Goal: Task Accomplishment & Management: Complete application form

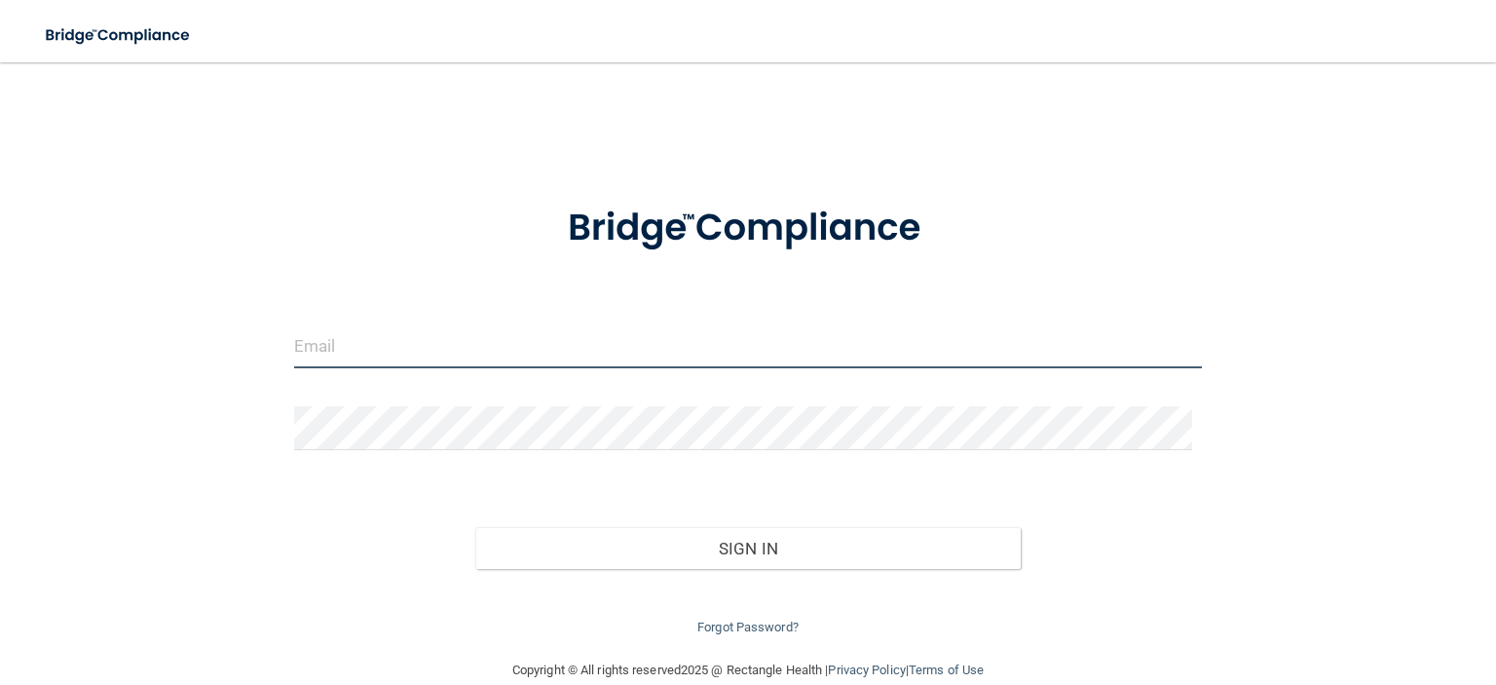
click at [921, 356] on input "email" at bounding box center [748, 346] width 908 height 44
type input "[PERSON_NAME][EMAIL_ADDRESS][DOMAIN_NAME]"
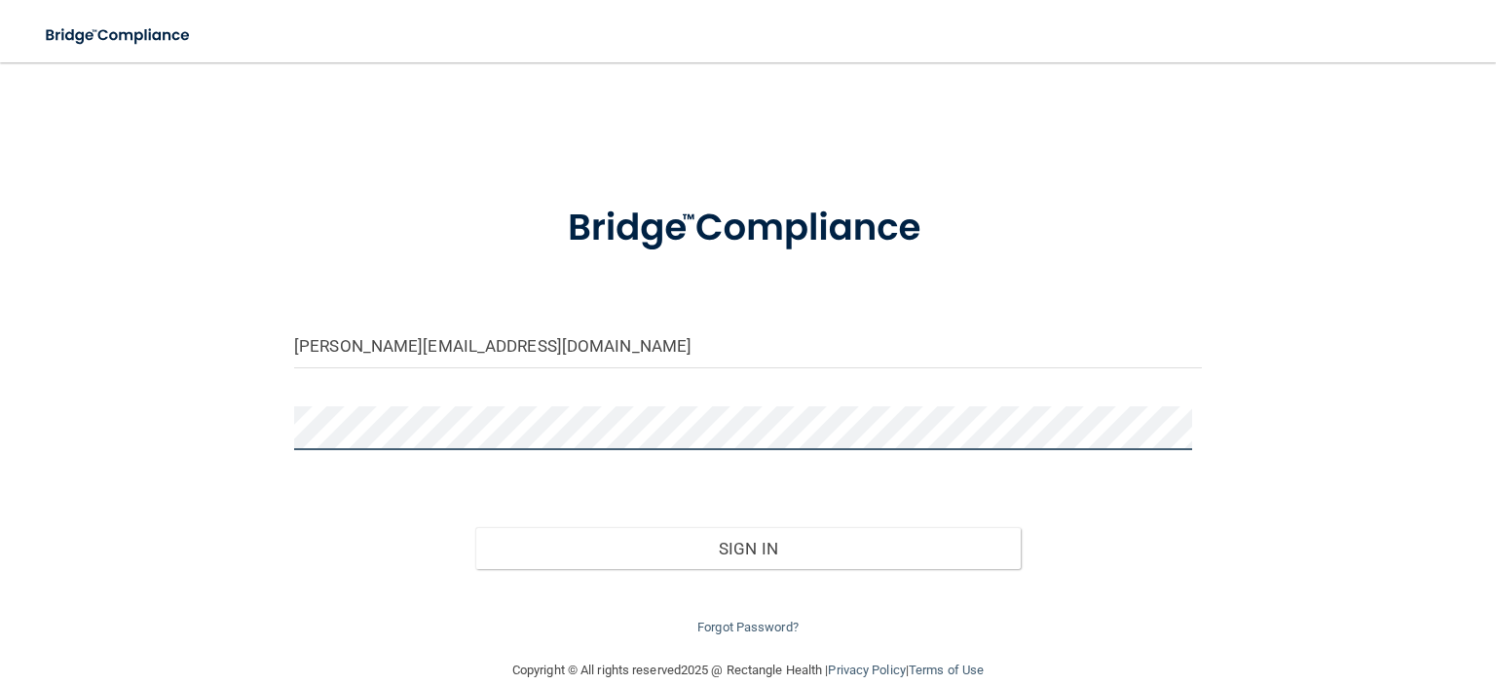
click at [475, 527] on button "Sign In" at bounding box center [747, 548] width 544 height 43
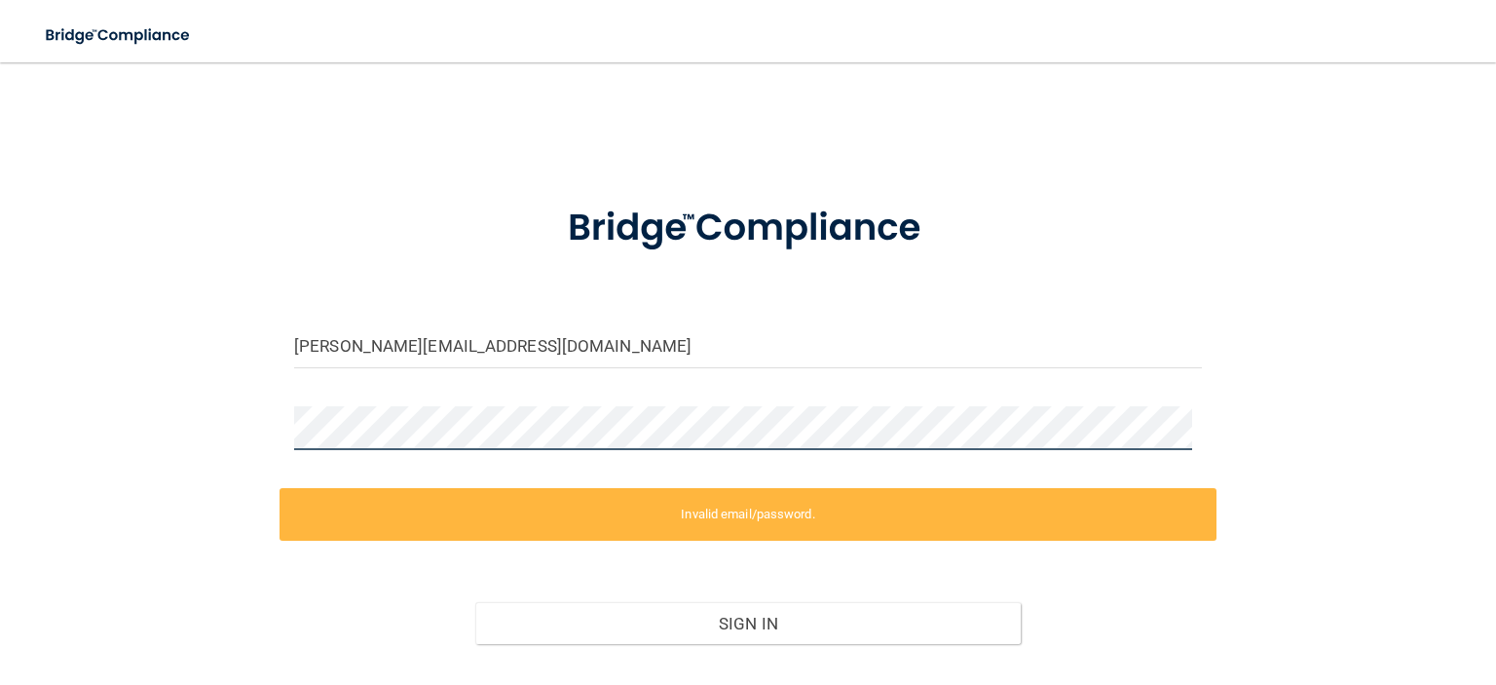
click at [236, 451] on div "katherine@21stcenturydental.com Invalid email/password. You don't have permissi…" at bounding box center [748, 398] width 1418 height 632
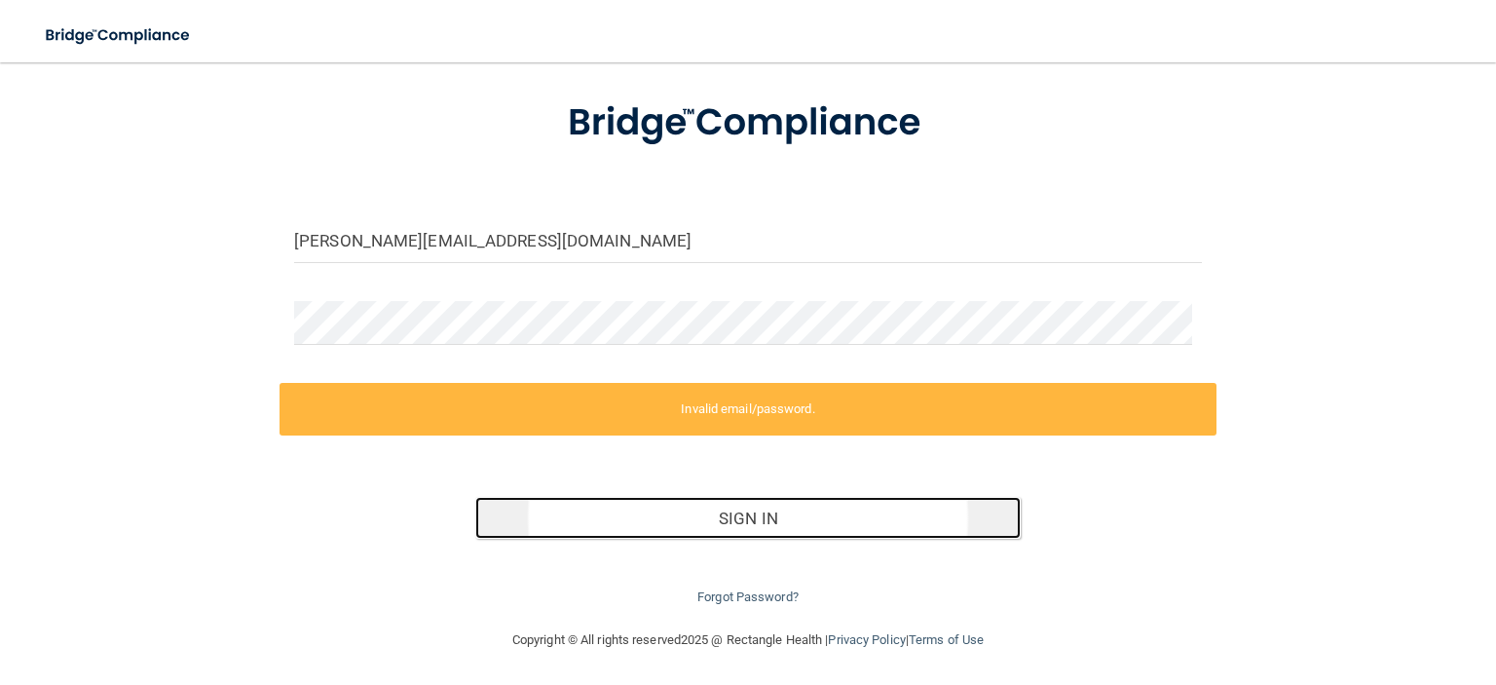
click at [873, 513] on button "Sign In" at bounding box center [747, 518] width 544 height 43
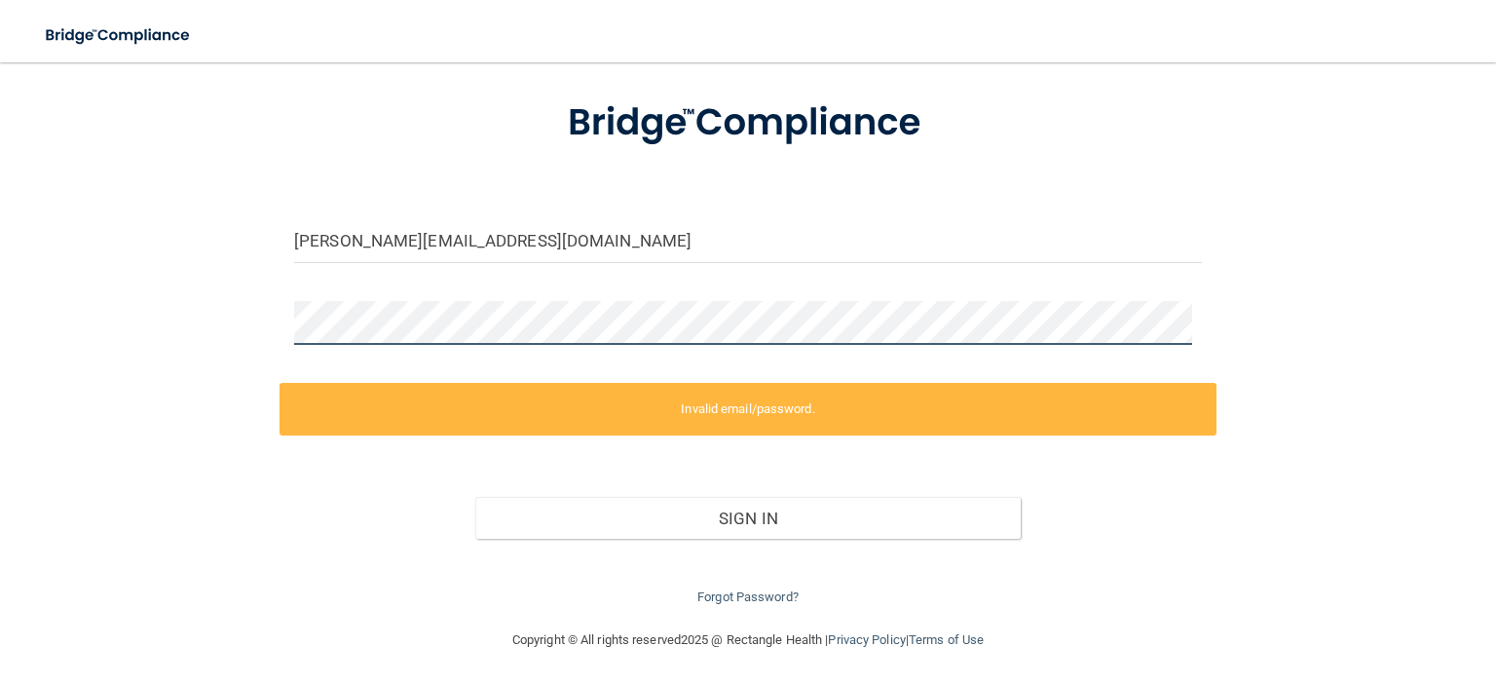
click at [242, 349] on div "katherine@21stcenturydental.com Invalid email/password. You don't have permissi…" at bounding box center [748, 293] width 1418 height 632
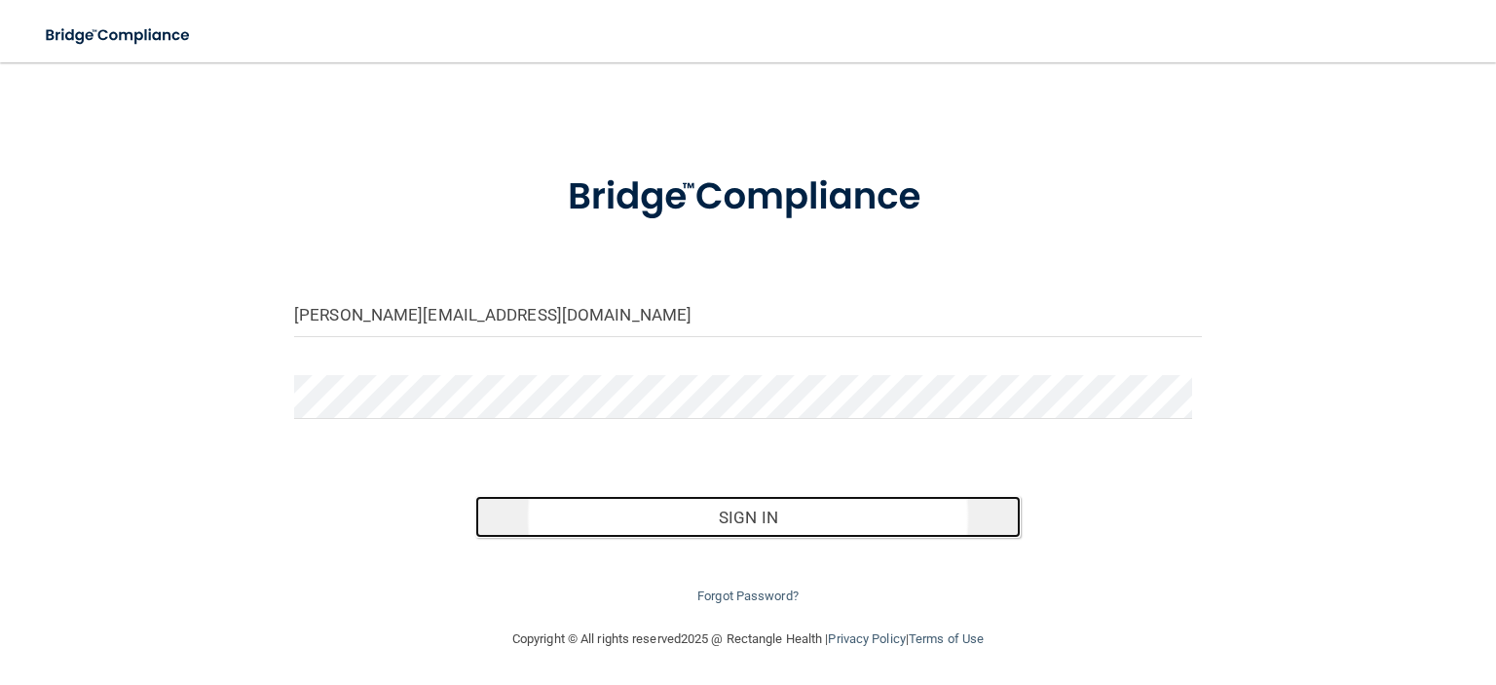
click at [670, 519] on button "Sign In" at bounding box center [747, 517] width 544 height 43
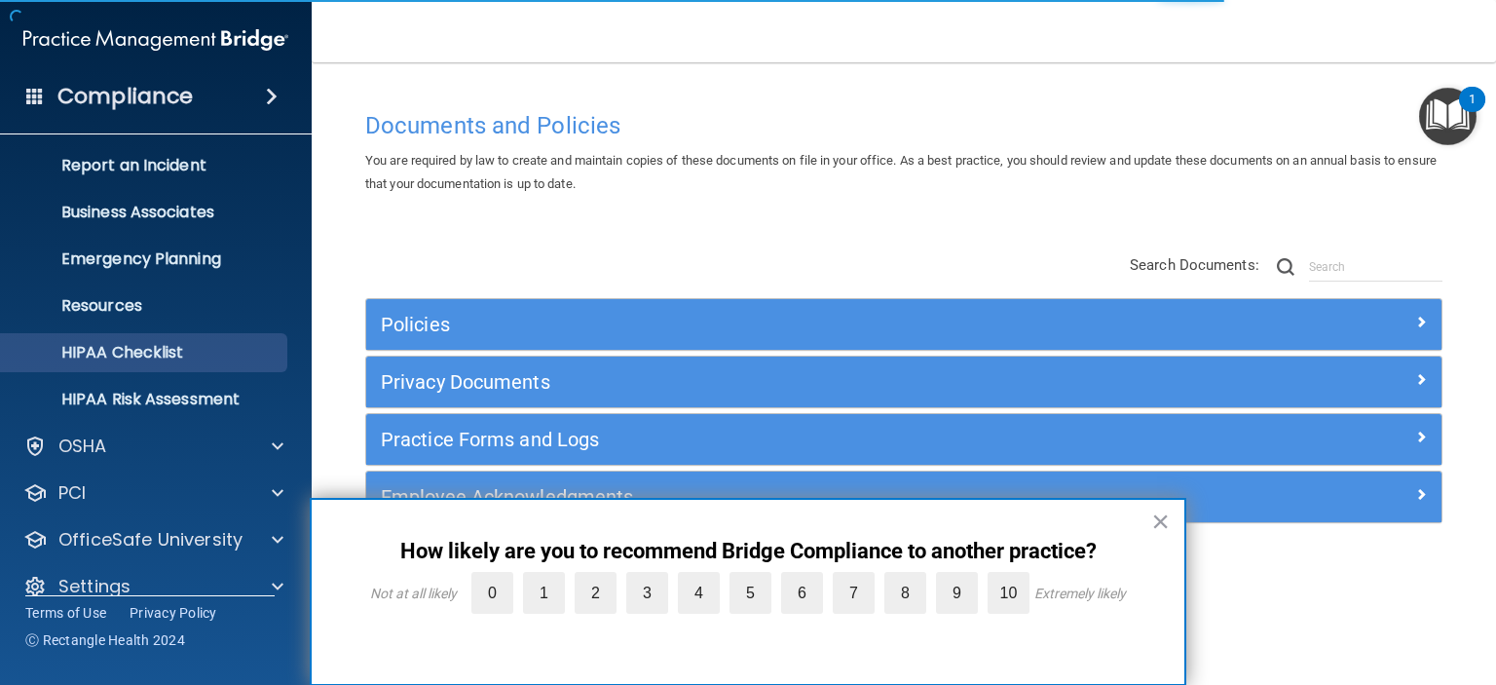
scroll to position [123, 0]
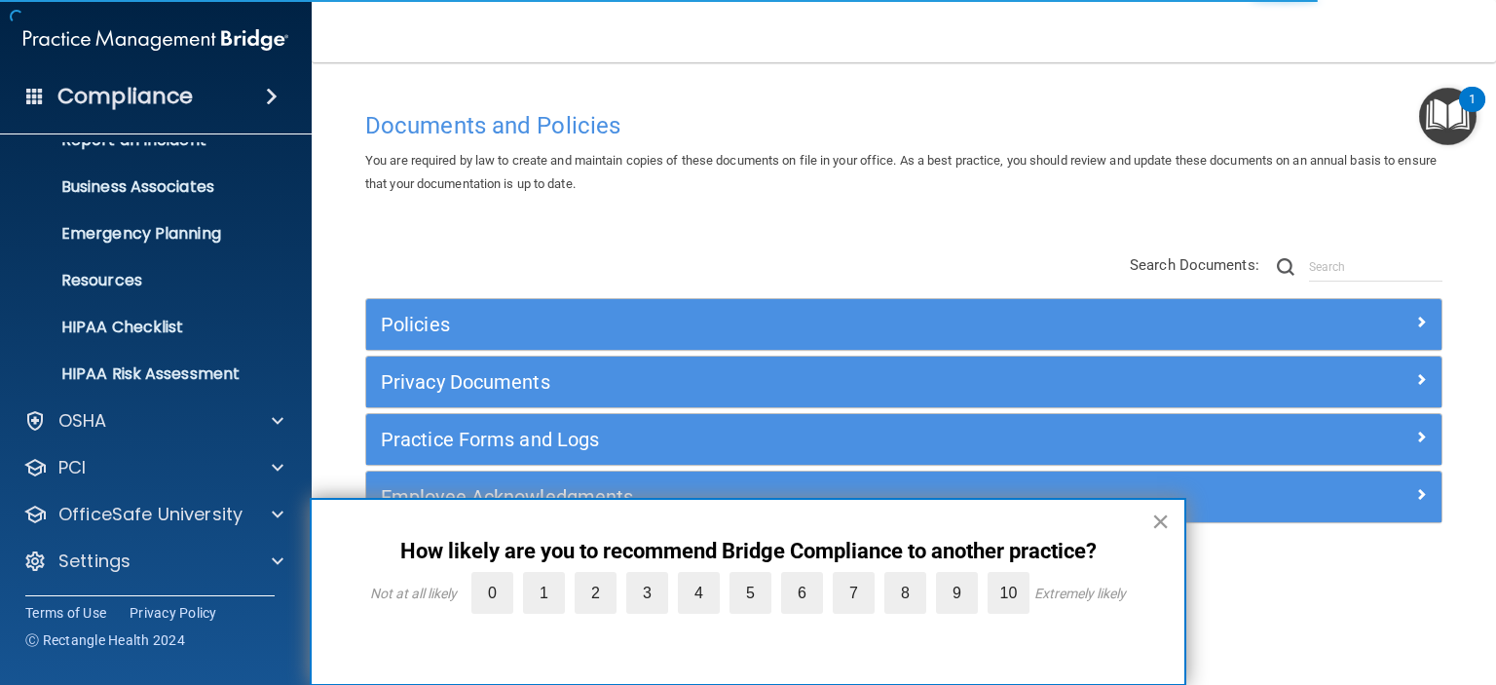
click at [1162, 521] on button "×" at bounding box center [1160, 520] width 19 height 31
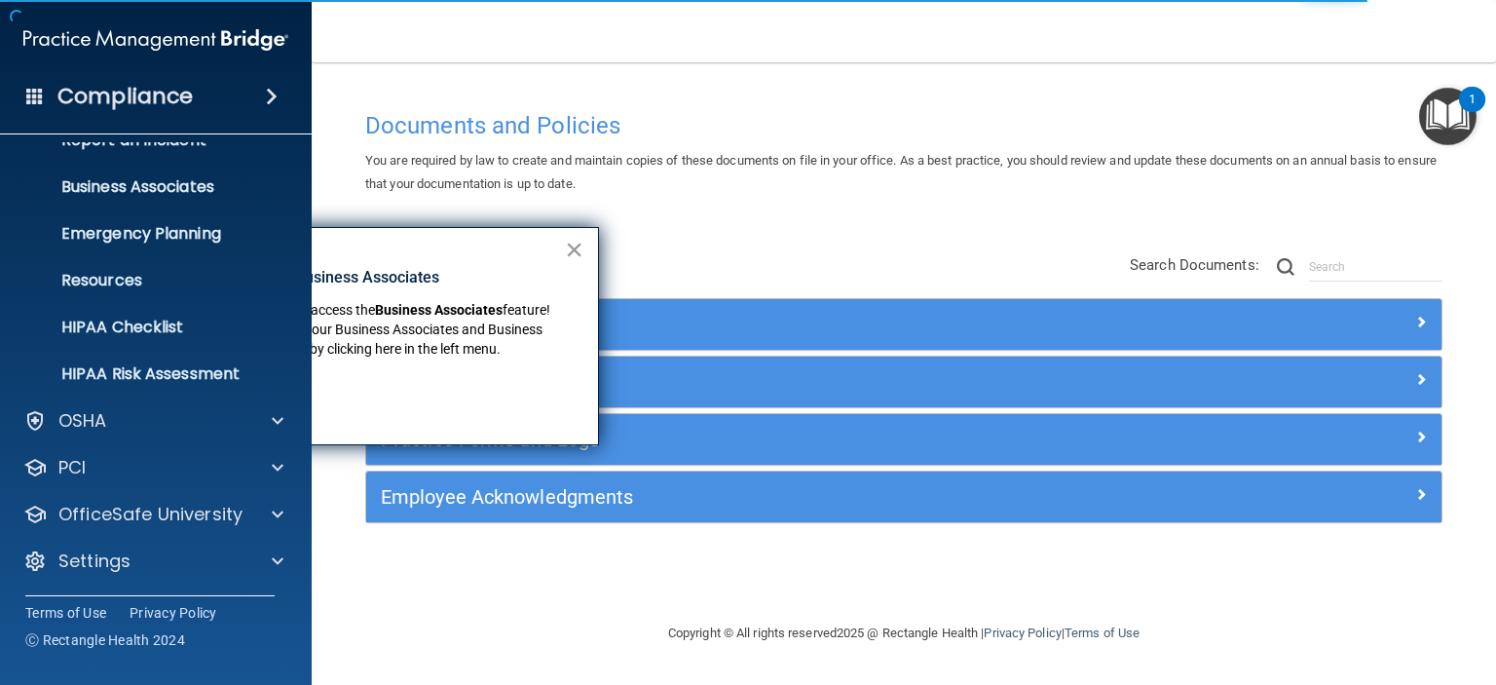
click at [575, 244] on button "×" at bounding box center [574, 249] width 19 height 31
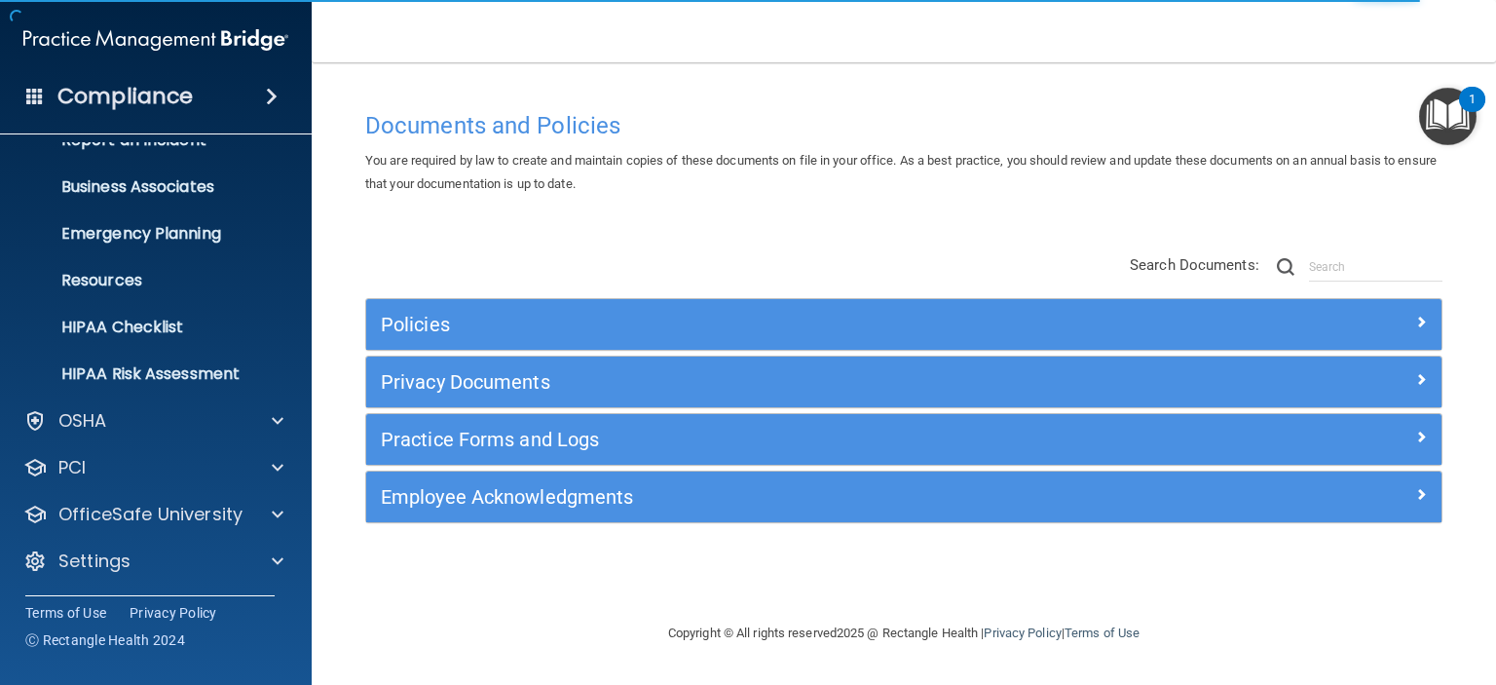
scroll to position [0, 0]
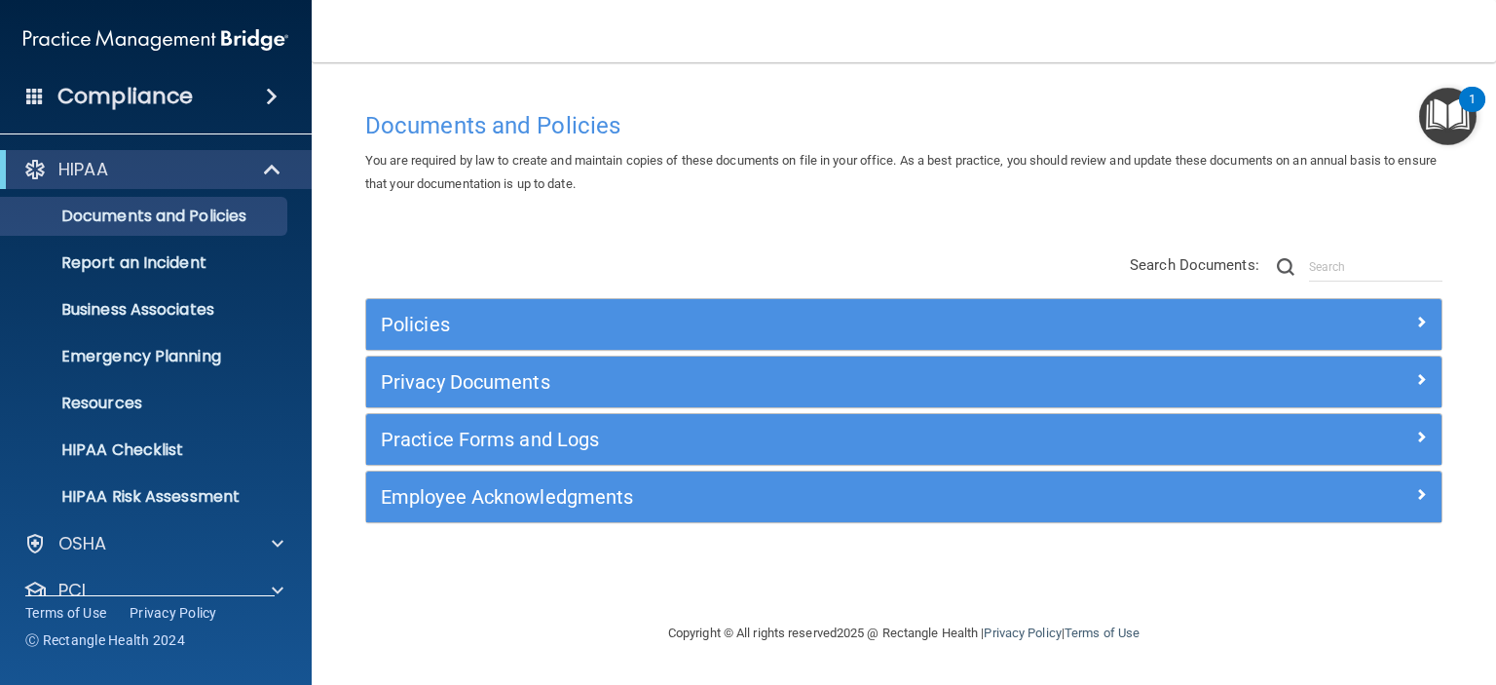
click at [145, 79] on div "Compliance" at bounding box center [156, 96] width 312 height 43
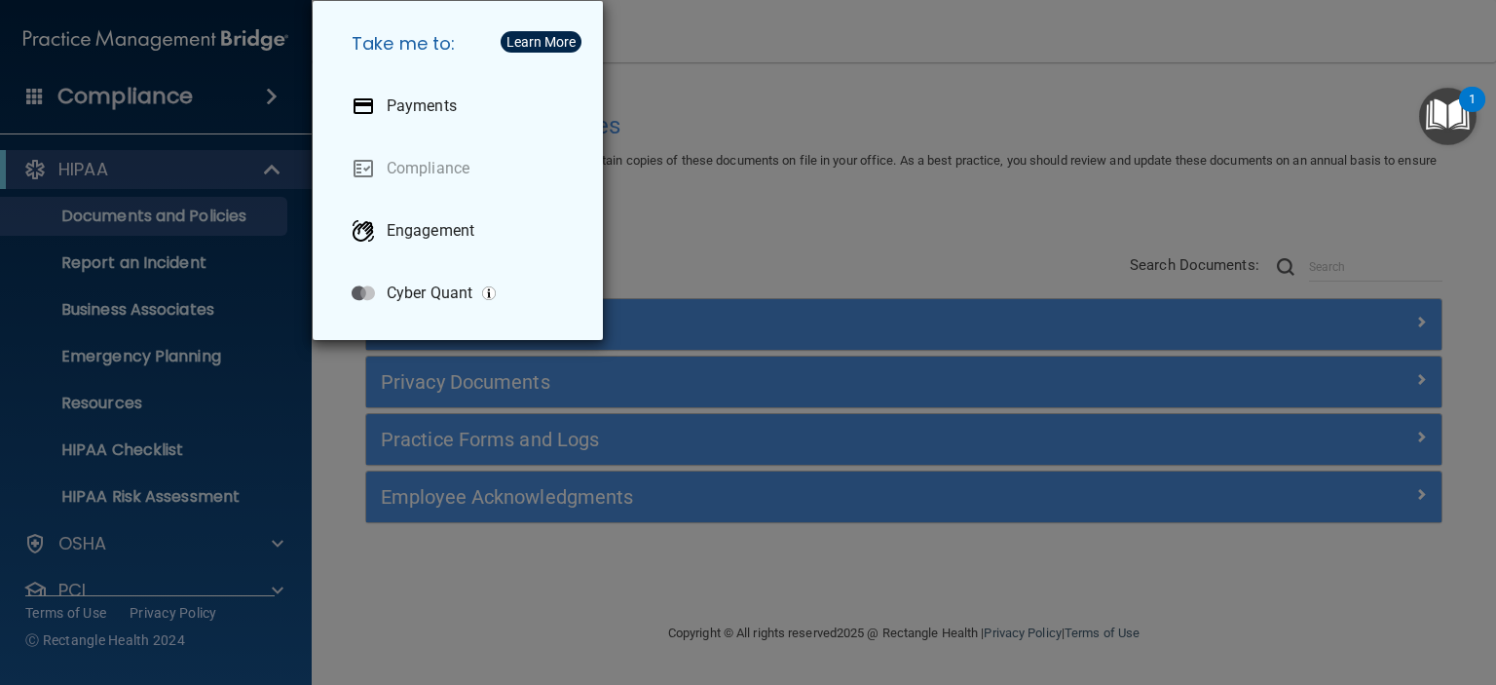
click at [726, 194] on div "Take me to: Payments Compliance Engagement Cyber Quant" at bounding box center [748, 342] width 1496 height 685
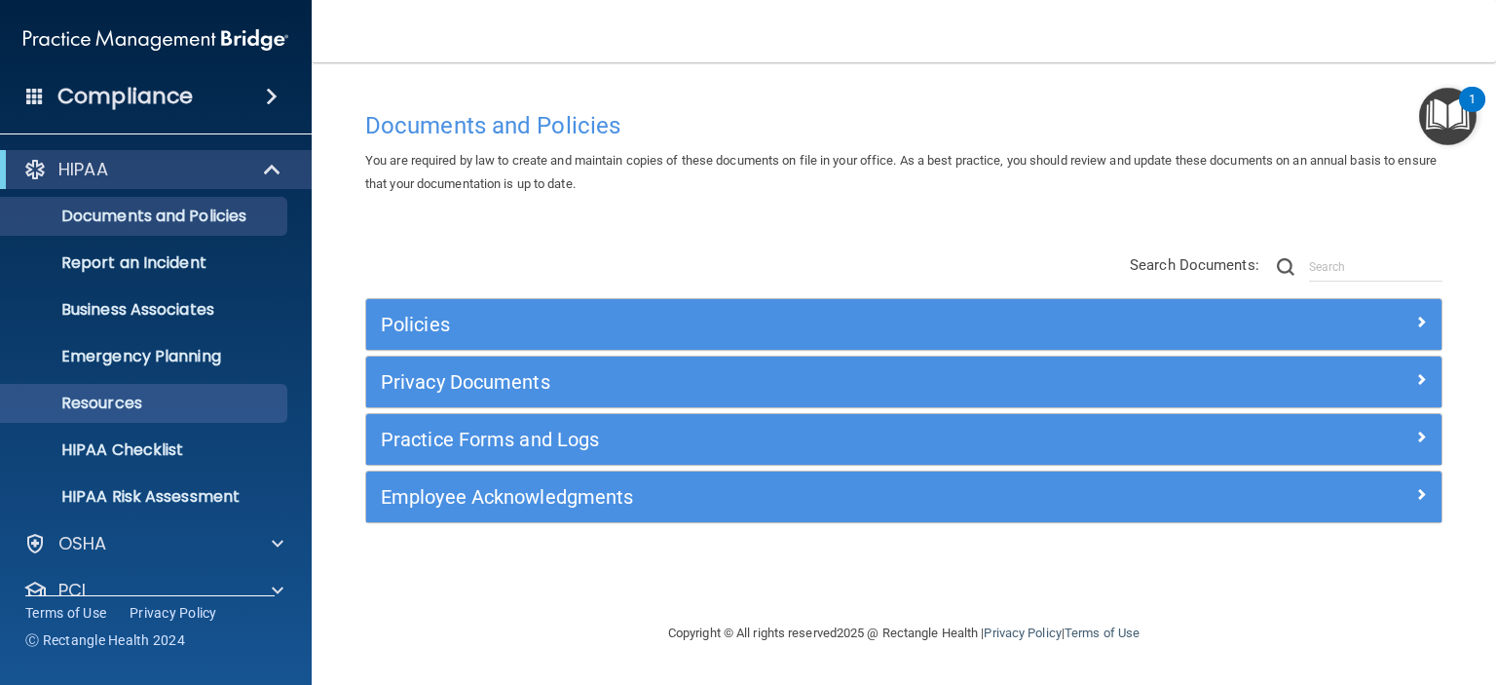
scroll to position [123, 0]
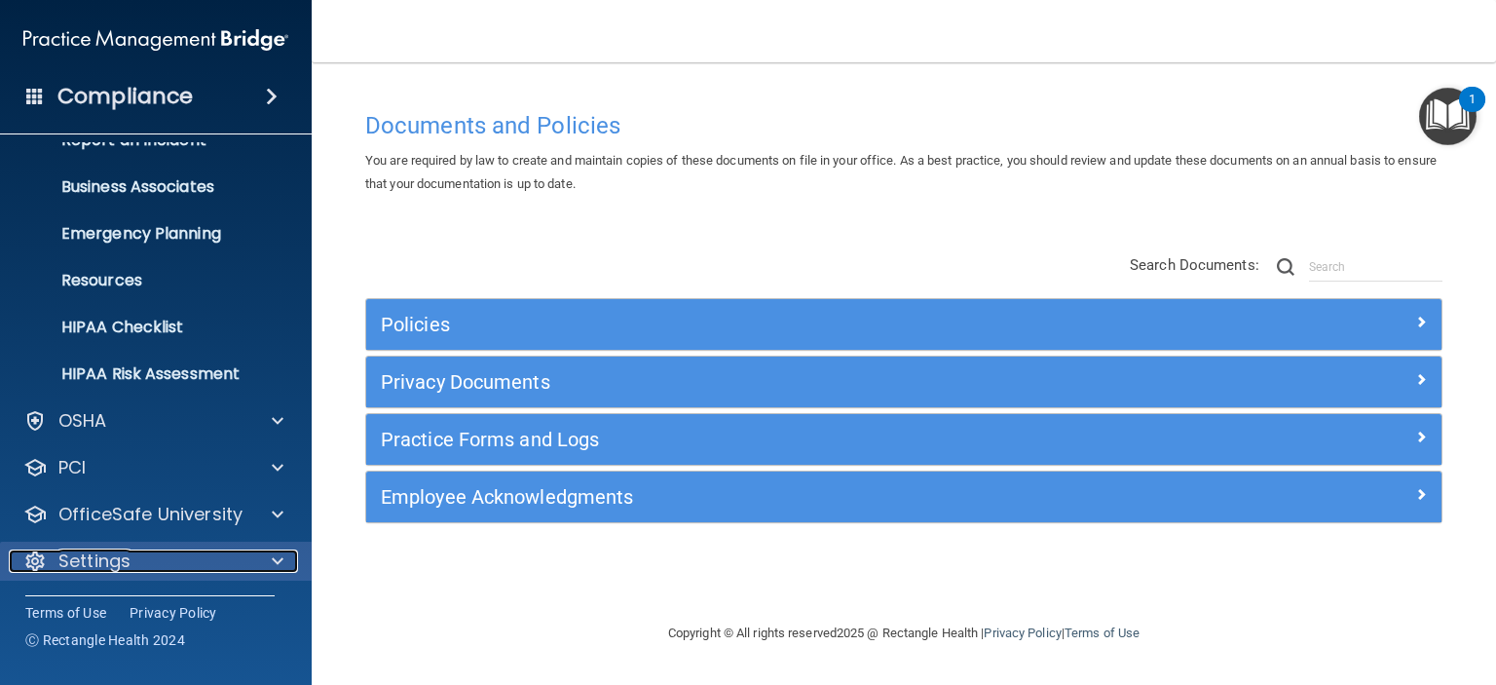
click at [141, 558] on div "Settings" at bounding box center [130, 560] width 242 height 23
click at [281, 553] on span at bounding box center [278, 560] width 12 height 23
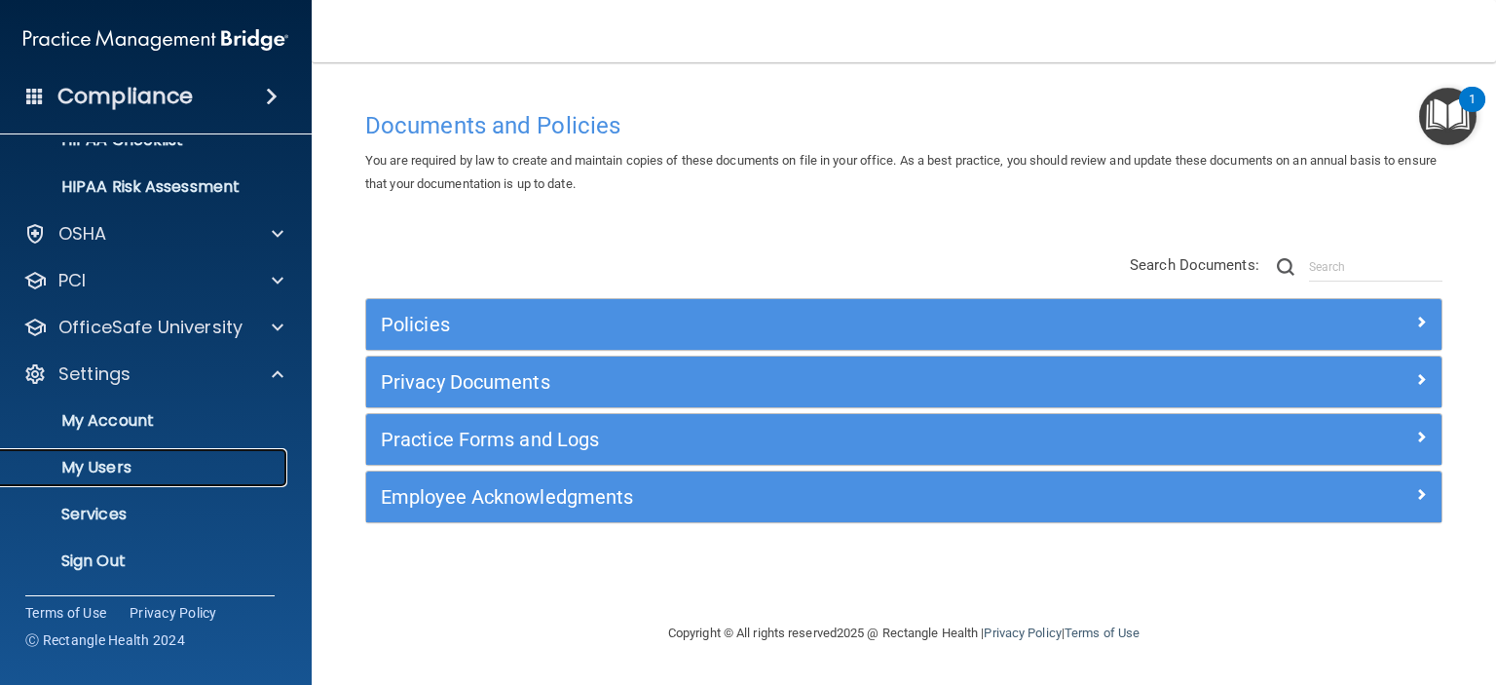
click at [143, 461] on p "My Users" at bounding box center [146, 467] width 266 height 19
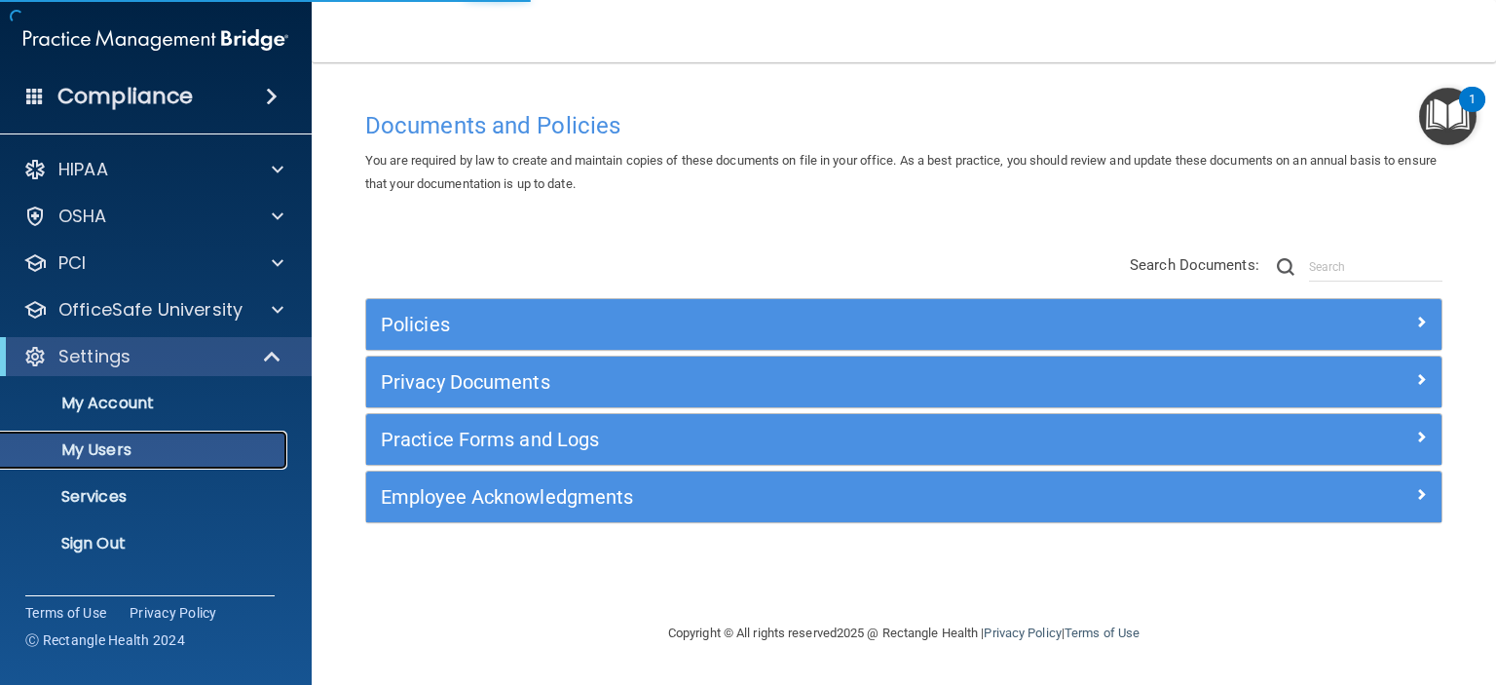
select select "20"
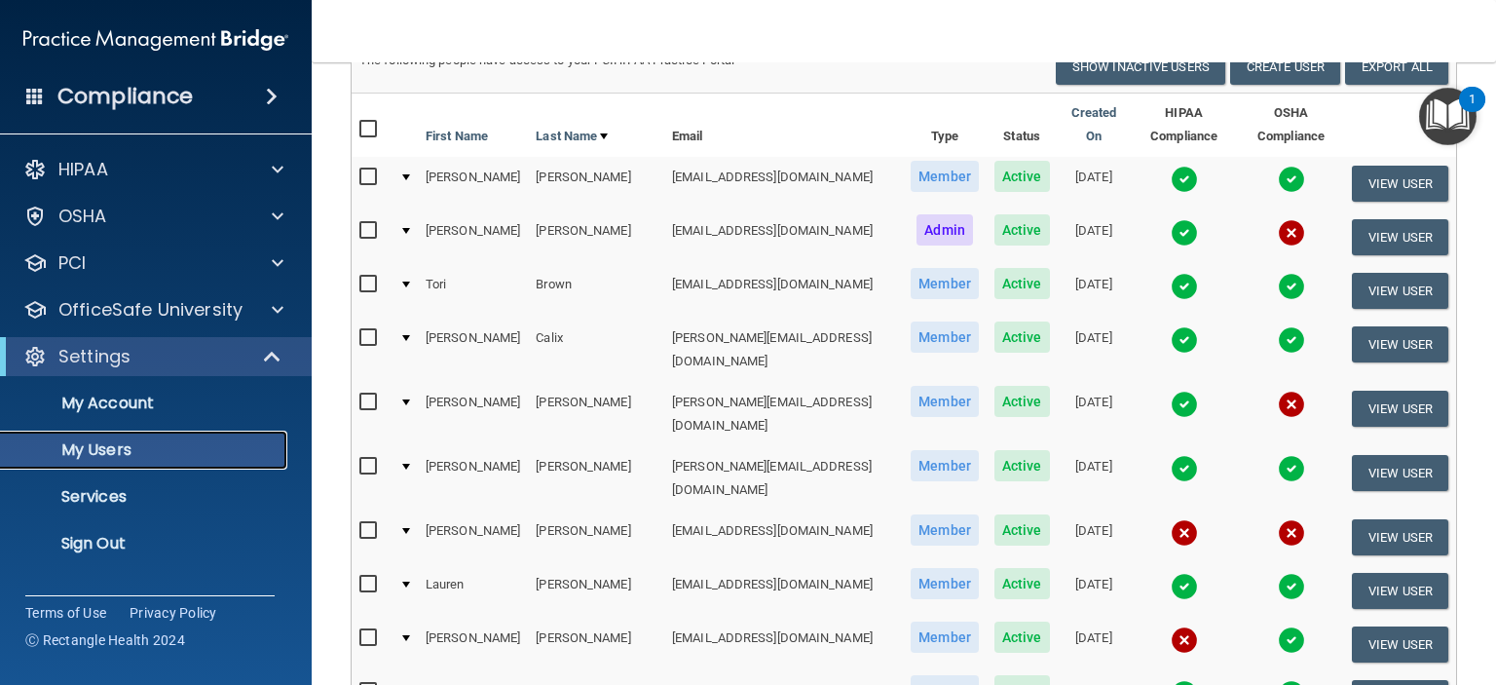
scroll to position [184, 0]
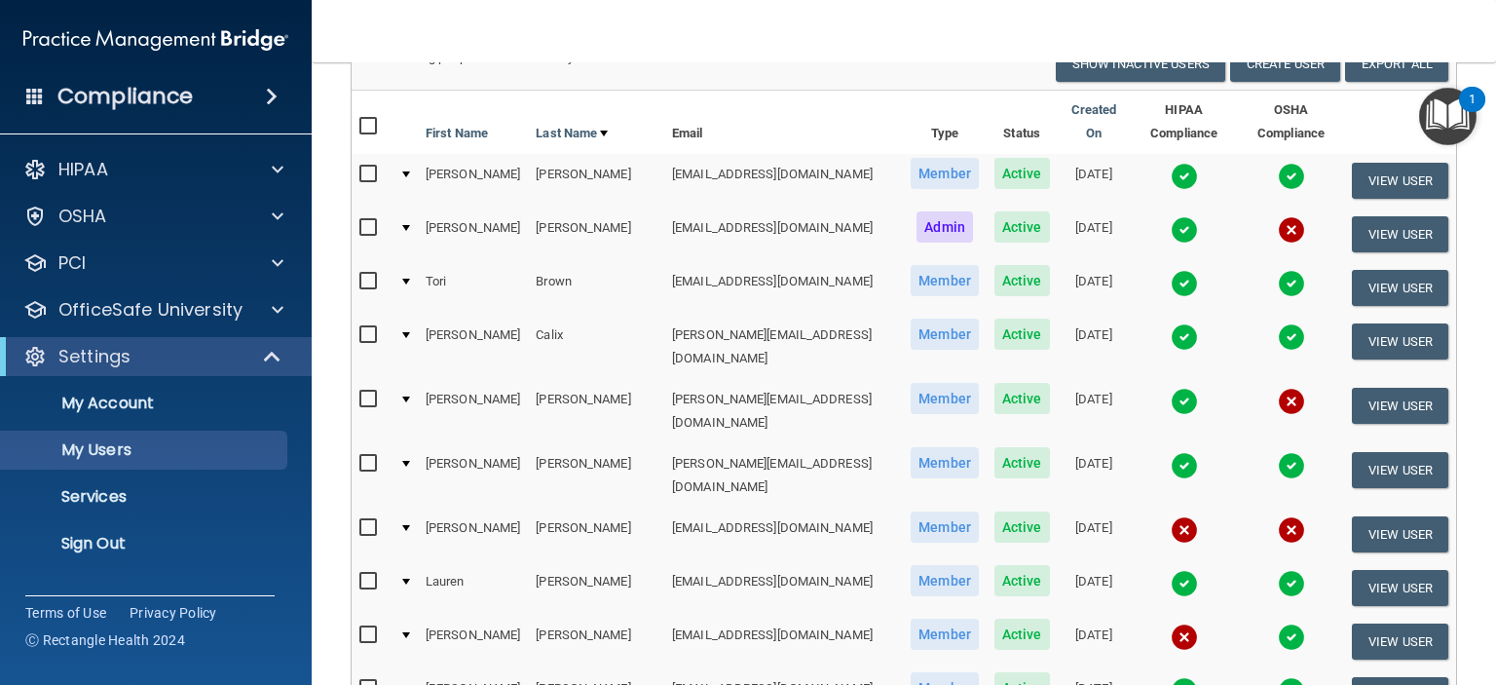
click at [366, 327] on input "checkbox" at bounding box center [370, 335] width 22 height 16
checkbox input "true"
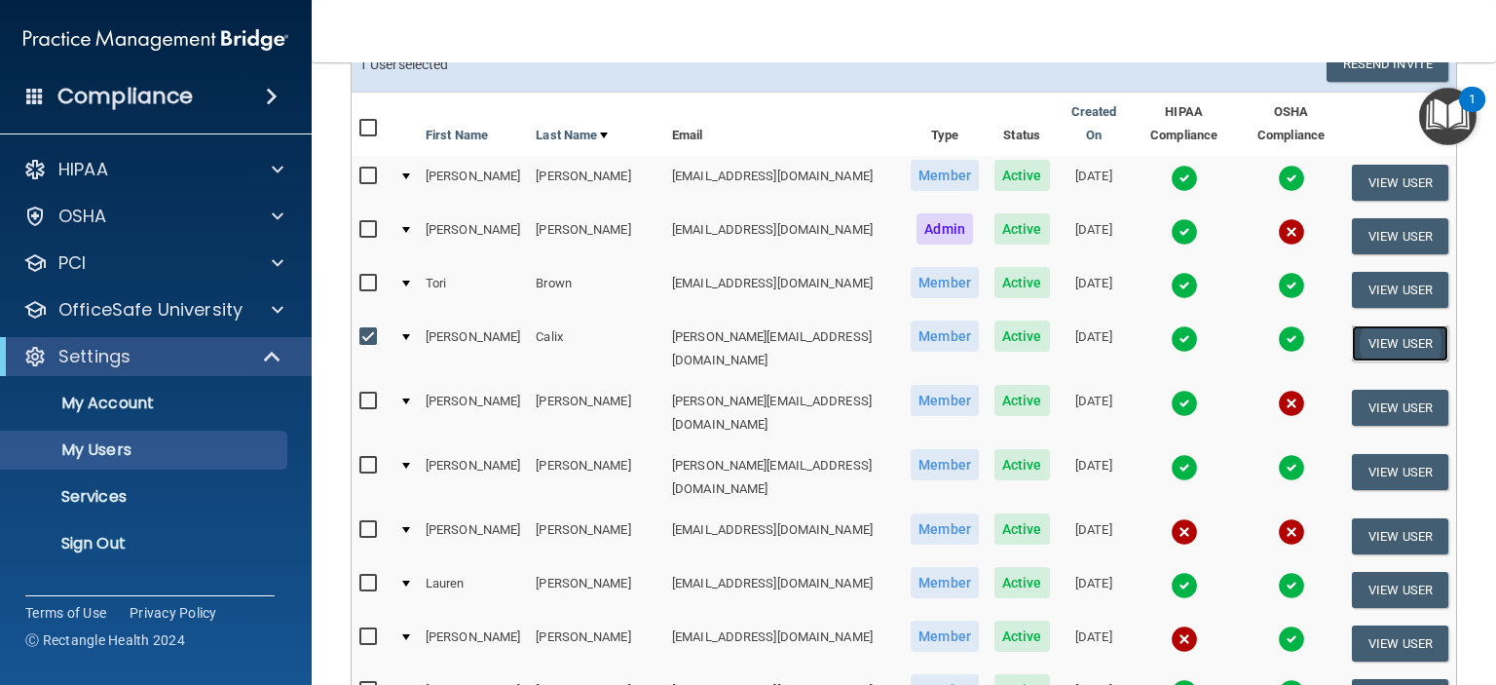
click at [1403, 325] on button "View User" at bounding box center [1400, 343] width 96 height 36
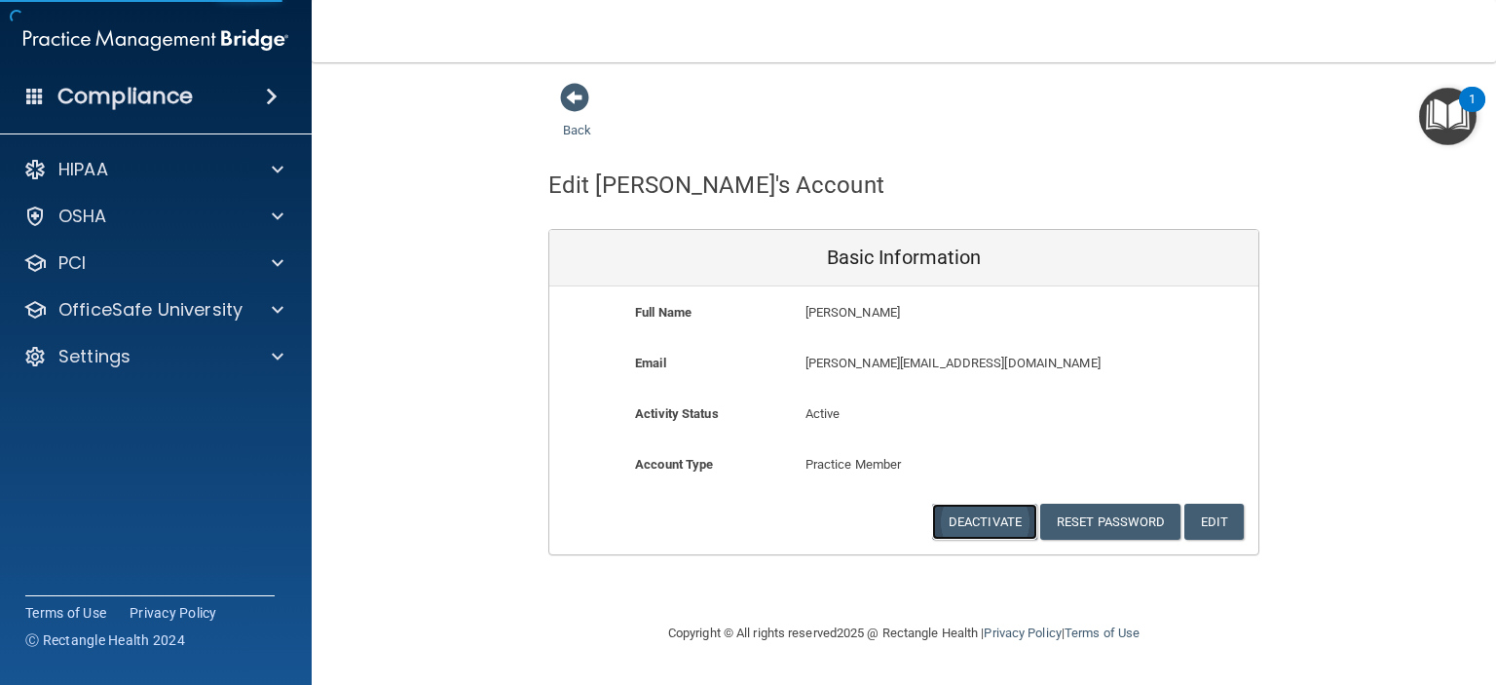
click at [970, 521] on button "Deactivate" at bounding box center [984, 522] width 105 height 36
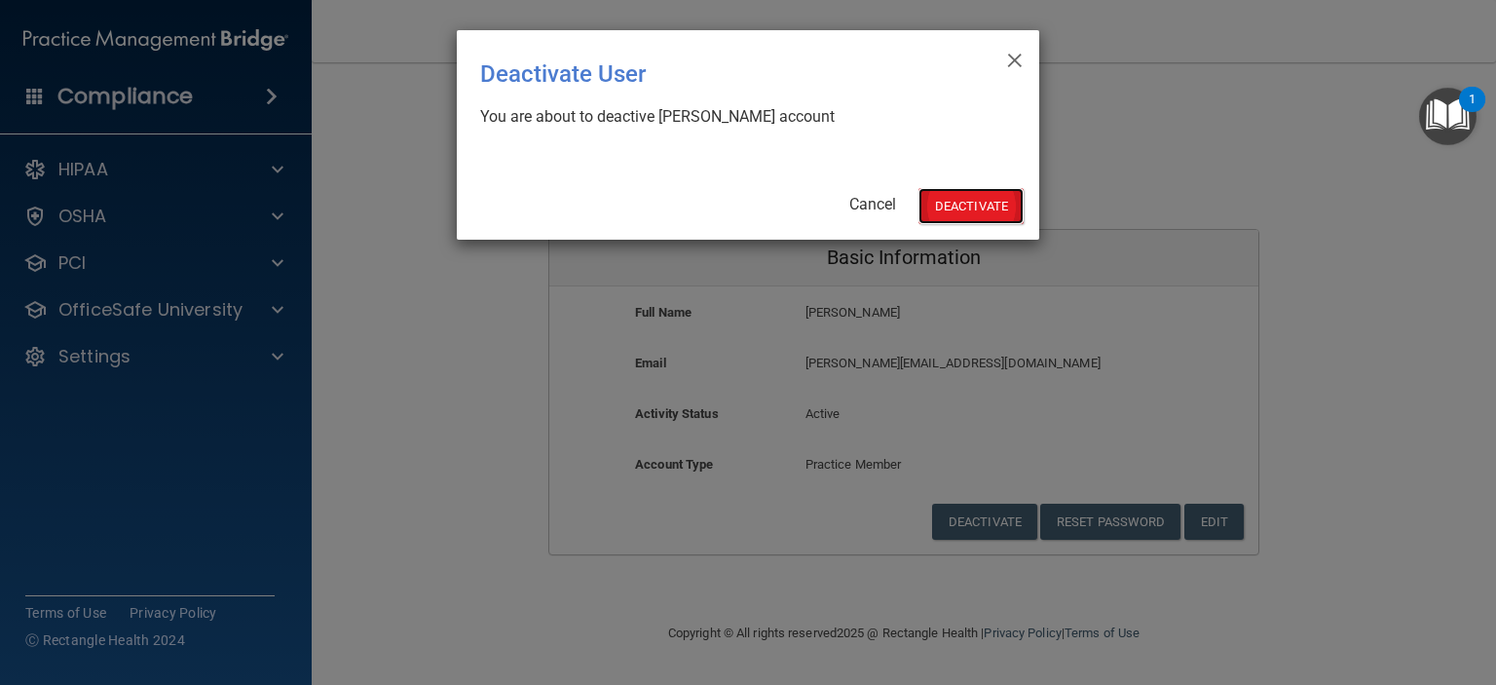
click at [986, 214] on button "Deactivate" at bounding box center [970, 206] width 105 height 36
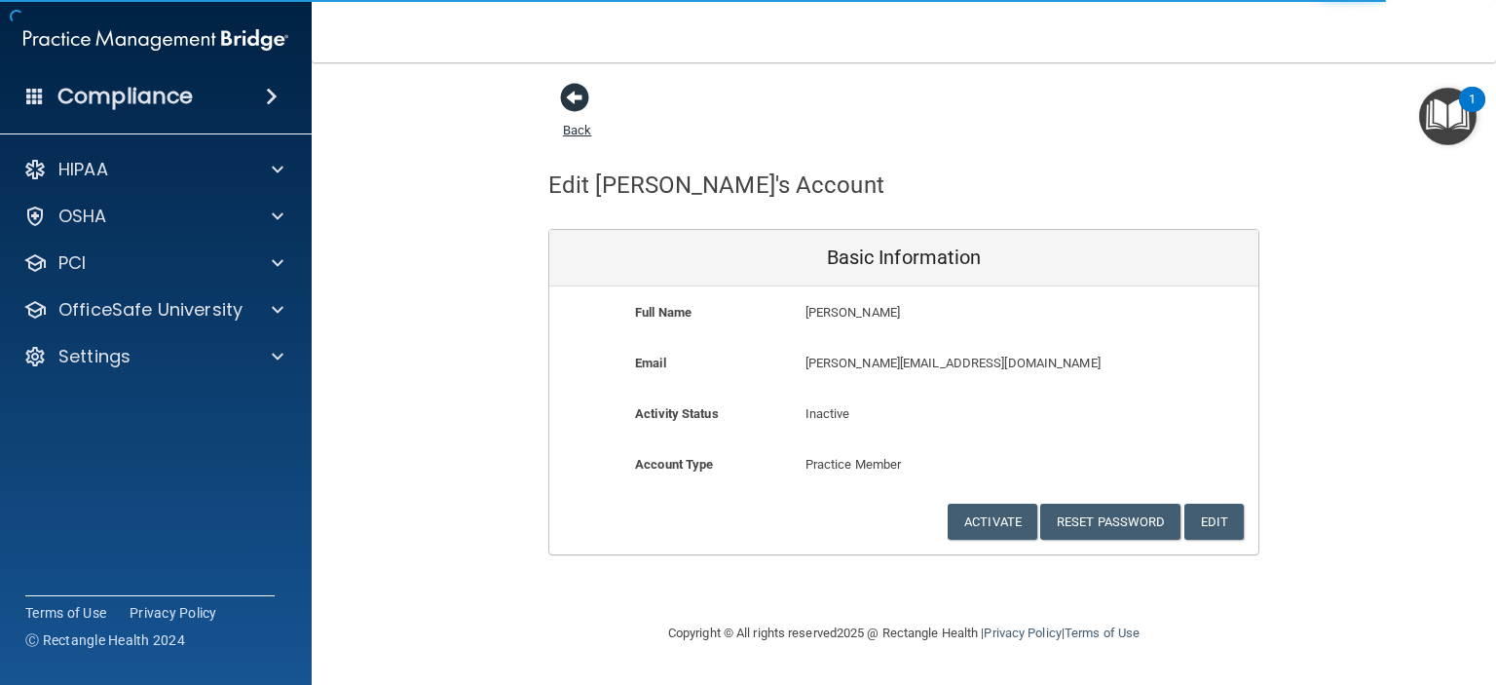
click at [573, 99] on span at bounding box center [574, 97] width 29 height 29
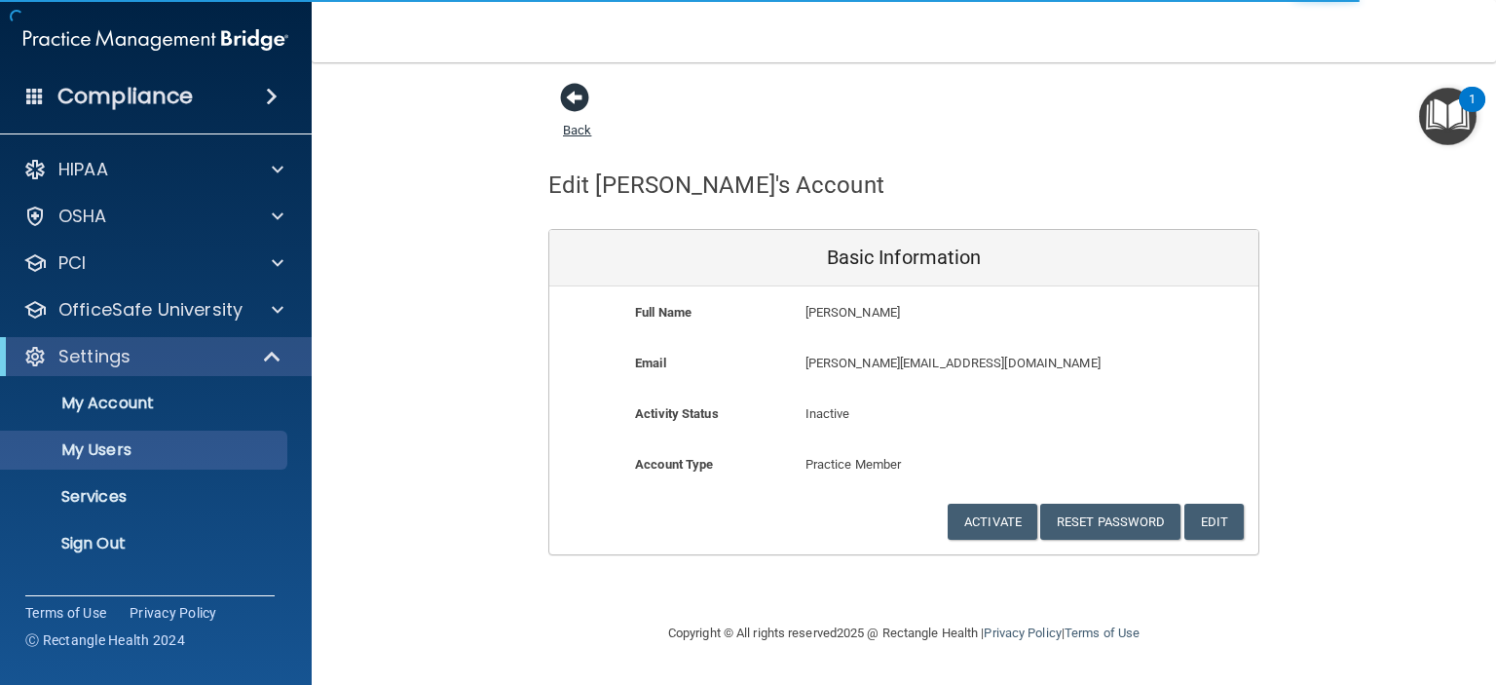
select select "20"
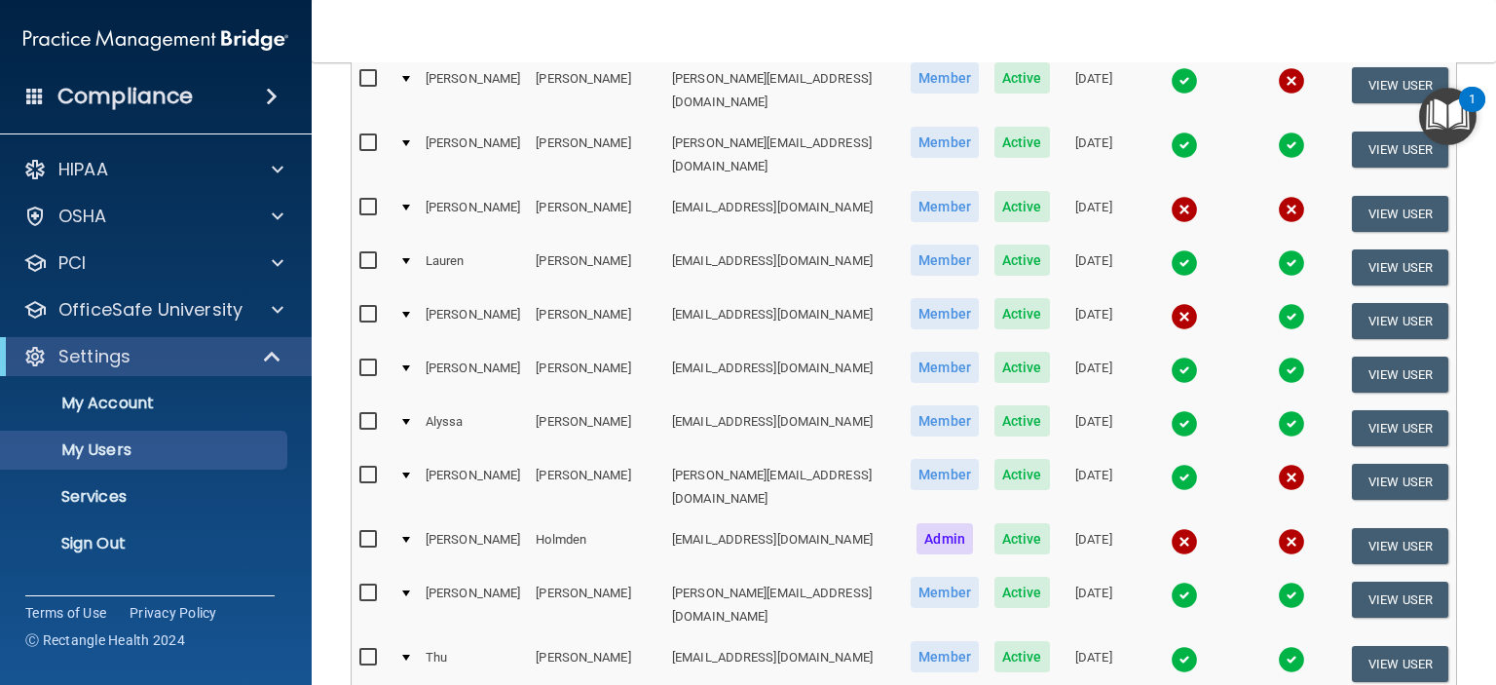
scroll to position [455, 0]
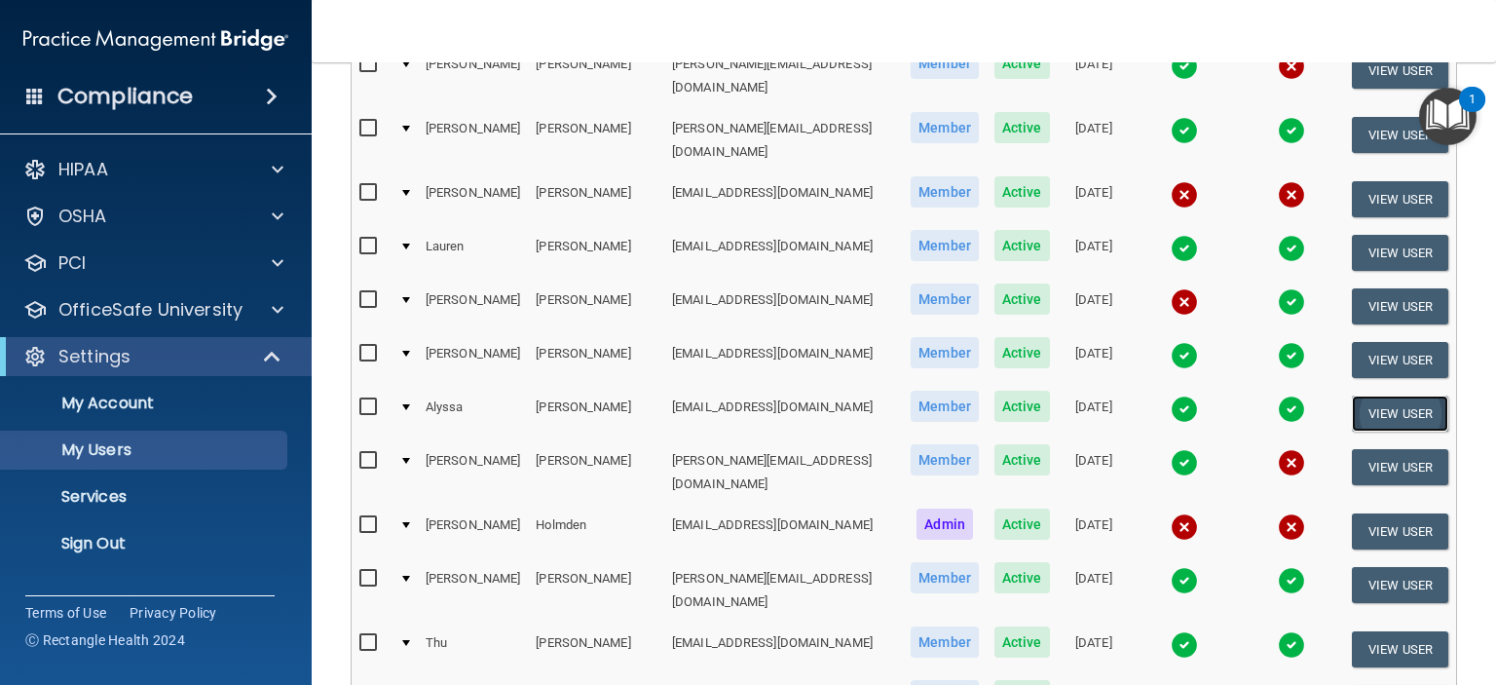
click at [1354, 395] on button "View User" at bounding box center [1400, 413] width 96 height 36
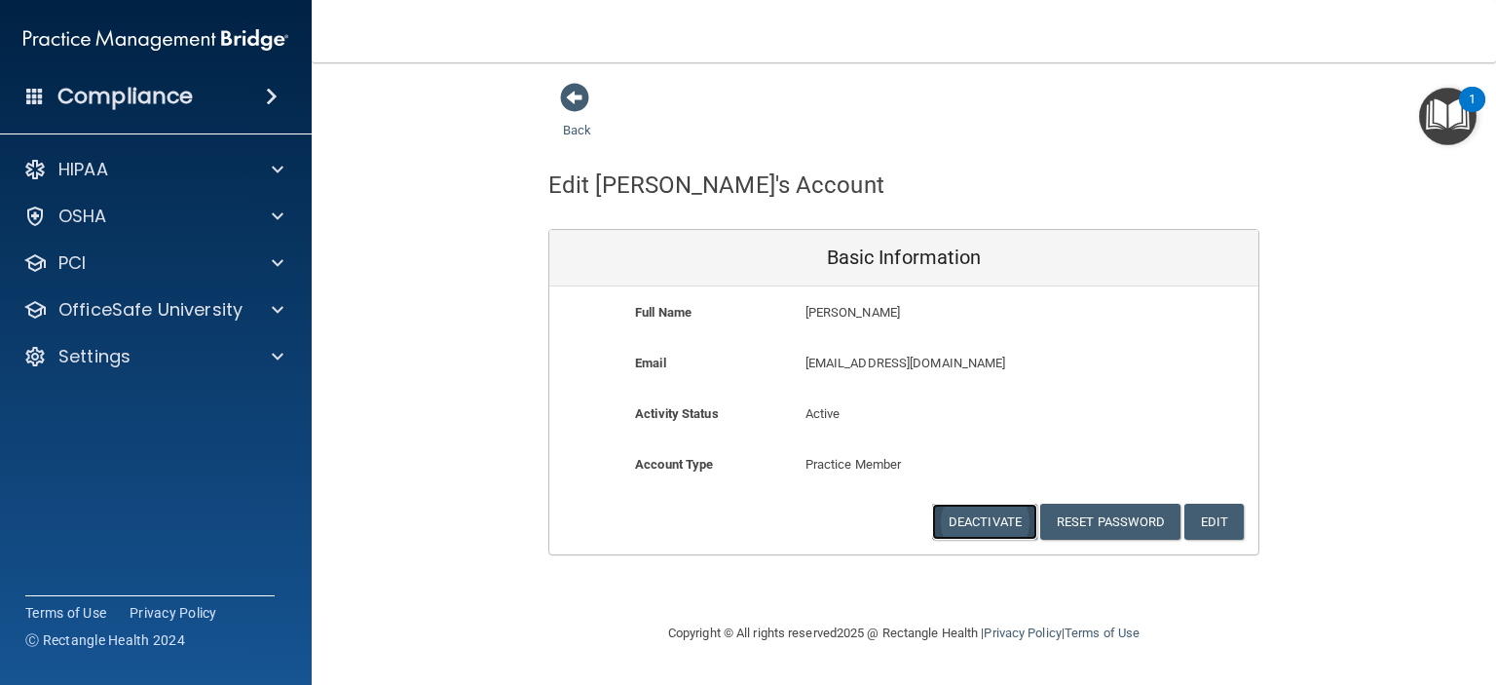
click at [993, 522] on button "Deactivate" at bounding box center [984, 522] width 105 height 36
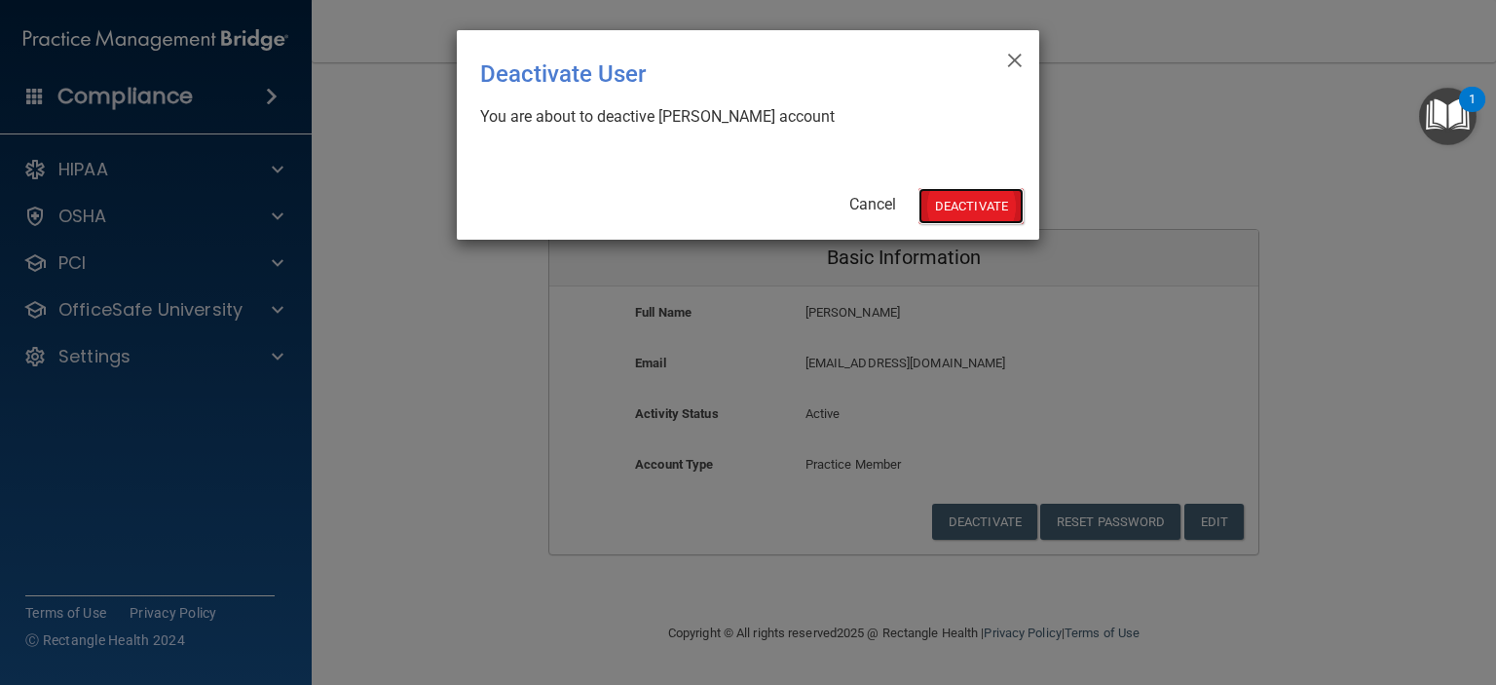
click at [963, 206] on button "Deactivate" at bounding box center [970, 206] width 105 height 36
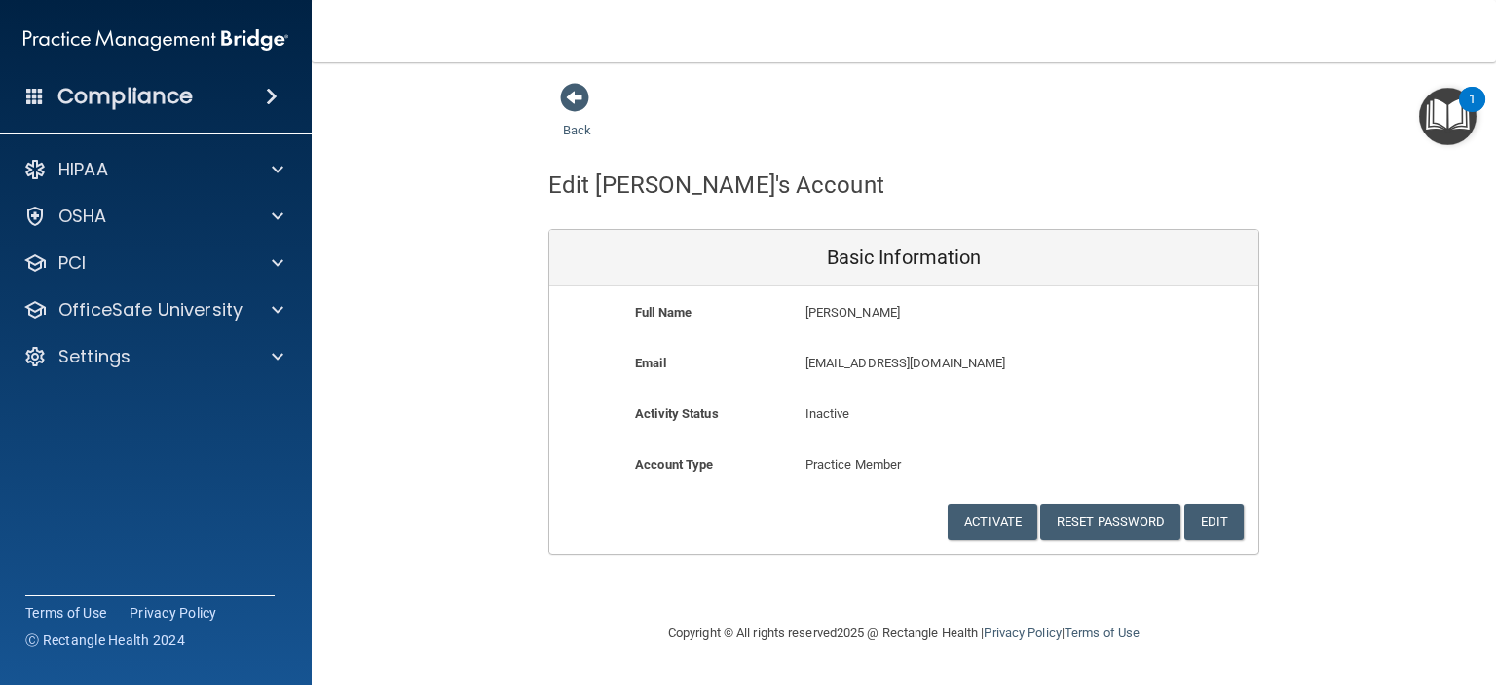
click at [1200, 104] on div "Back" at bounding box center [903, 112] width 711 height 60
click at [580, 104] on span at bounding box center [574, 97] width 29 height 29
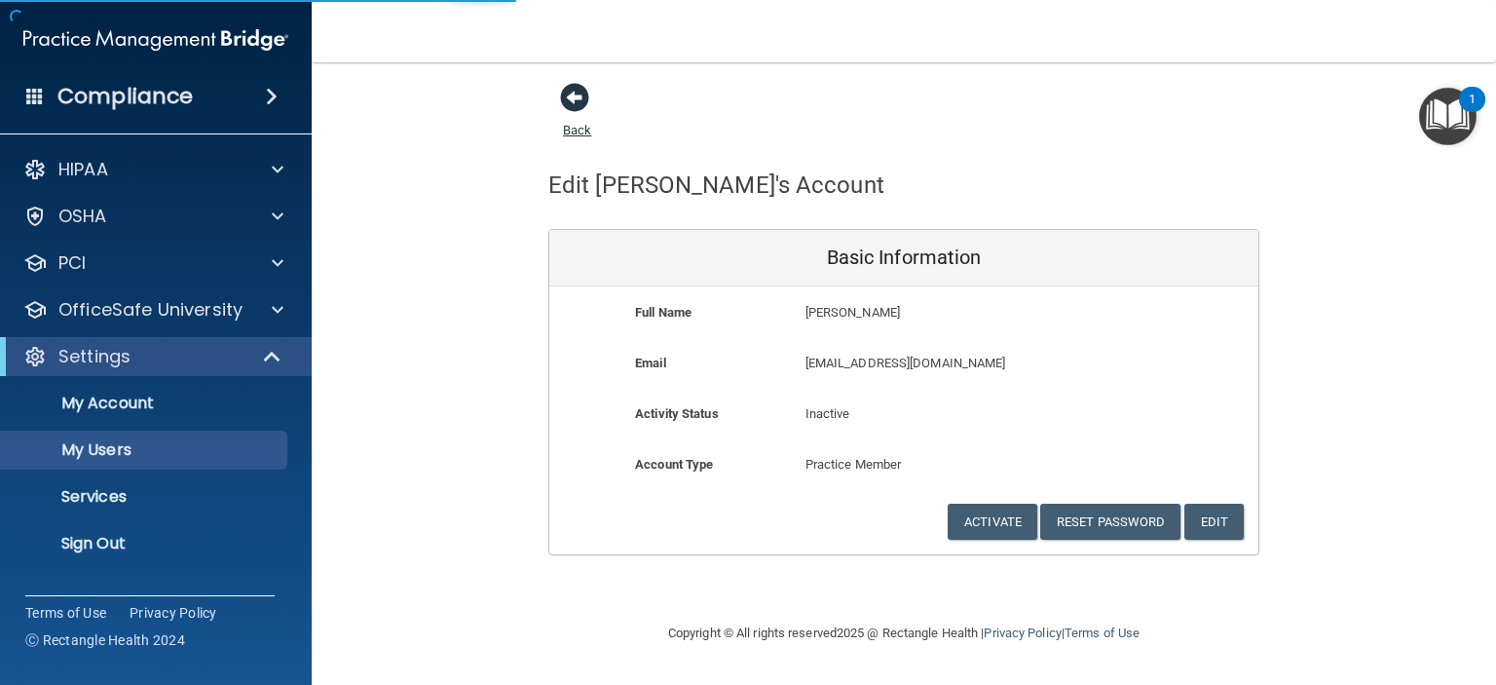
select select "20"
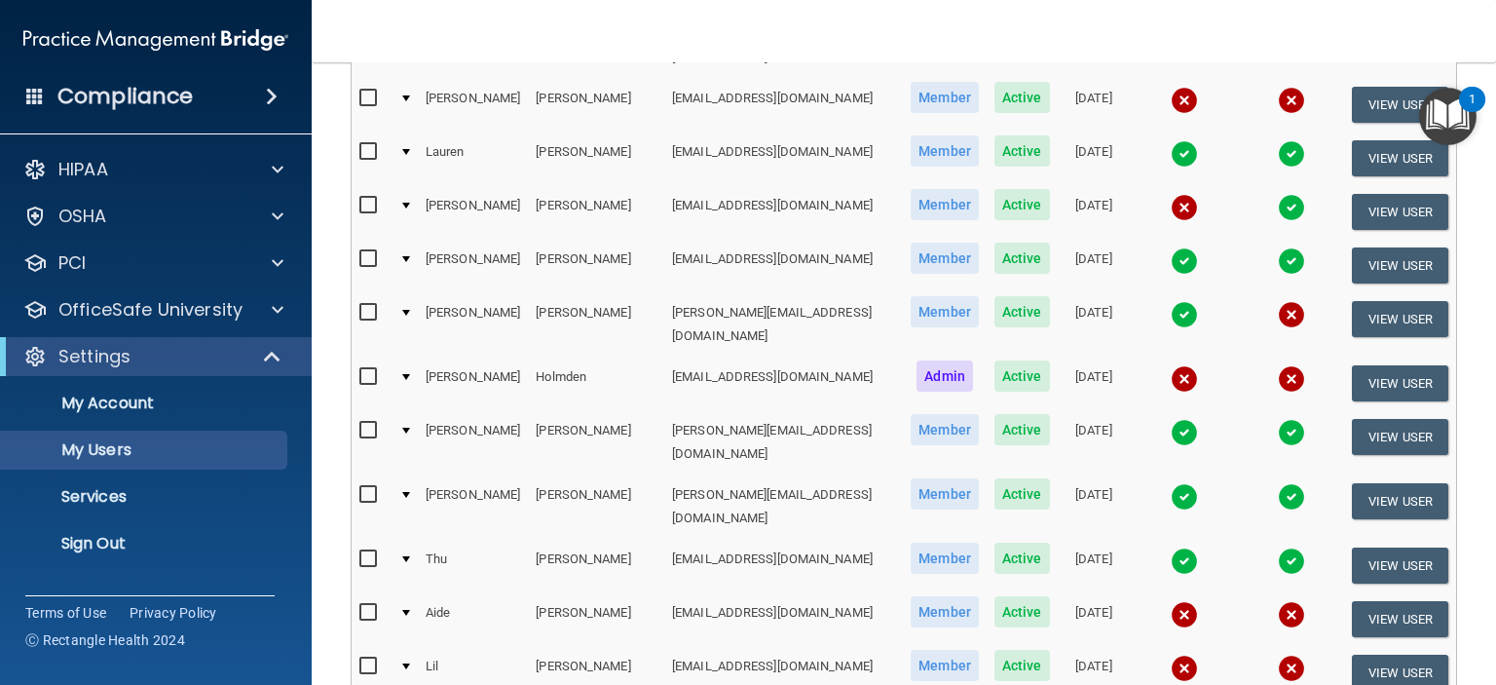
scroll to position [619, 0]
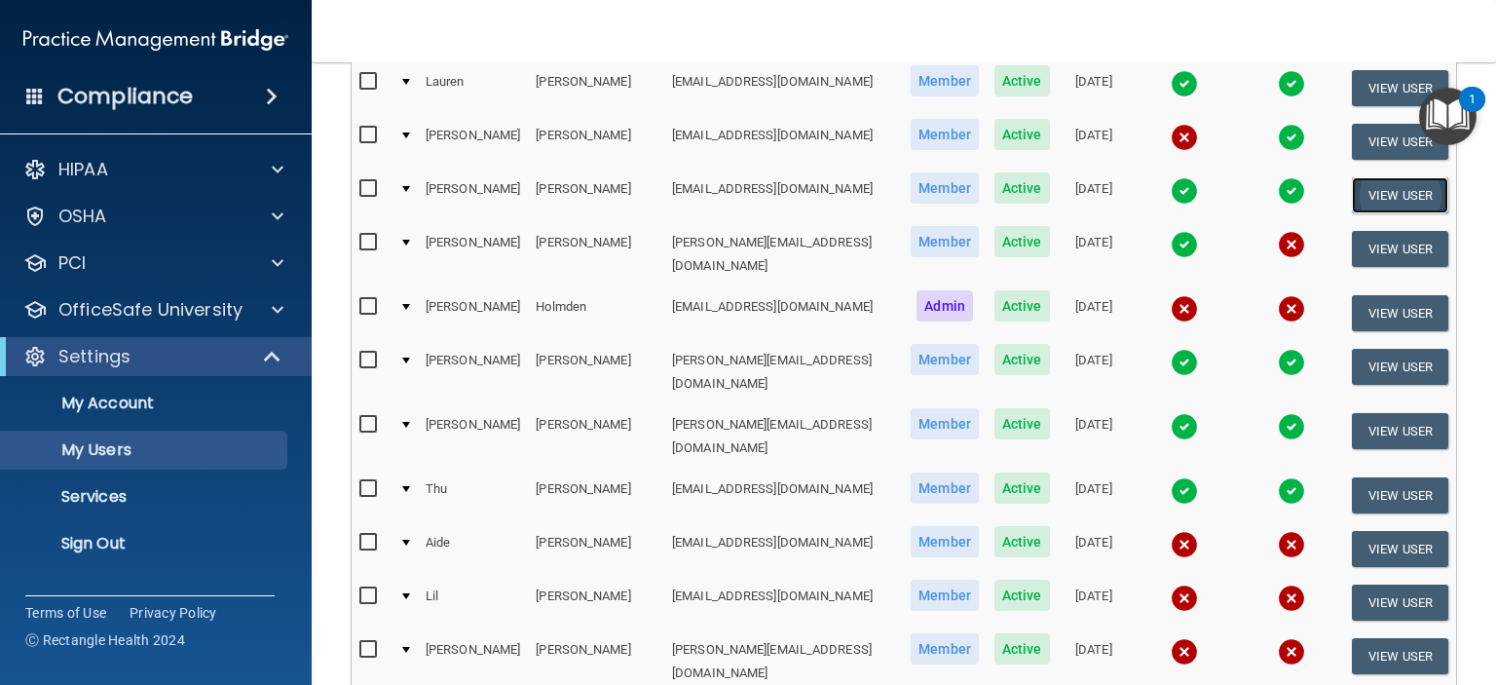
click at [1375, 177] on button "View User" at bounding box center [1400, 195] width 96 height 36
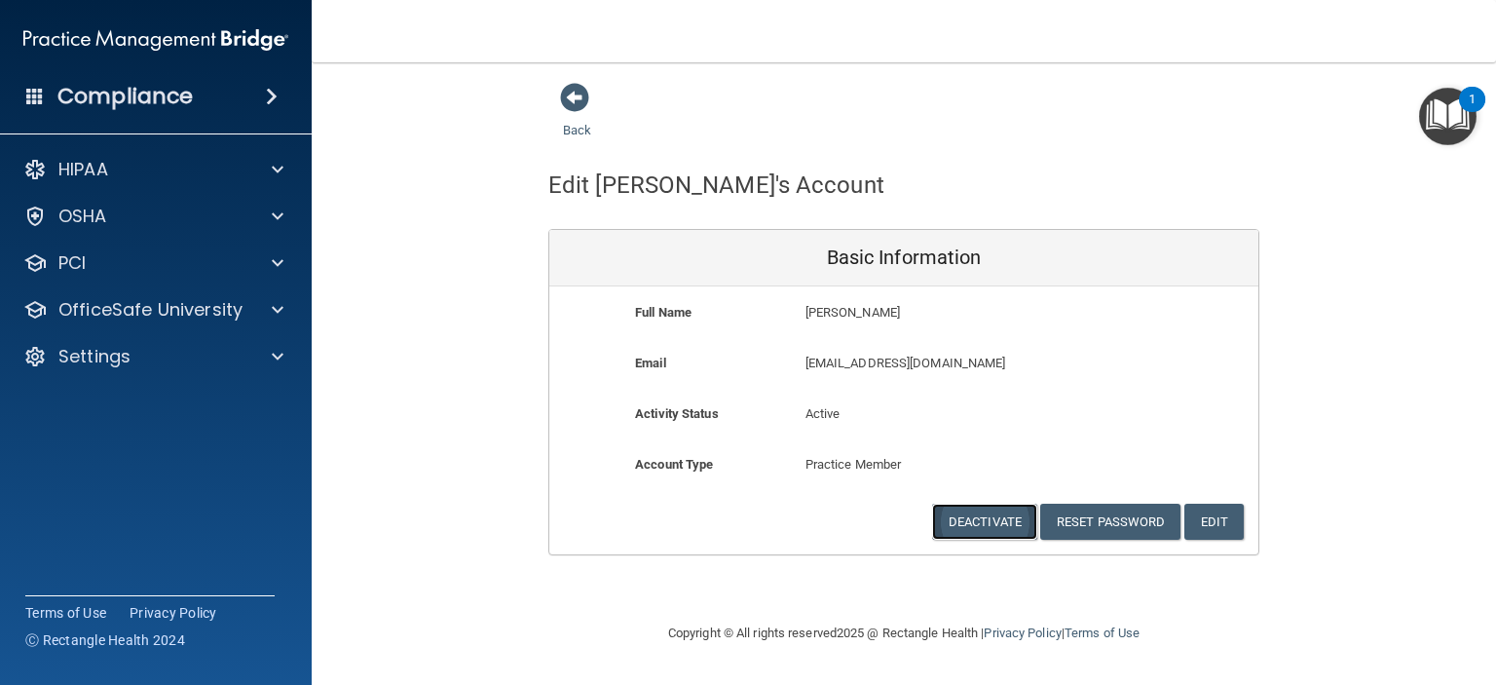
click at [965, 529] on button "Deactivate" at bounding box center [984, 522] width 105 height 36
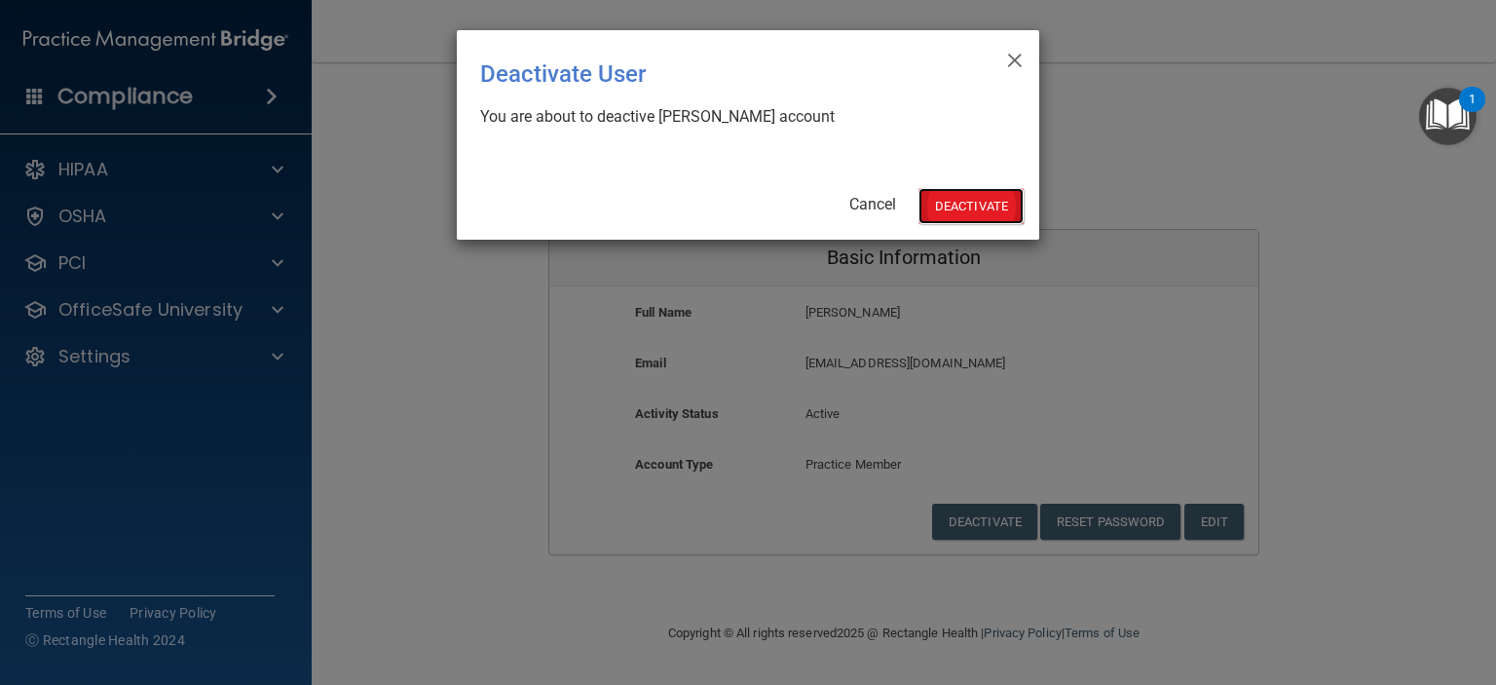
click at [1002, 192] on button "Deactivate" at bounding box center [970, 206] width 105 height 36
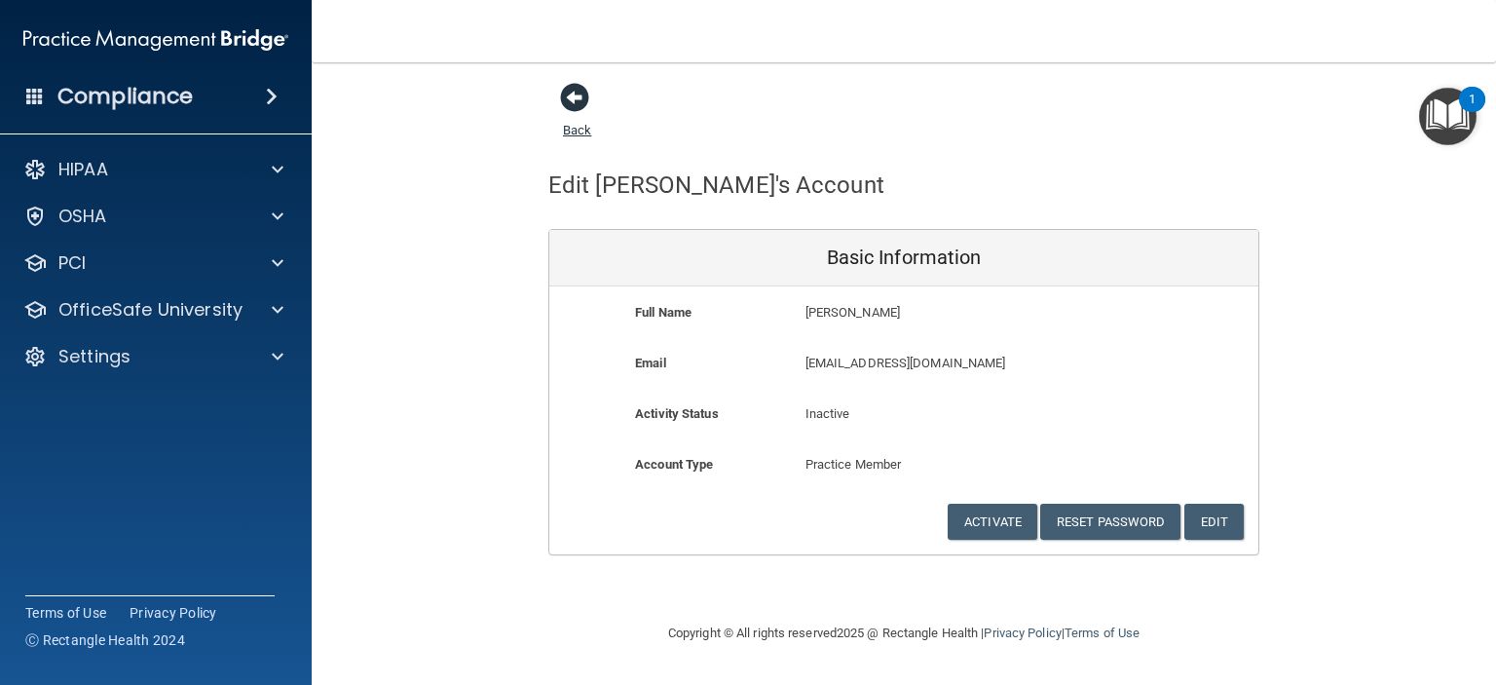
click at [569, 100] on span at bounding box center [574, 97] width 29 height 29
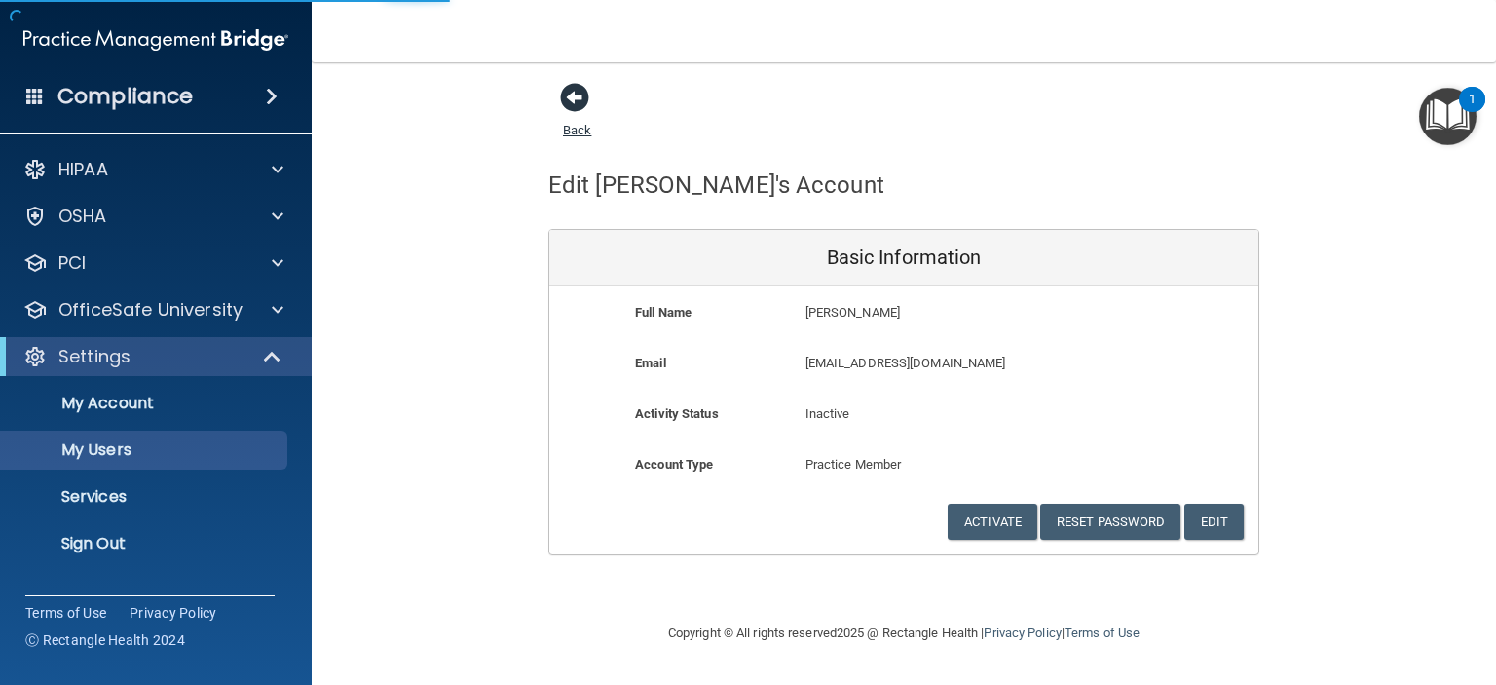
select select "20"
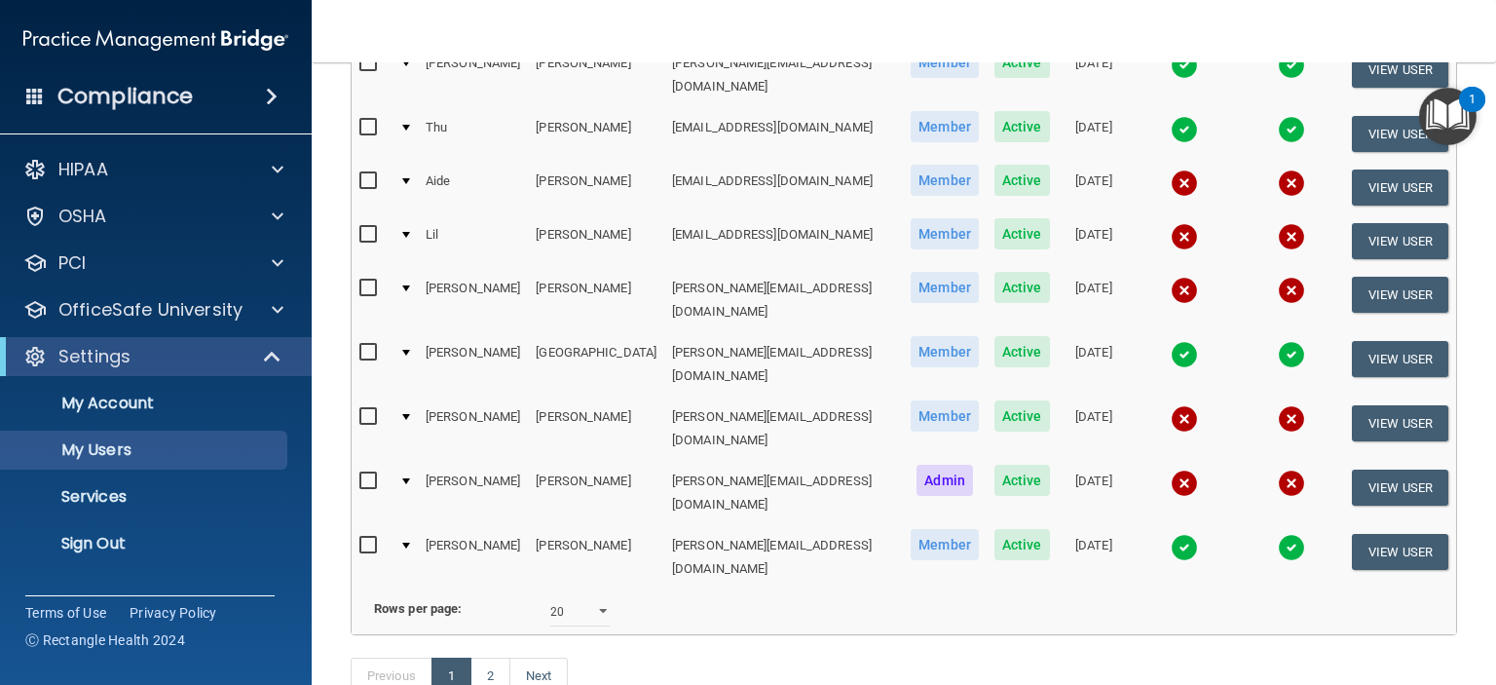
scroll to position [927, 0]
click at [499, 657] on link "2" at bounding box center [490, 675] width 40 height 37
select select "20"
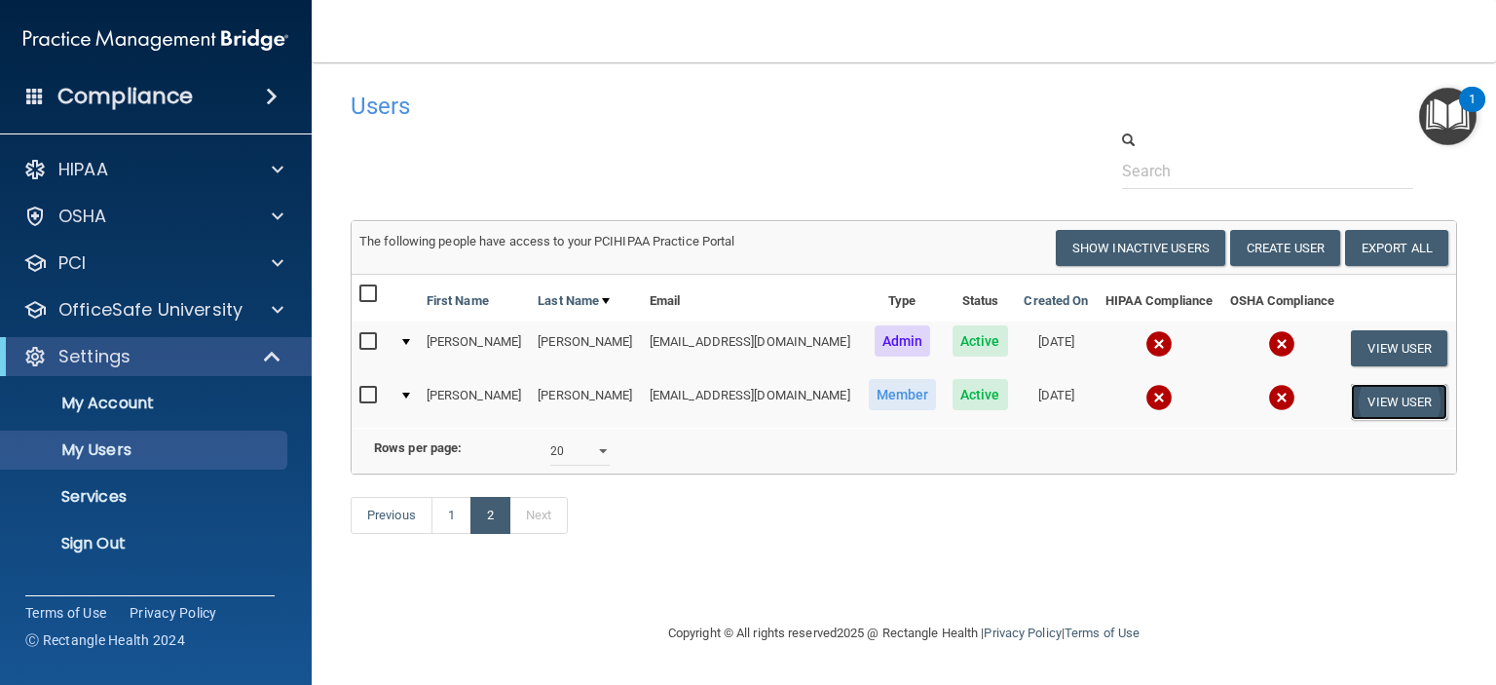
click at [1402, 398] on button "View User" at bounding box center [1399, 402] width 96 height 36
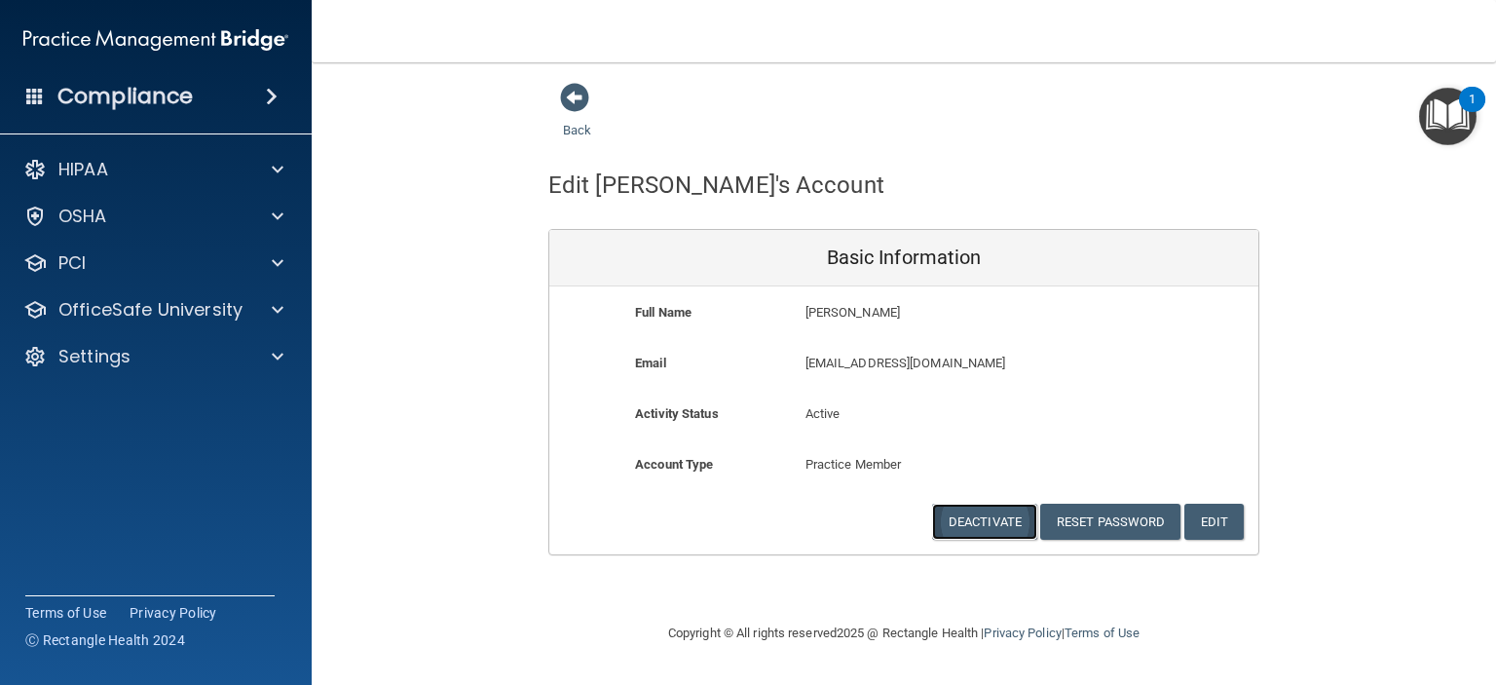
click at [1012, 532] on button "Deactivate" at bounding box center [984, 522] width 105 height 36
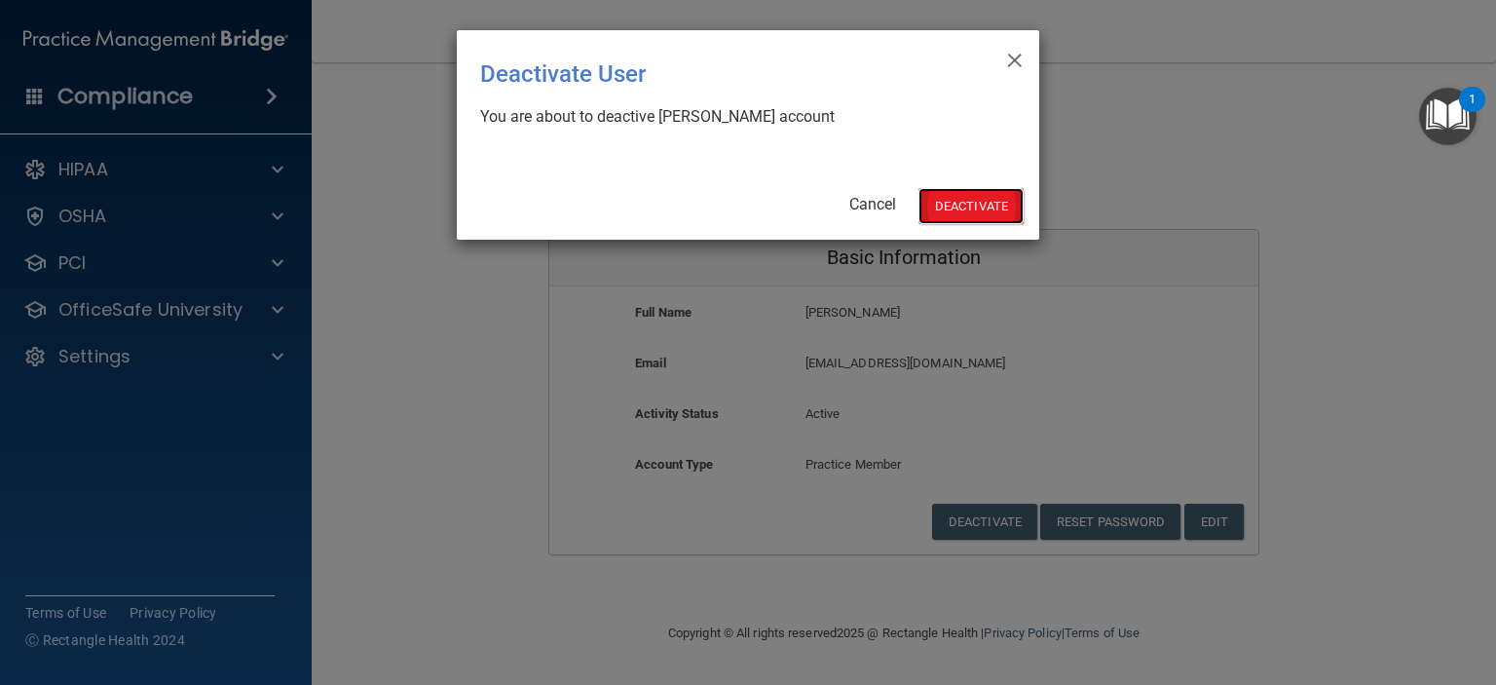
click at [1009, 207] on button "Deactivate" at bounding box center [970, 206] width 105 height 36
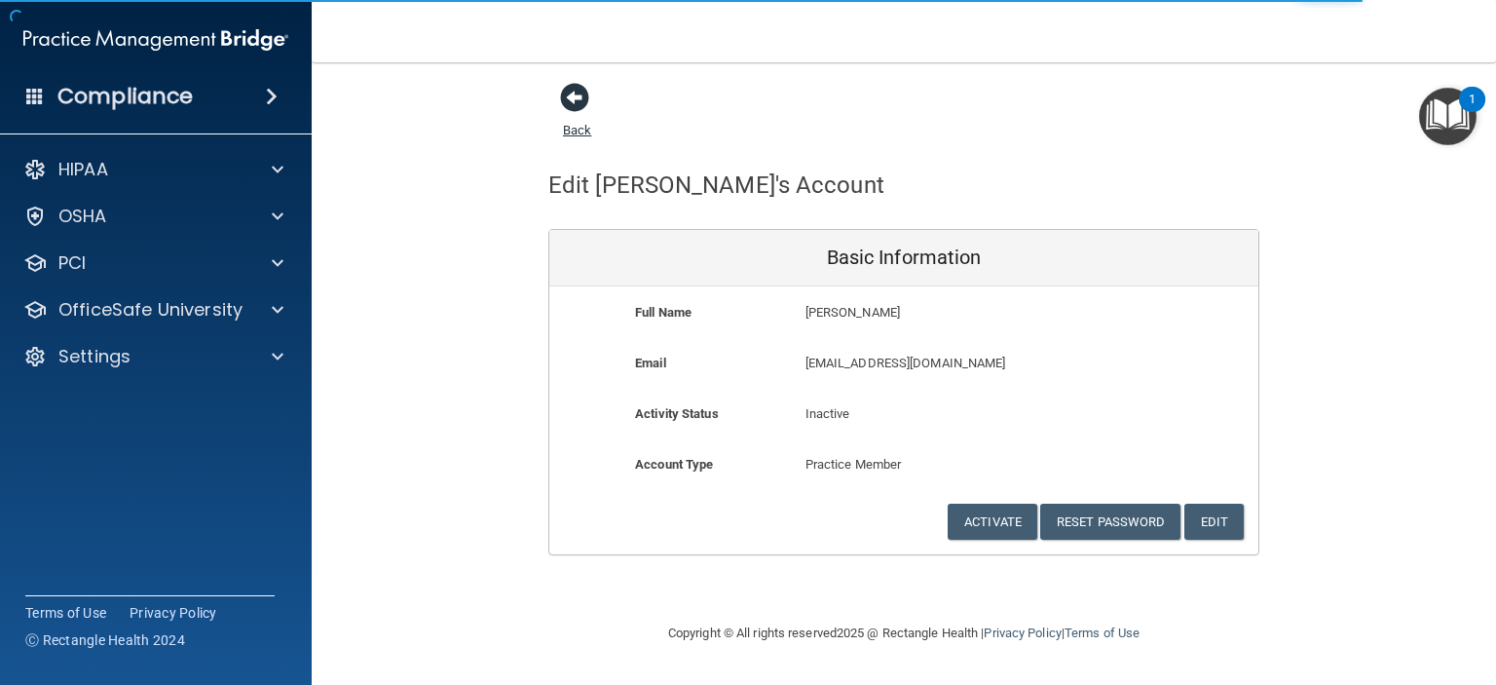
click at [570, 97] on span at bounding box center [574, 97] width 29 height 29
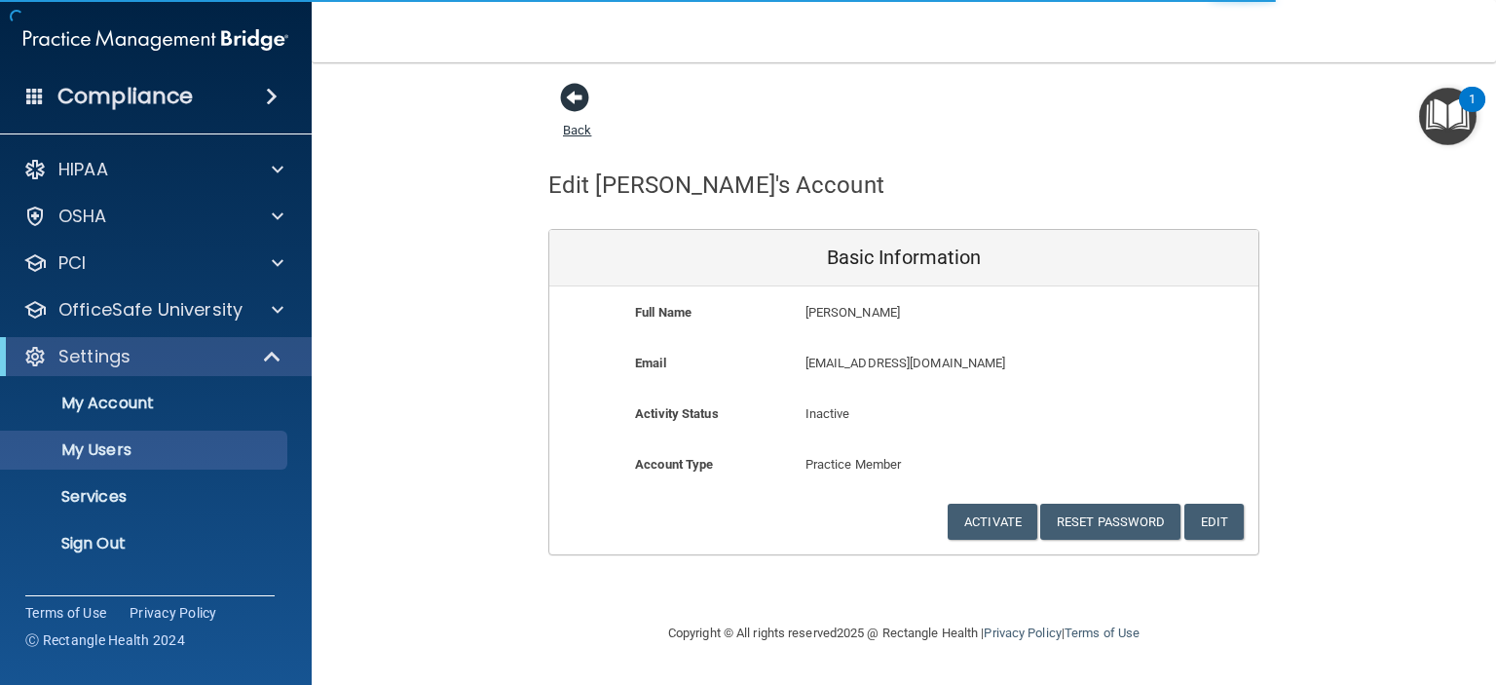
select select "20"
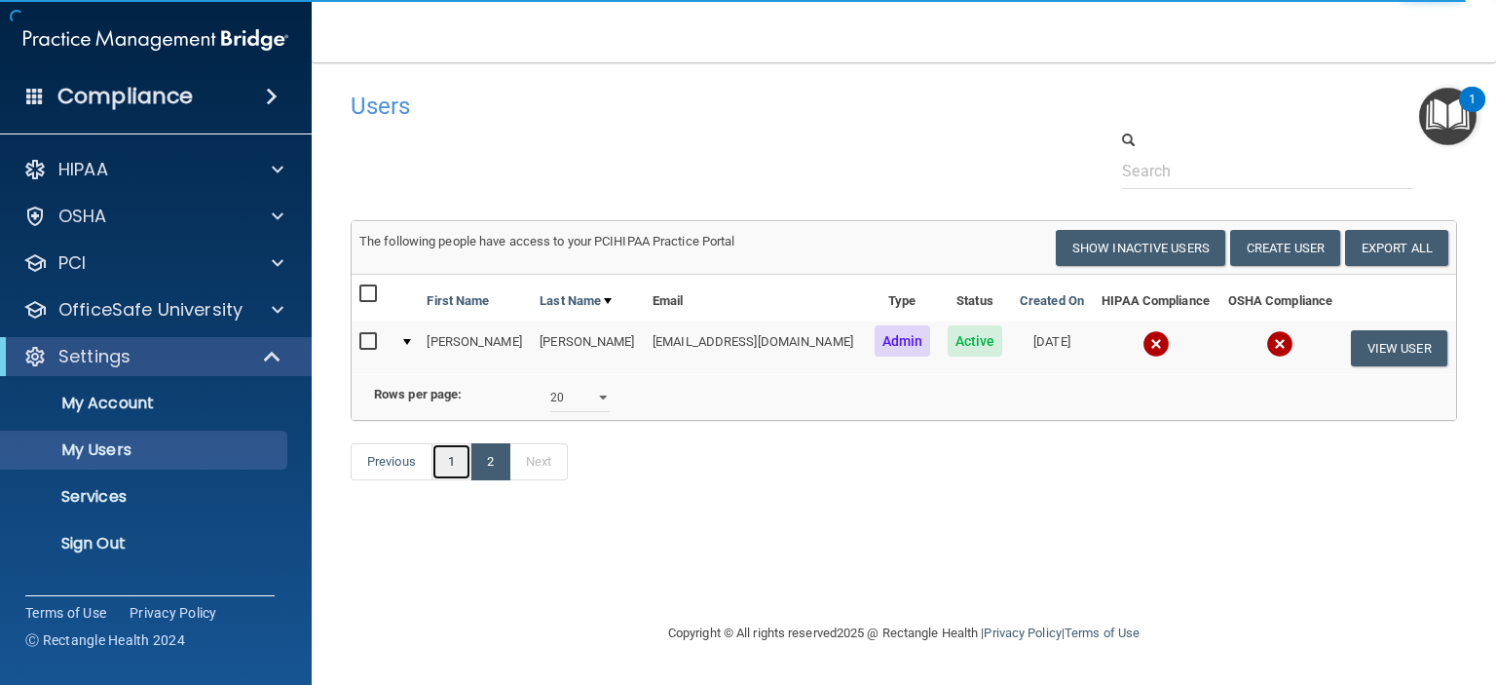
click at [455, 480] on link "1" at bounding box center [451, 461] width 40 height 37
select select "20"
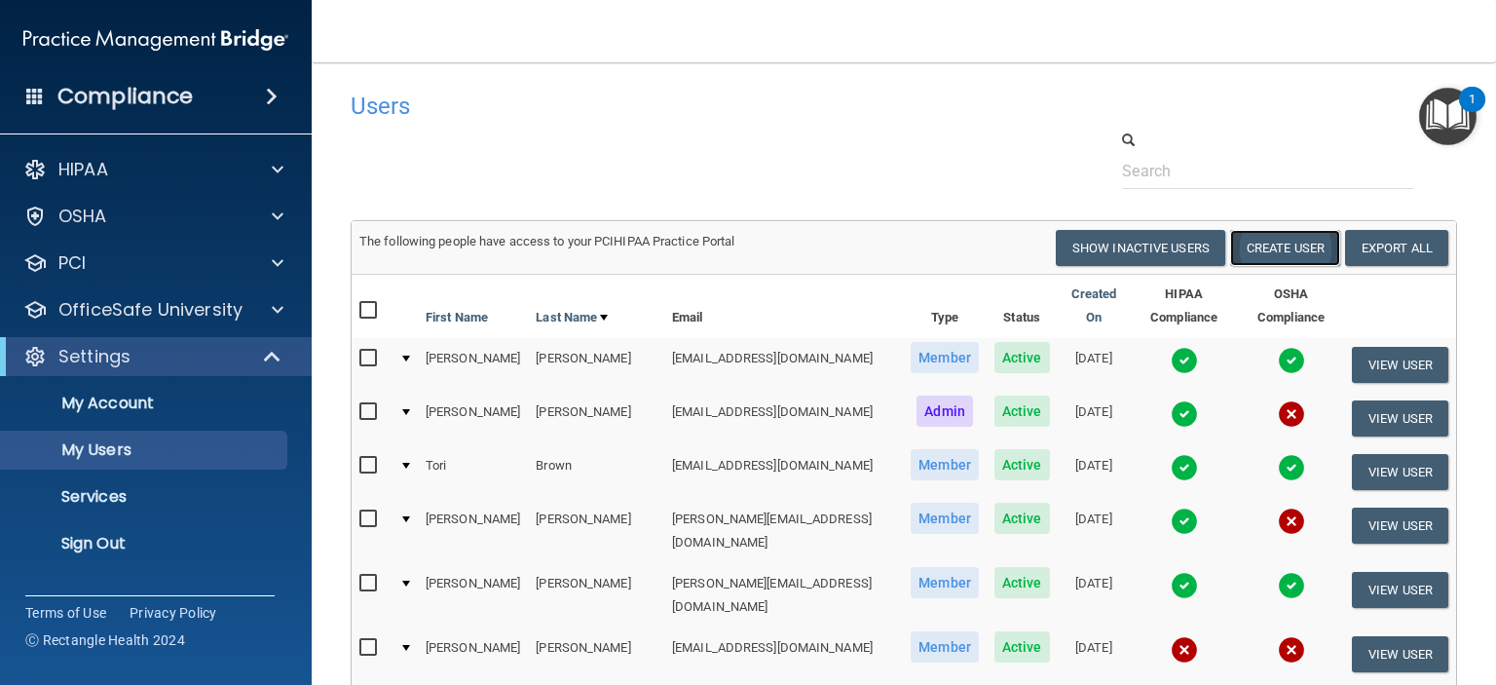
click at [1251, 242] on button "Create User" at bounding box center [1285, 248] width 110 height 36
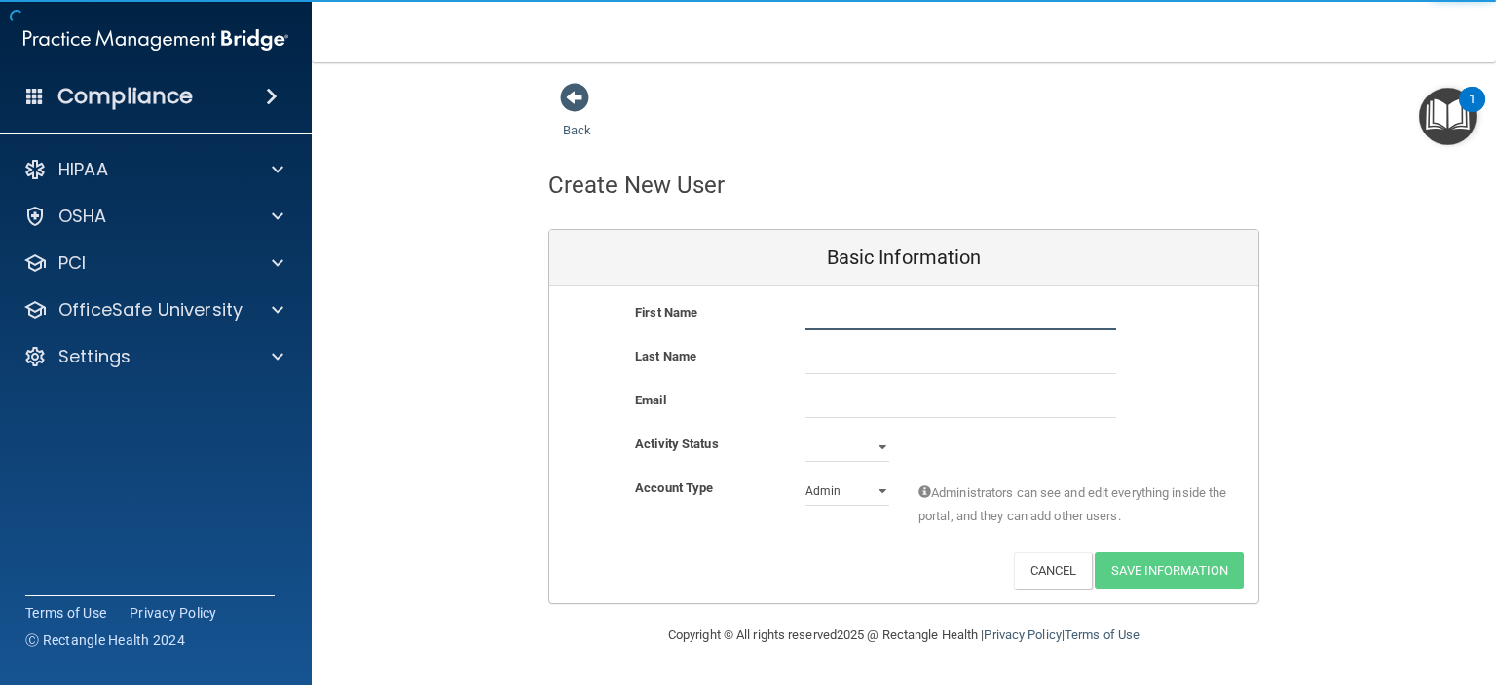
click at [958, 322] on input "text" at bounding box center [960, 315] width 311 height 29
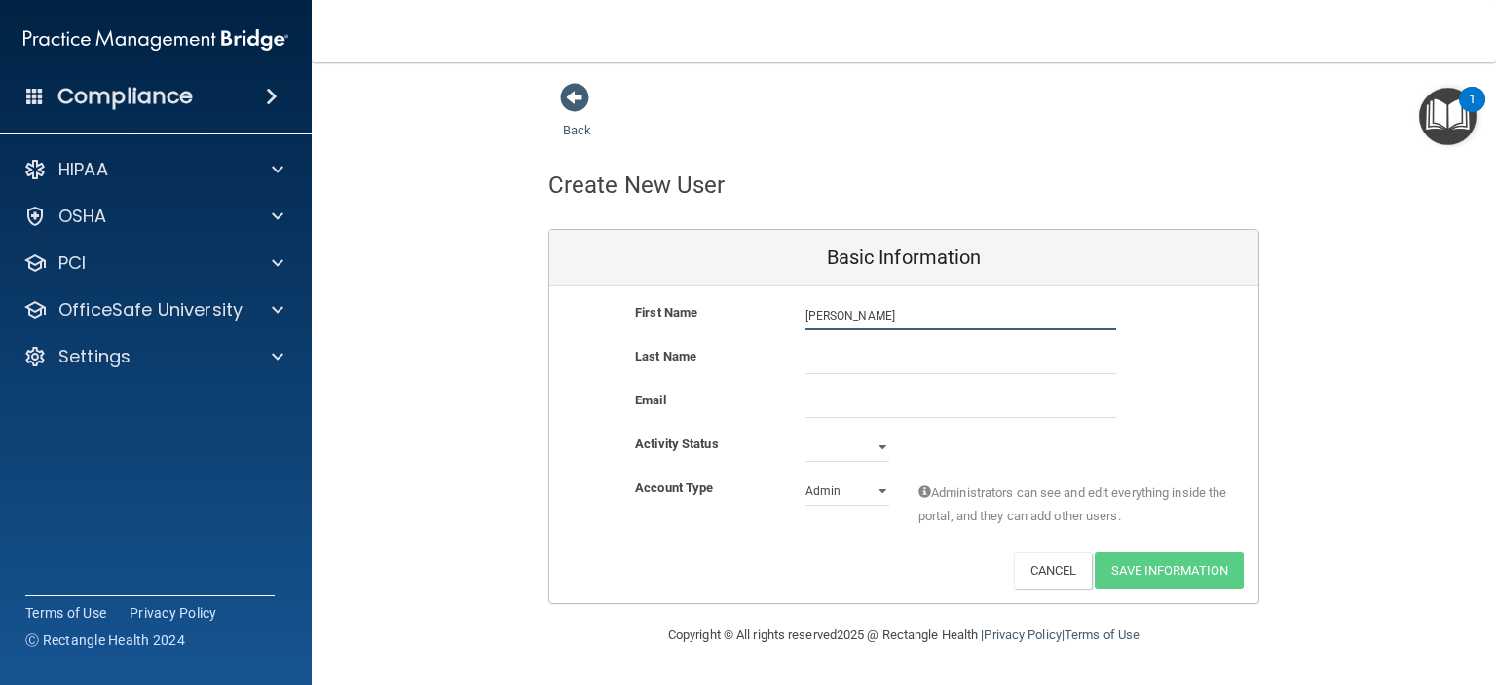
type input "[PERSON_NAME]"
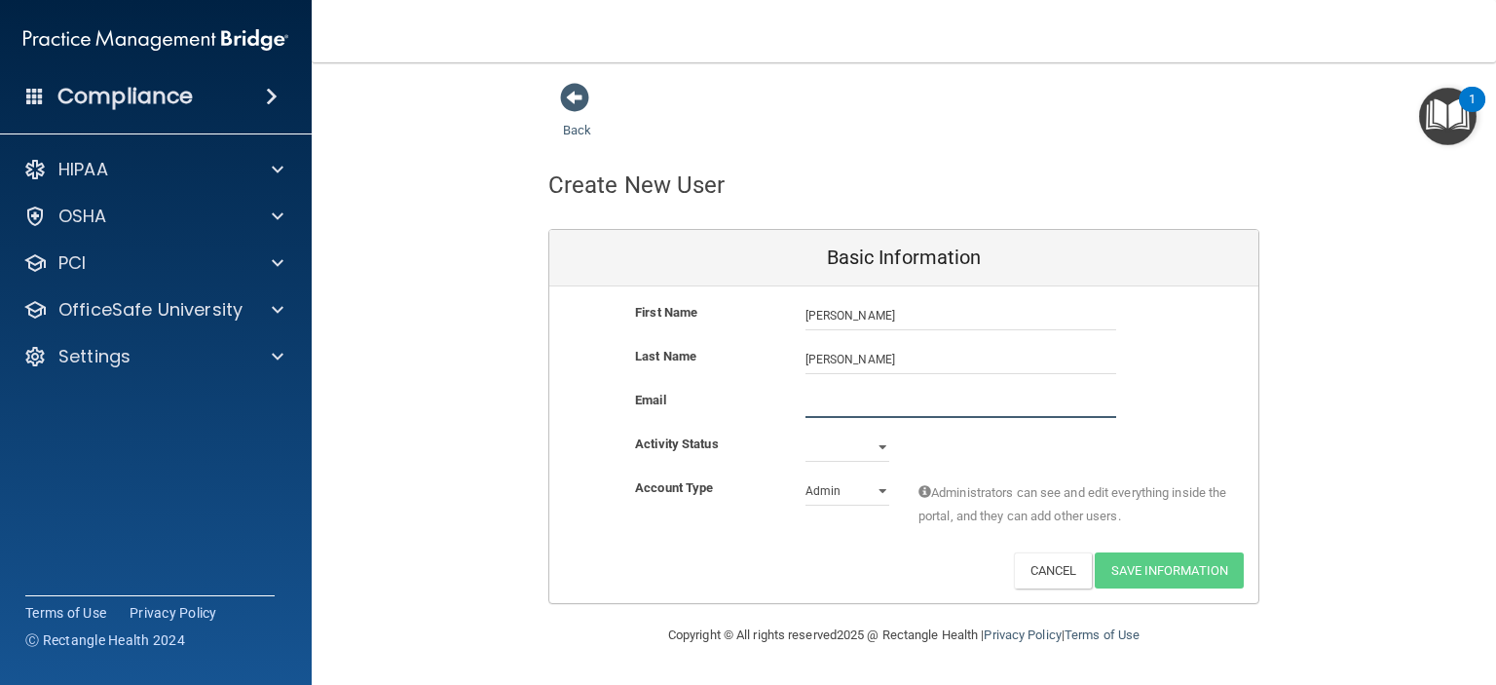
click at [906, 405] on input "email" at bounding box center [960, 403] width 311 height 29
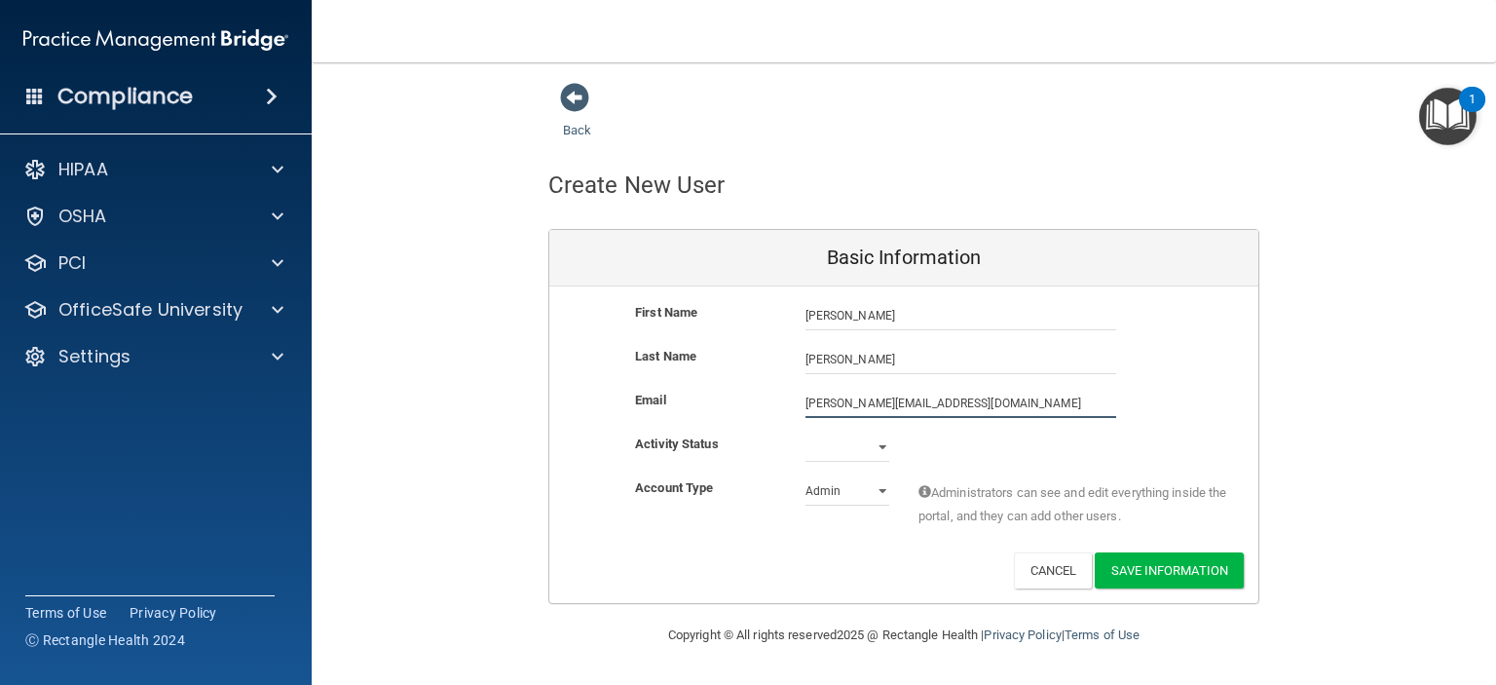
type input "[PERSON_NAME][EMAIL_ADDRESS][DOMAIN_NAME]"
click at [815, 441] on select "Active Inactive" at bounding box center [847, 446] width 84 height 29
select select "active"
click at [805, 432] on select "Active Inactive" at bounding box center [847, 446] width 84 height 29
click at [835, 491] on select "Admin Member" at bounding box center [847, 490] width 84 height 29
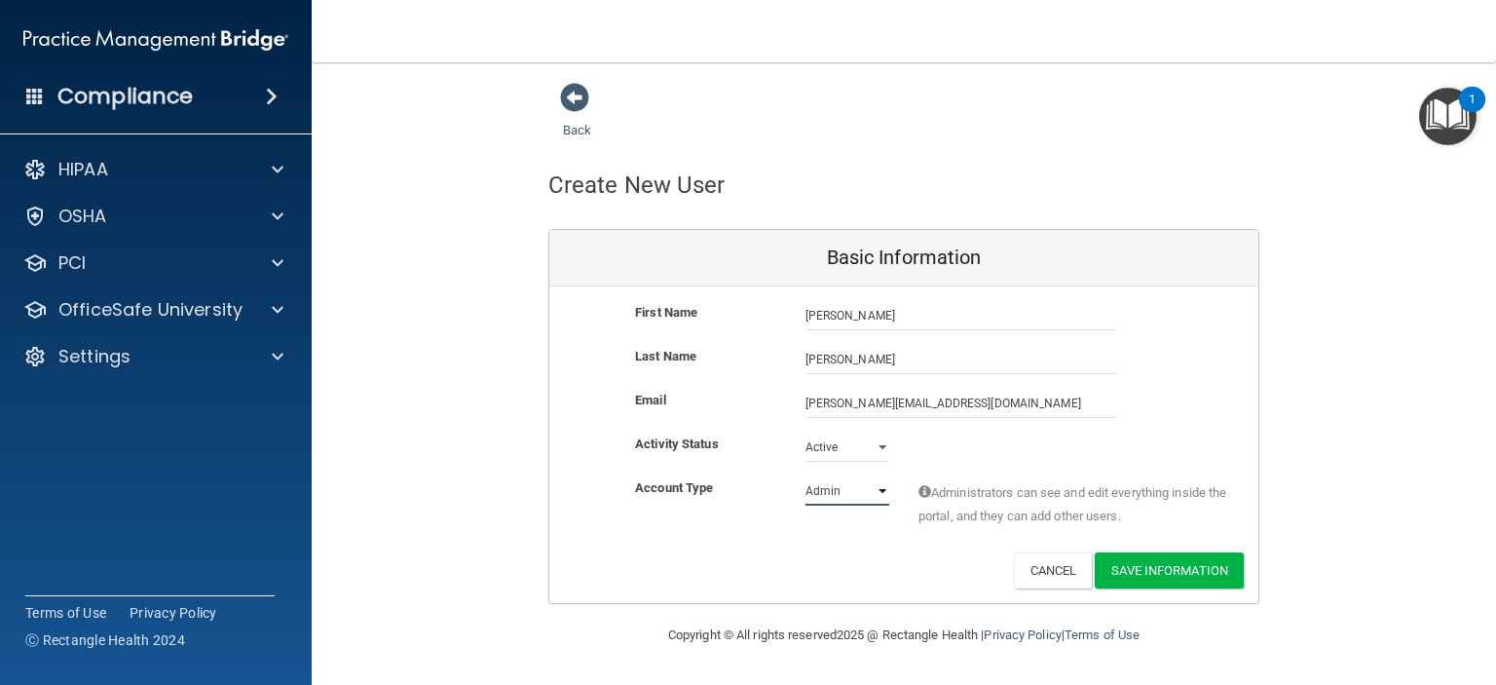
select select "practice_member"
click at [805, 476] on select "Admin Member" at bounding box center [847, 490] width 84 height 29
click at [1131, 573] on button "Save Information" at bounding box center [1169, 570] width 149 height 36
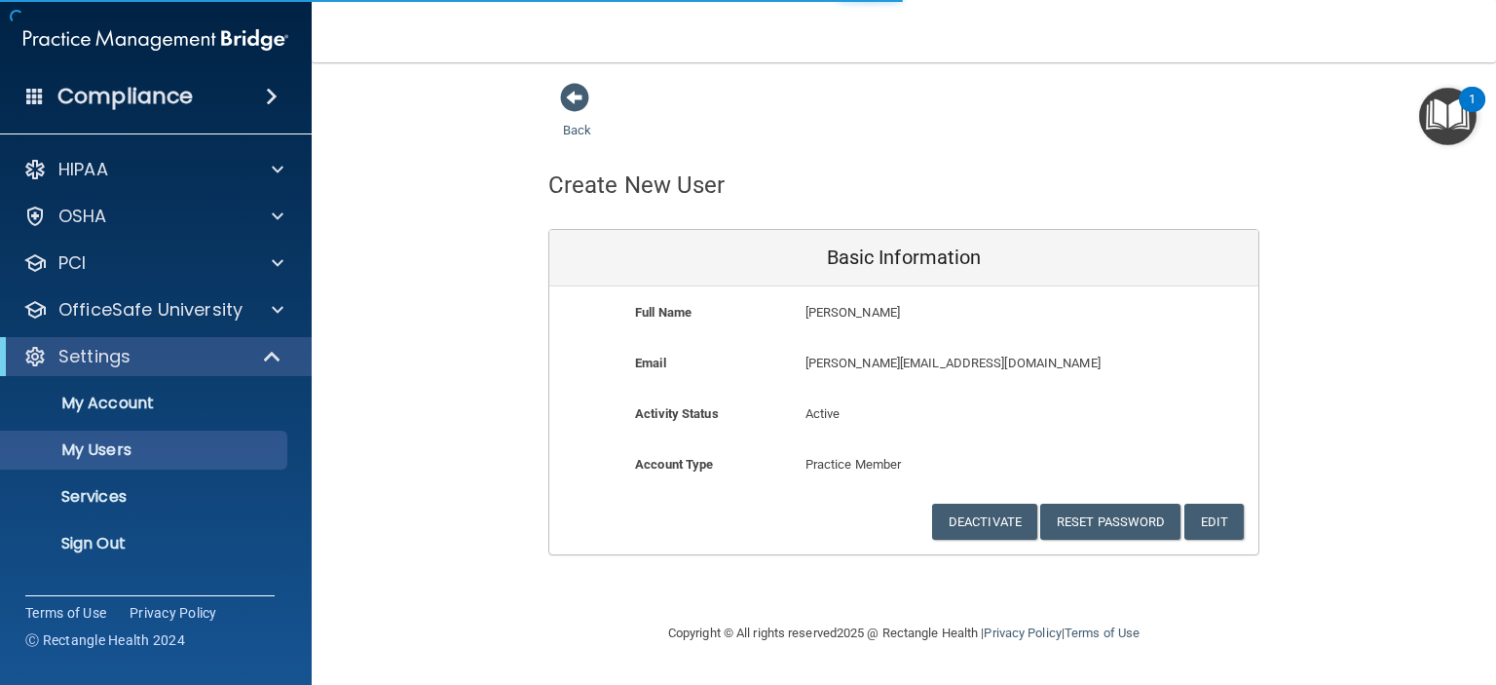
select select "20"
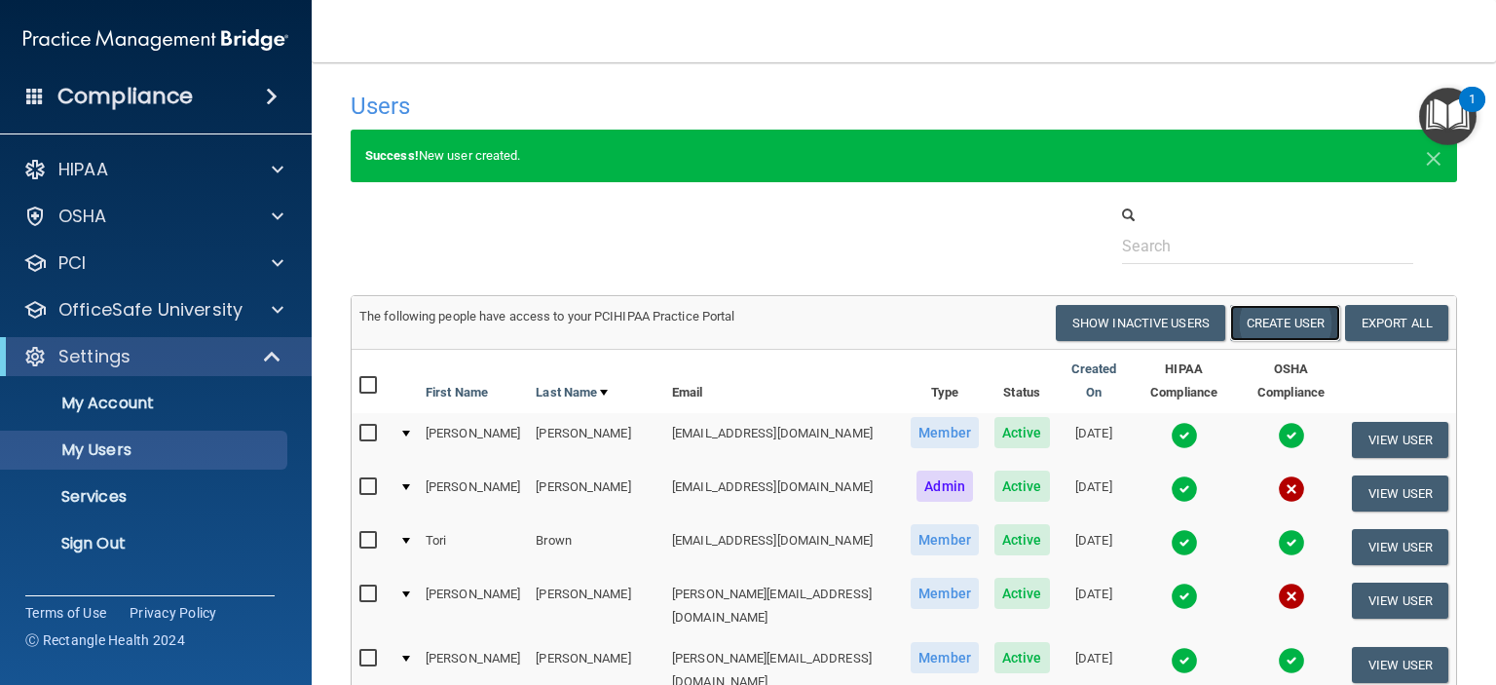
click at [1244, 319] on button "Create User" at bounding box center [1285, 323] width 110 height 36
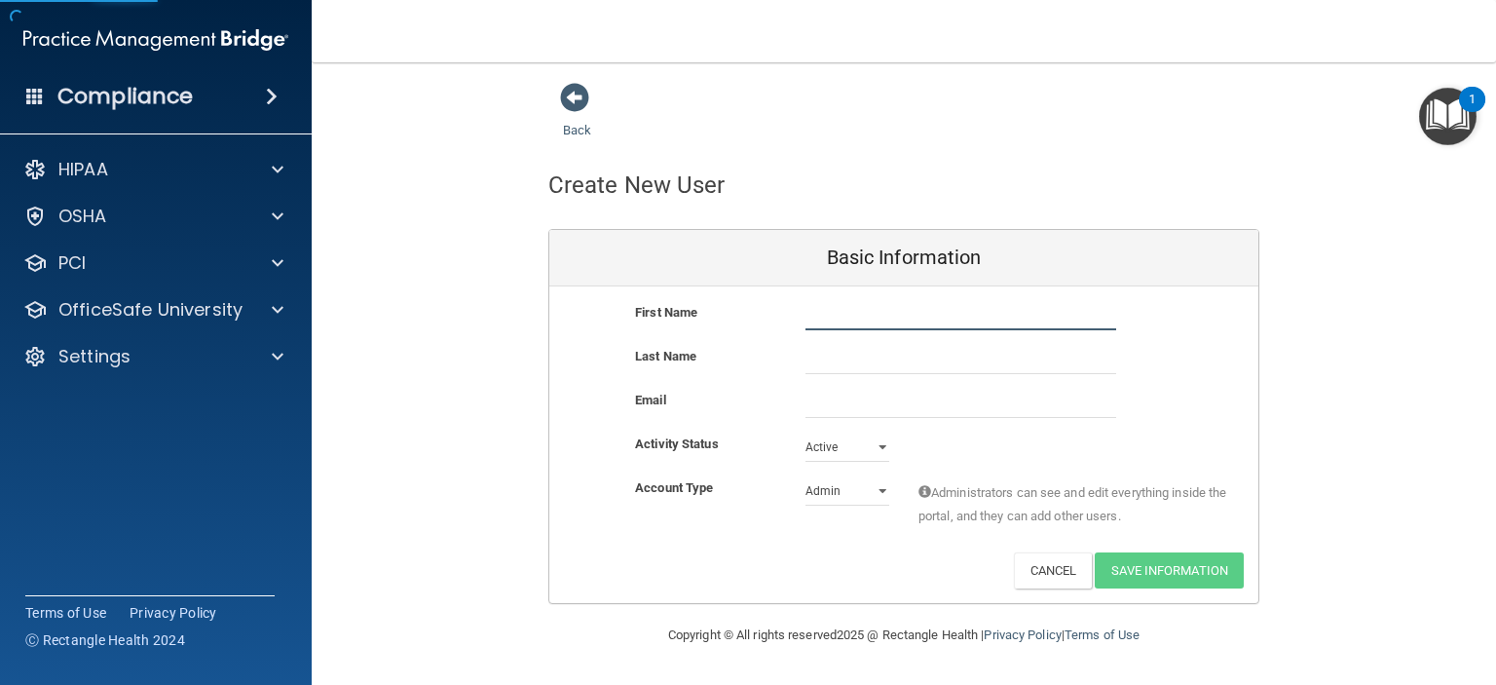
click at [997, 326] on input "text" at bounding box center [960, 315] width 311 height 29
type input "[PERSON_NAME]"
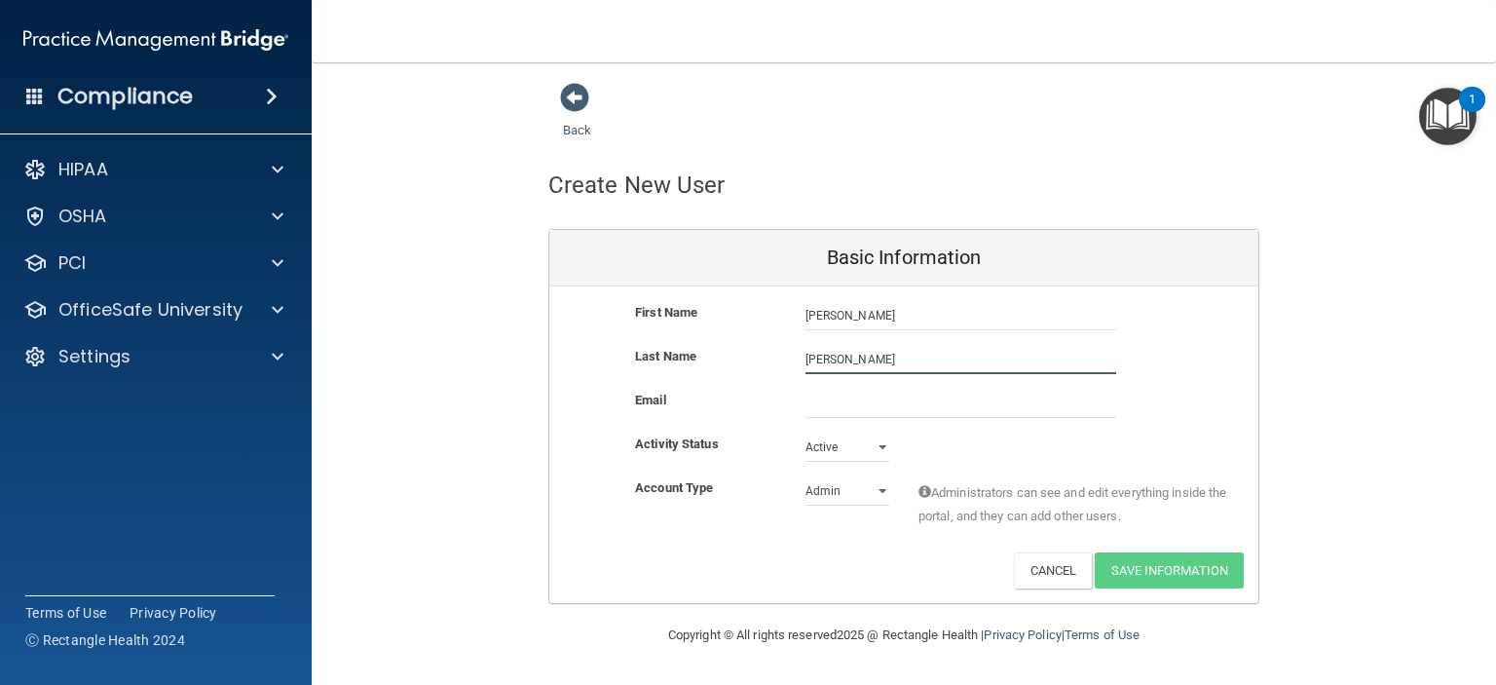
type input "[PERSON_NAME]"
click at [972, 394] on input "email" at bounding box center [960, 403] width 311 height 29
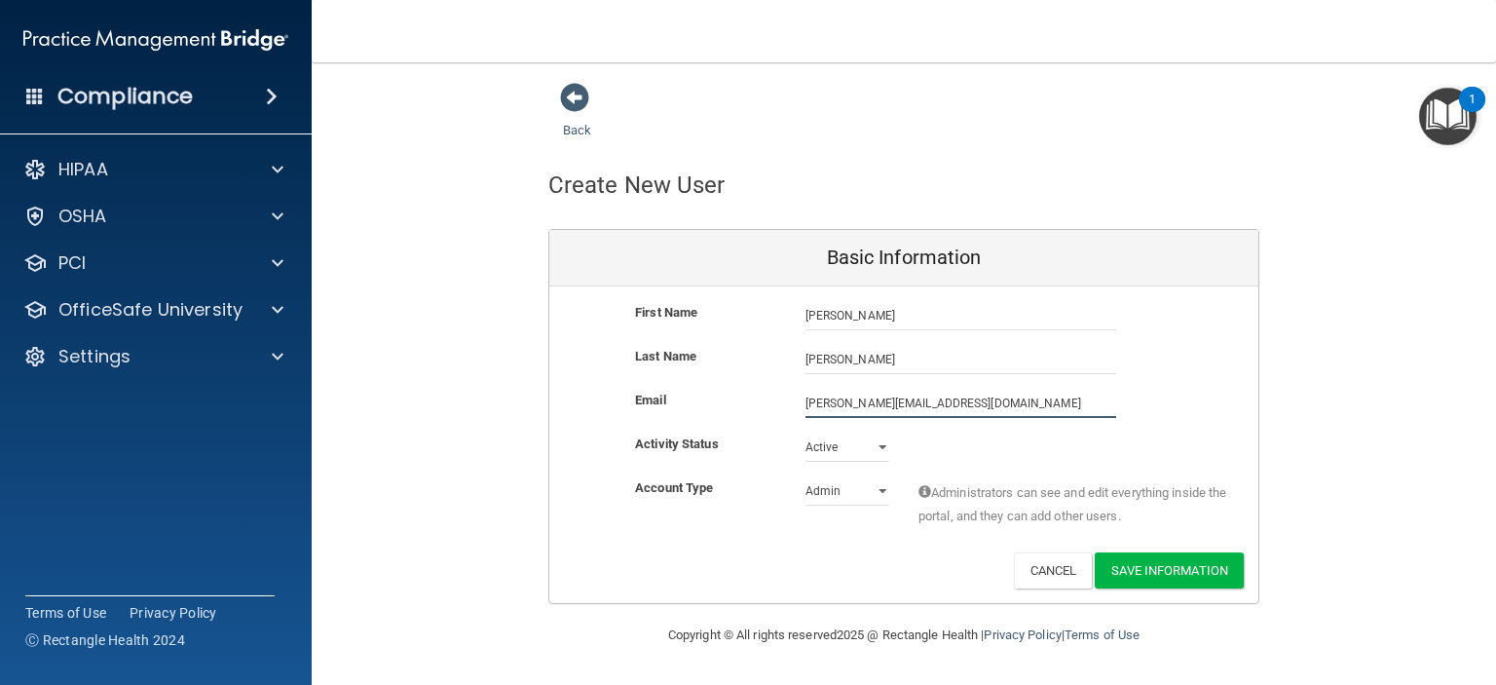
type input "[PERSON_NAME][EMAIL_ADDRESS][DOMAIN_NAME]"
click at [855, 493] on select "Admin Member" at bounding box center [847, 490] width 84 height 29
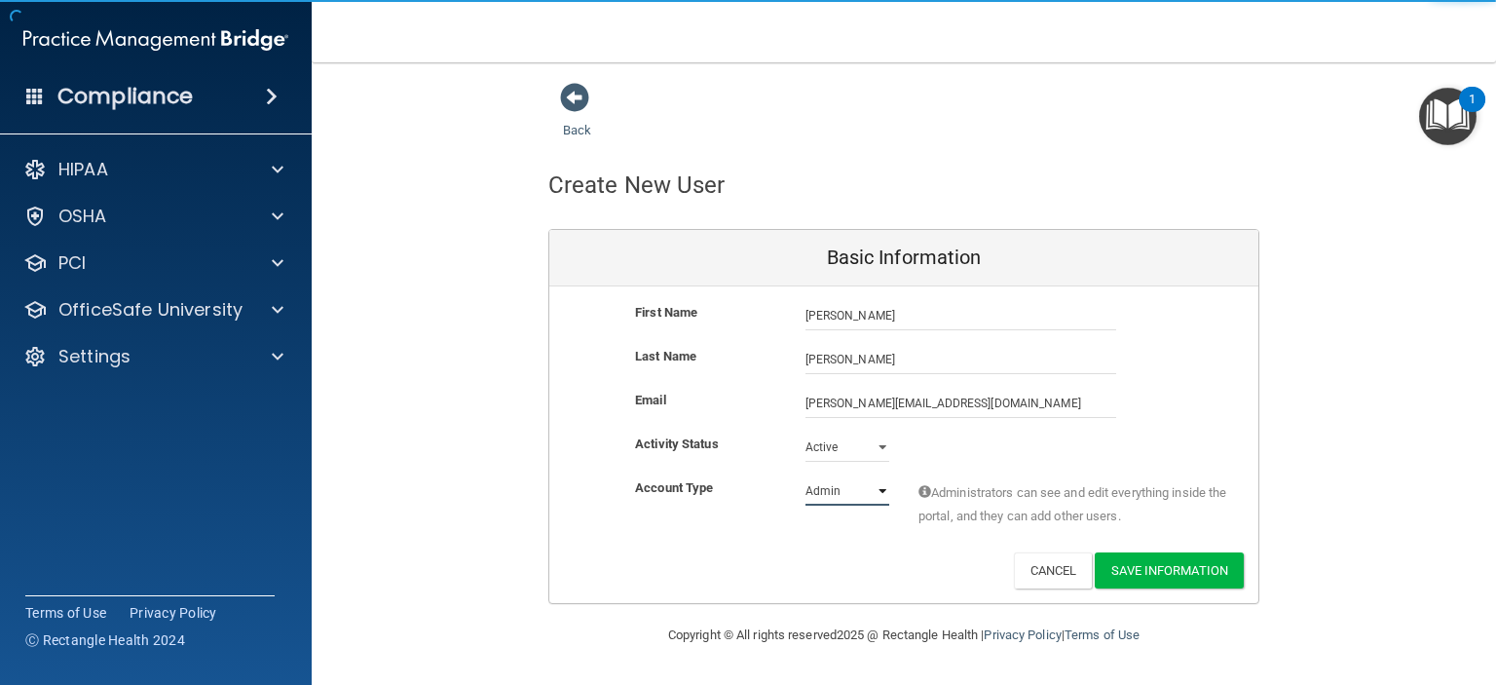
select select "practice_member"
click at [805, 476] on select "Admin Member" at bounding box center [847, 490] width 84 height 29
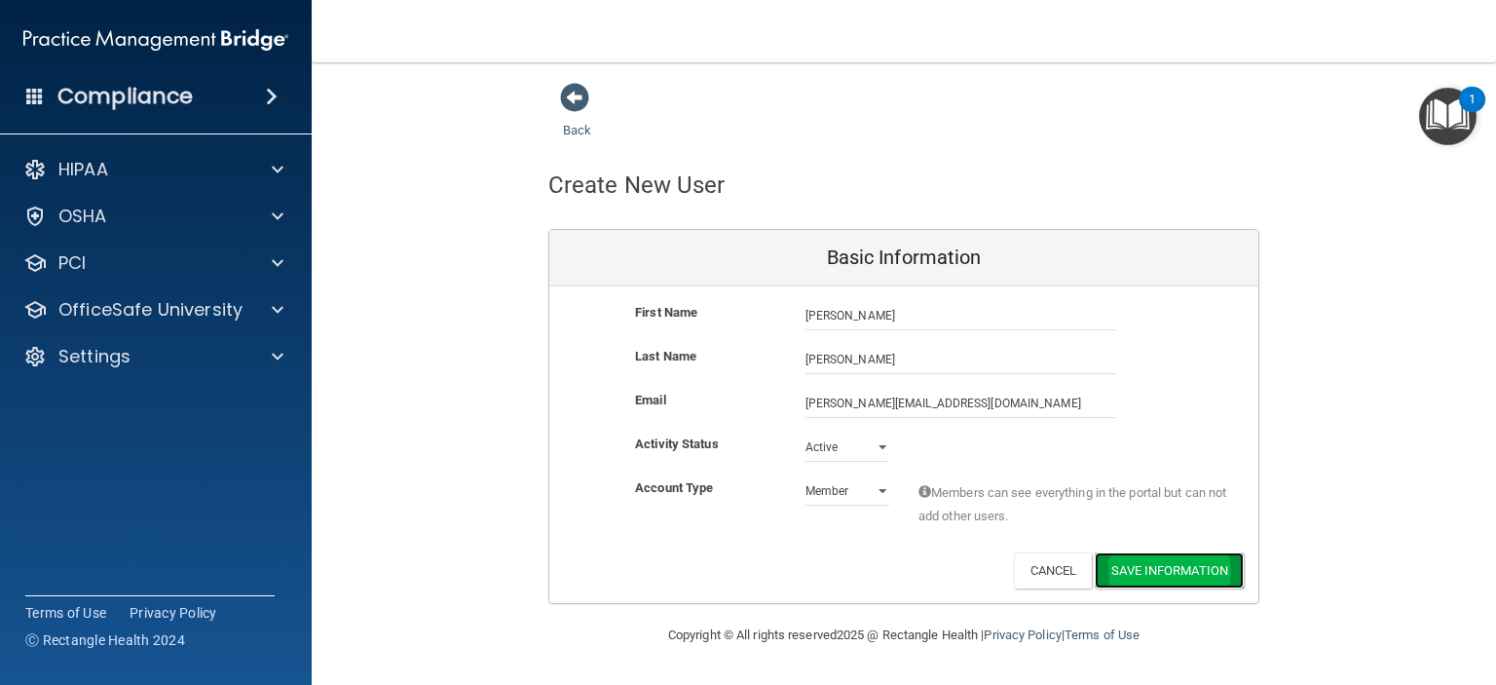
click at [1126, 564] on button "Save Information" at bounding box center [1169, 570] width 149 height 36
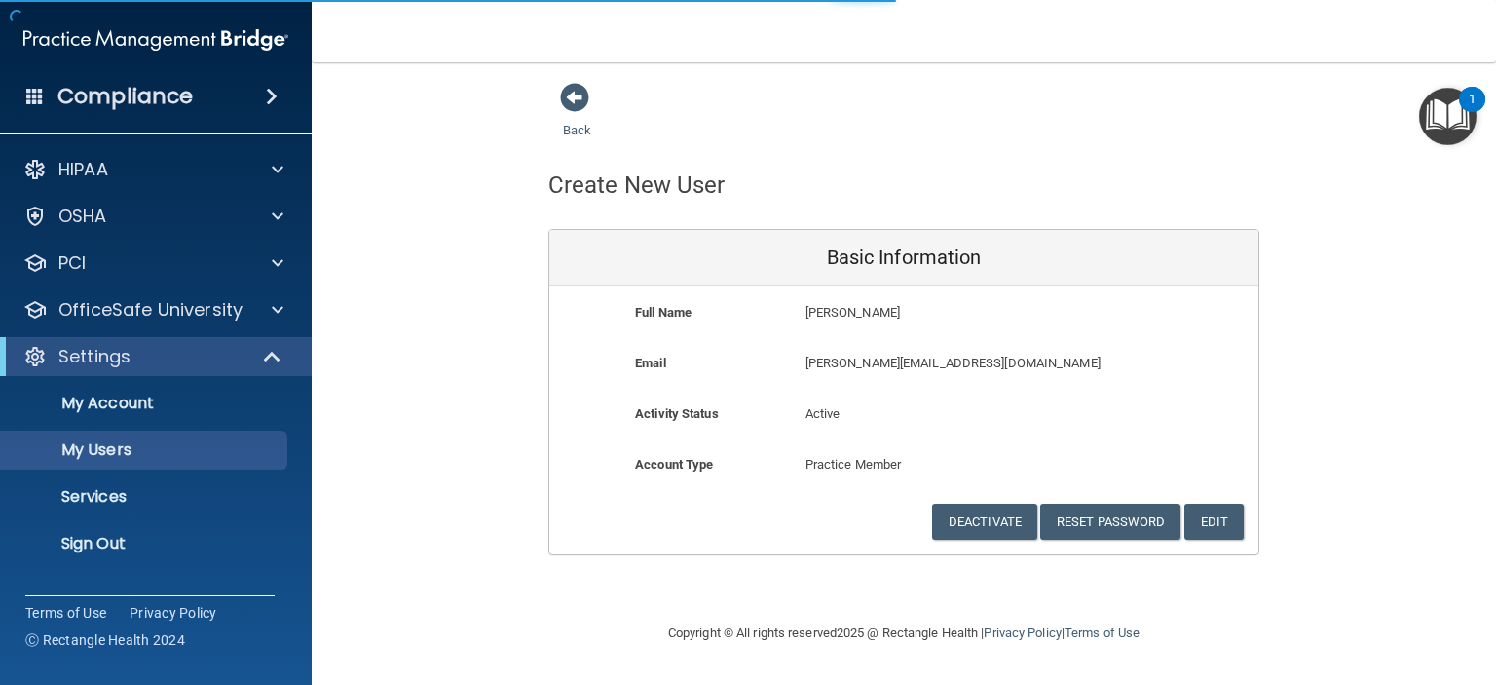
select select "20"
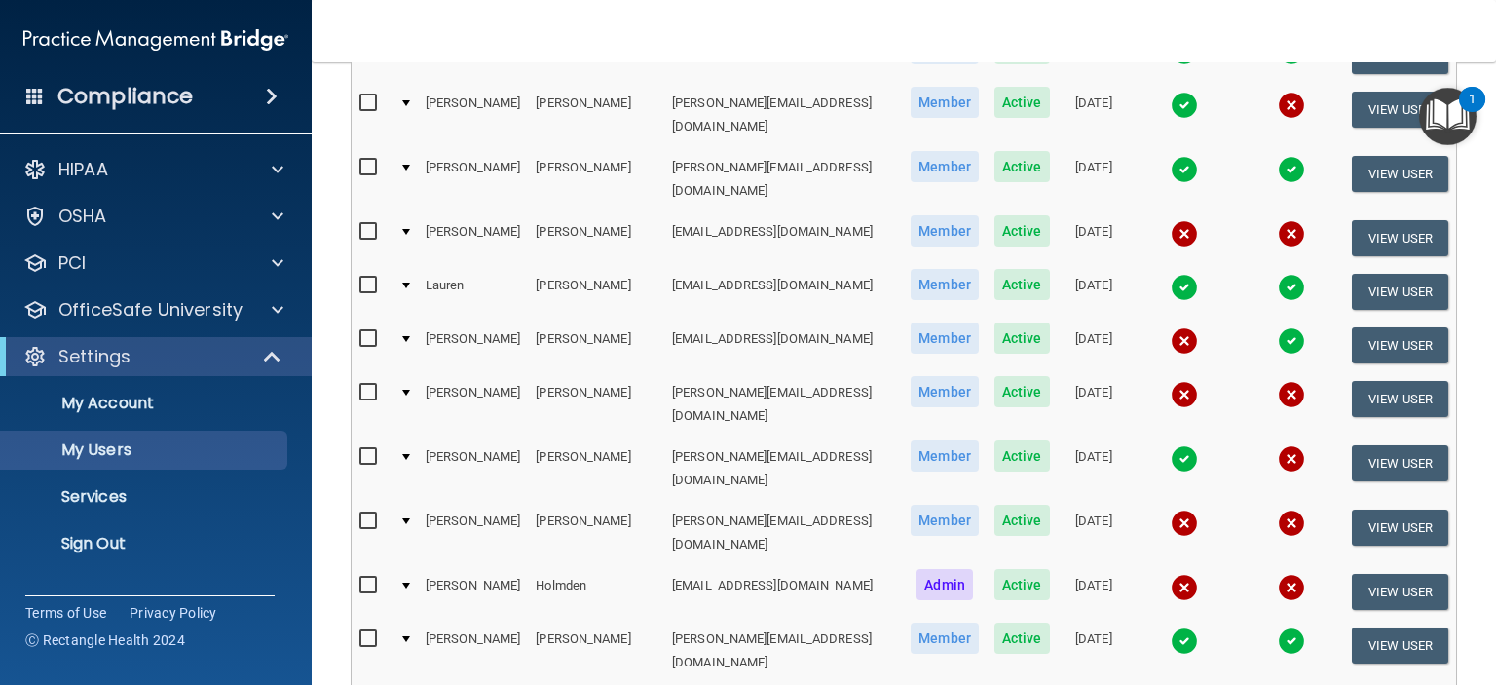
scroll to position [497, 0]
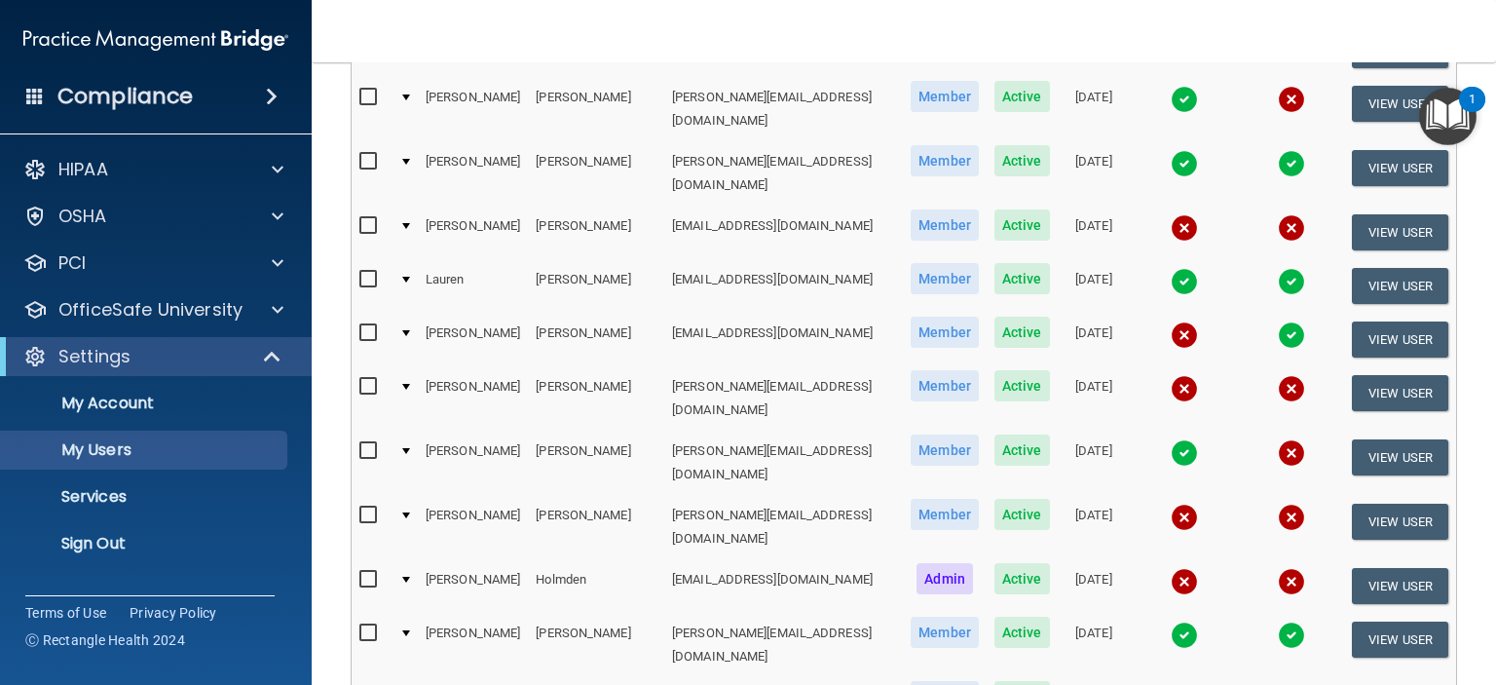
click at [369, 379] on input "checkbox" at bounding box center [370, 387] width 22 height 16
checkbox input "true"
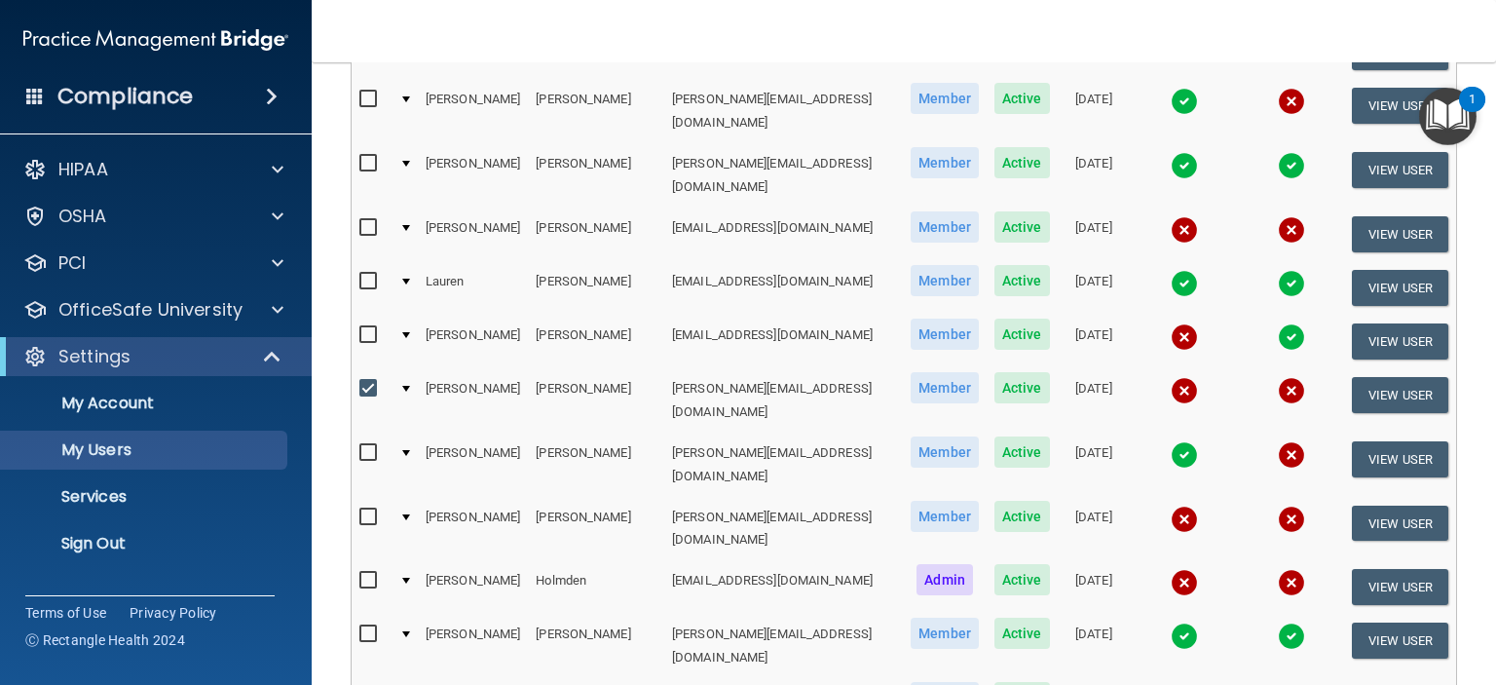
scroll to position [499, 0]
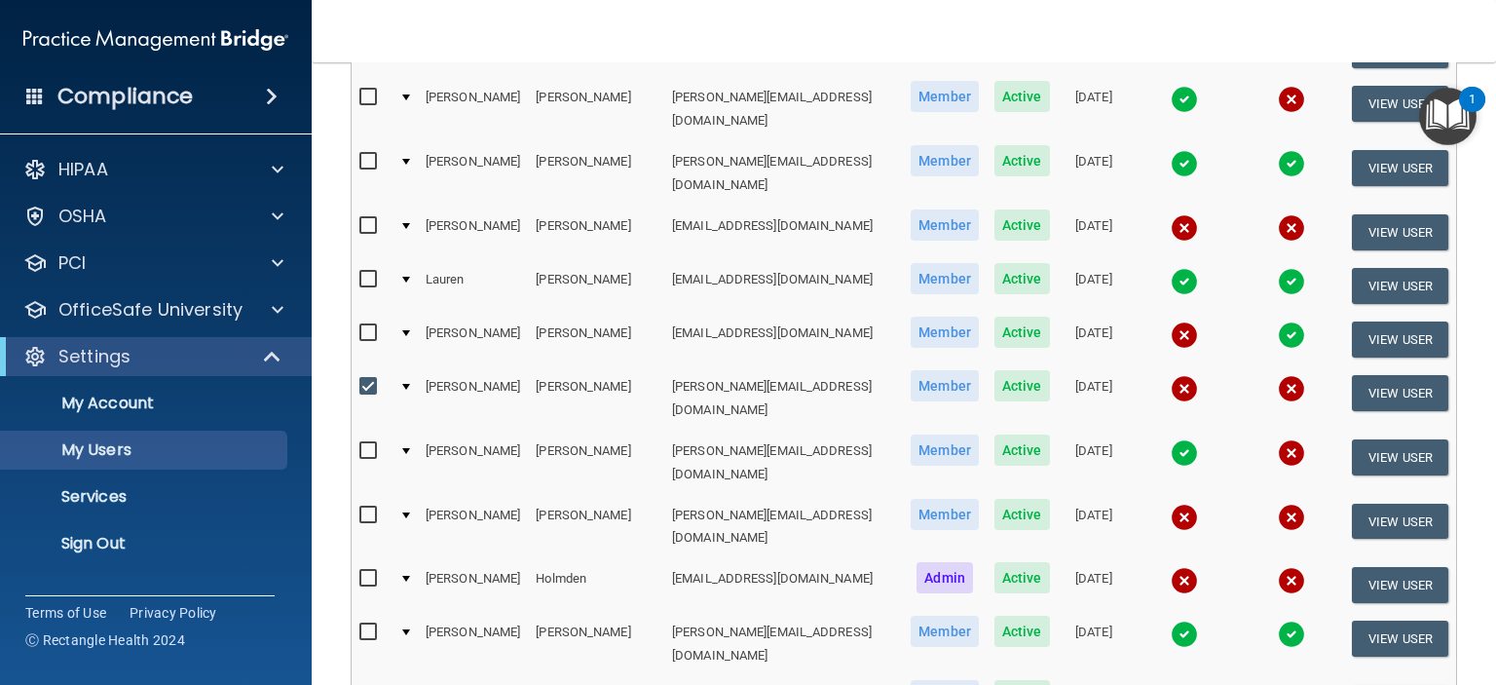
click at [367, 507] on input "checkbox" at bounding box center [370, 515] width 22 height 16
checkbox input "true"
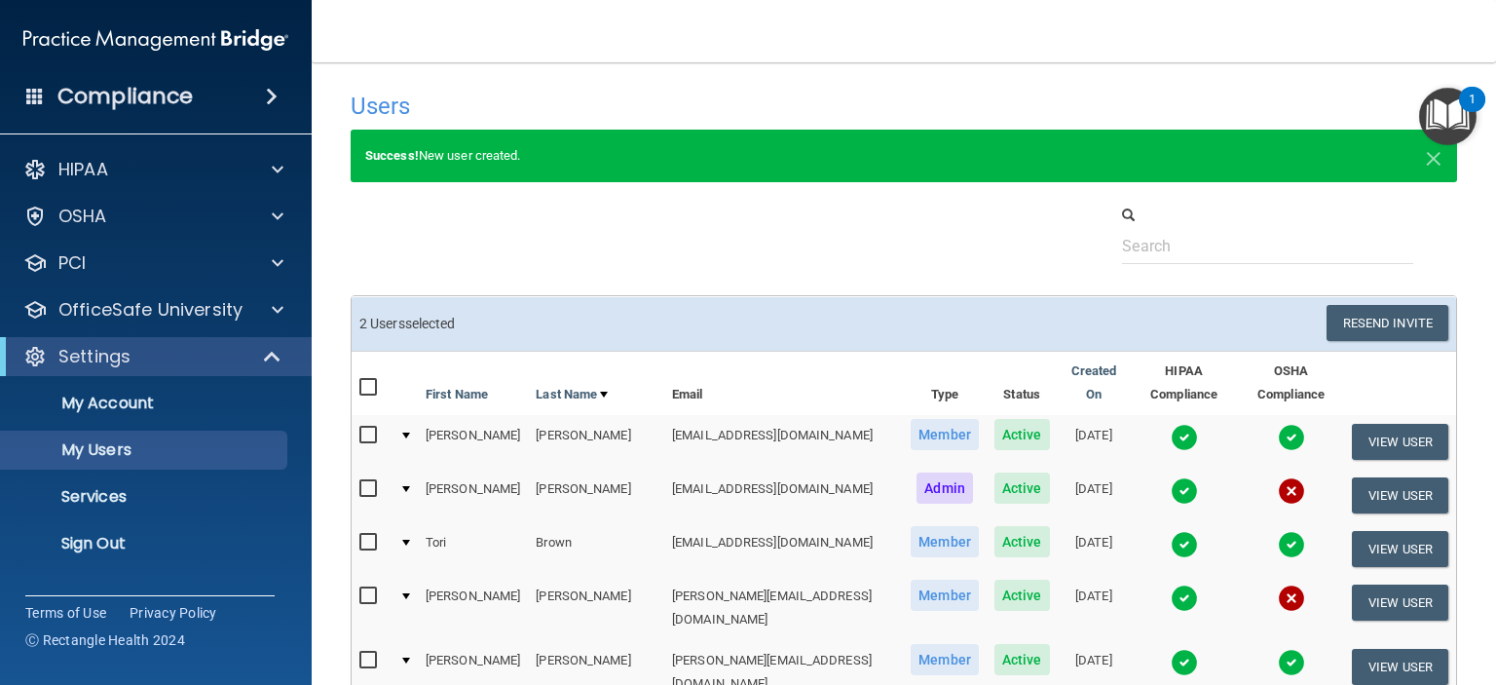
scroll to position [0, 0]
click at [1351, 322] on button "Resend Invite" at bounding box center [1388, 323] width 122 height 36
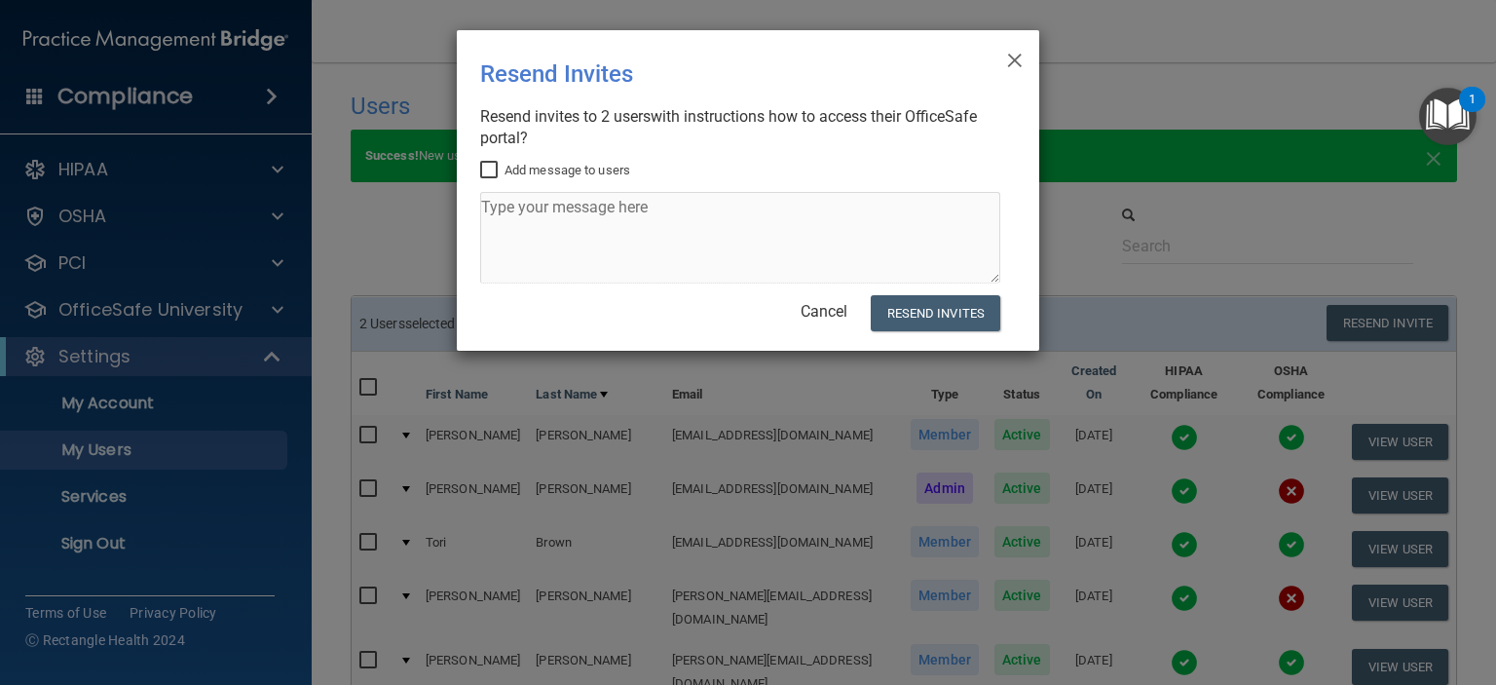
click at [489, 167] on input "Add message to users" at bounding box center [491, 171] width 22 height 16
checkbox input "true"
click at [539, 217] on textarea at bounding box center [740, 238] width 520 height 92
drag, startPoint x: 892, startPoint y: 312, endPoint x: 854, endPoint y: 269, distance: 57.3
click at [854, 269] on textarea at bounding box center [740, 238] width 520 height 92
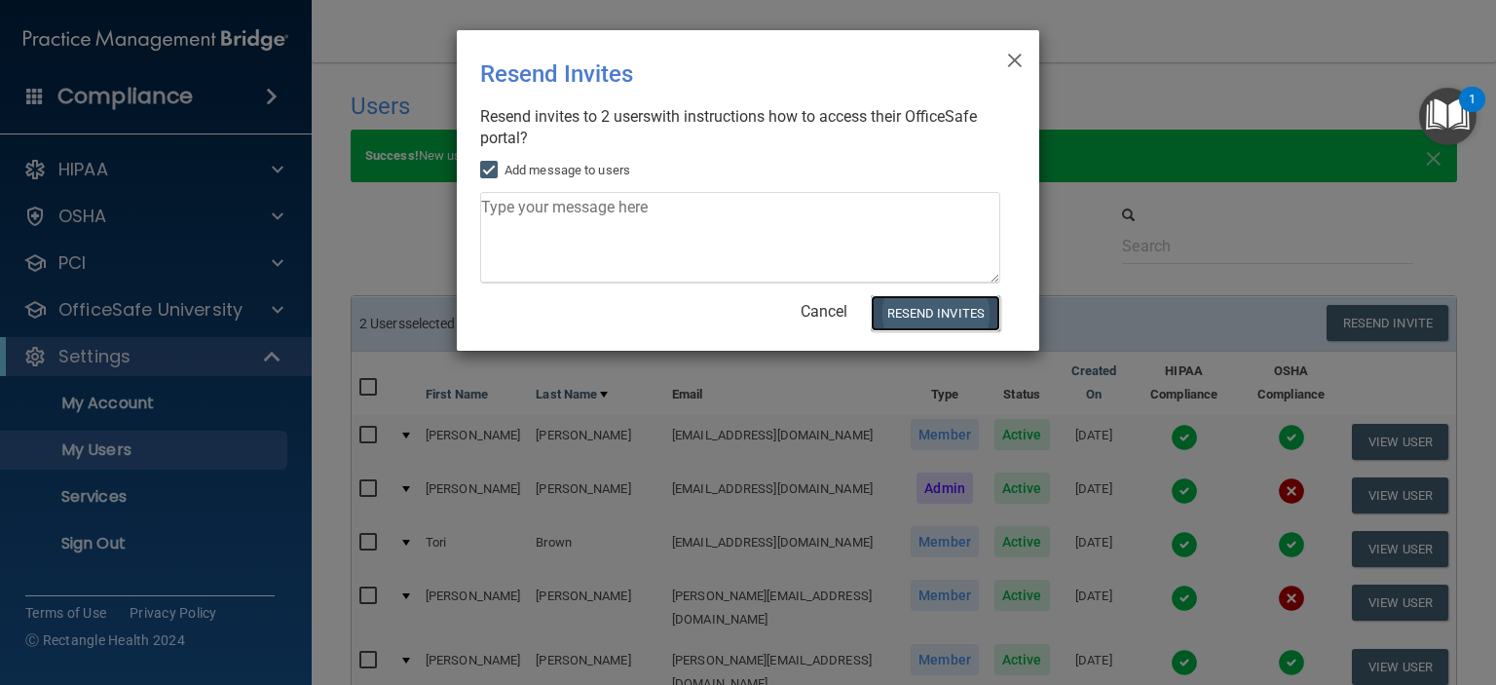
click at [912, 317] on button "Resend Invites" at bounding box center [936, 313] width 130 height 36
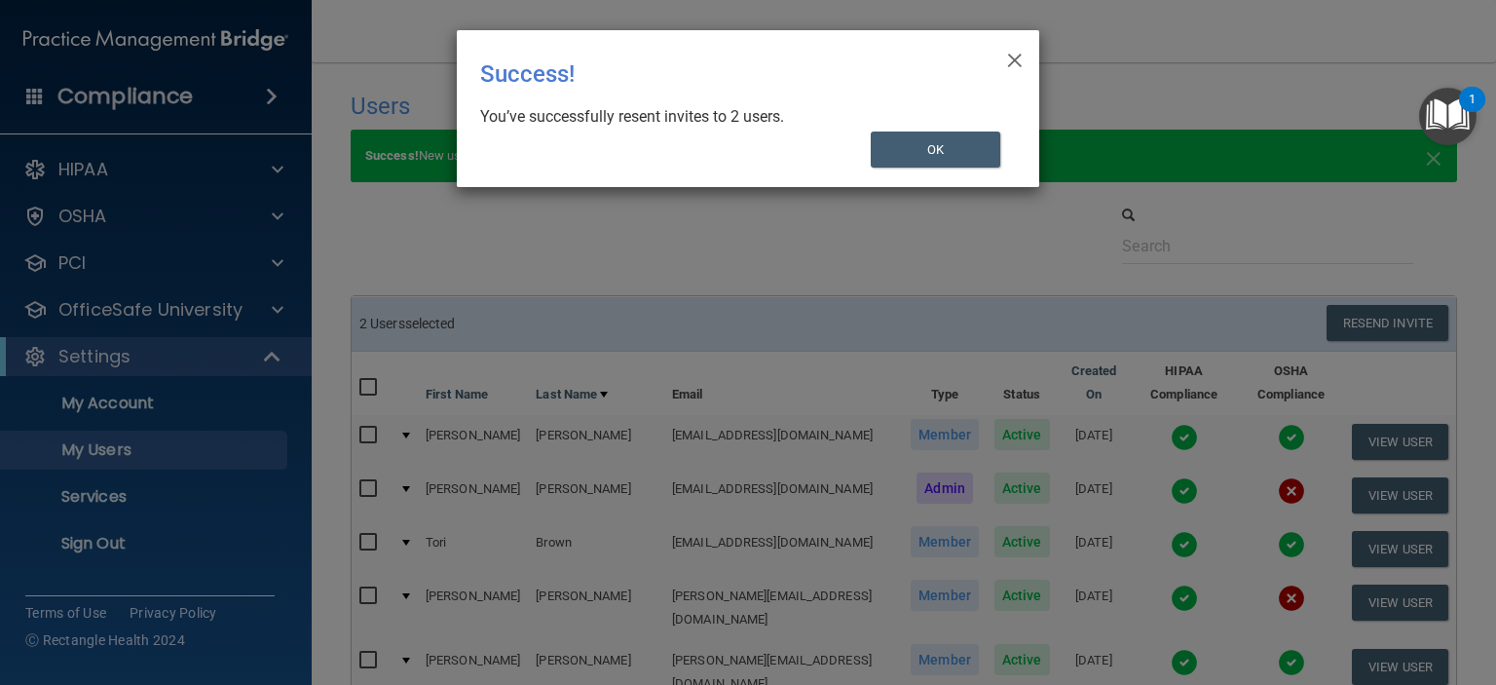
click at [957, 246] on div "× Close Success! You’ve successfully resent invites to 2 users. OK" at bounding box center [748, 342] width 1496 height 685
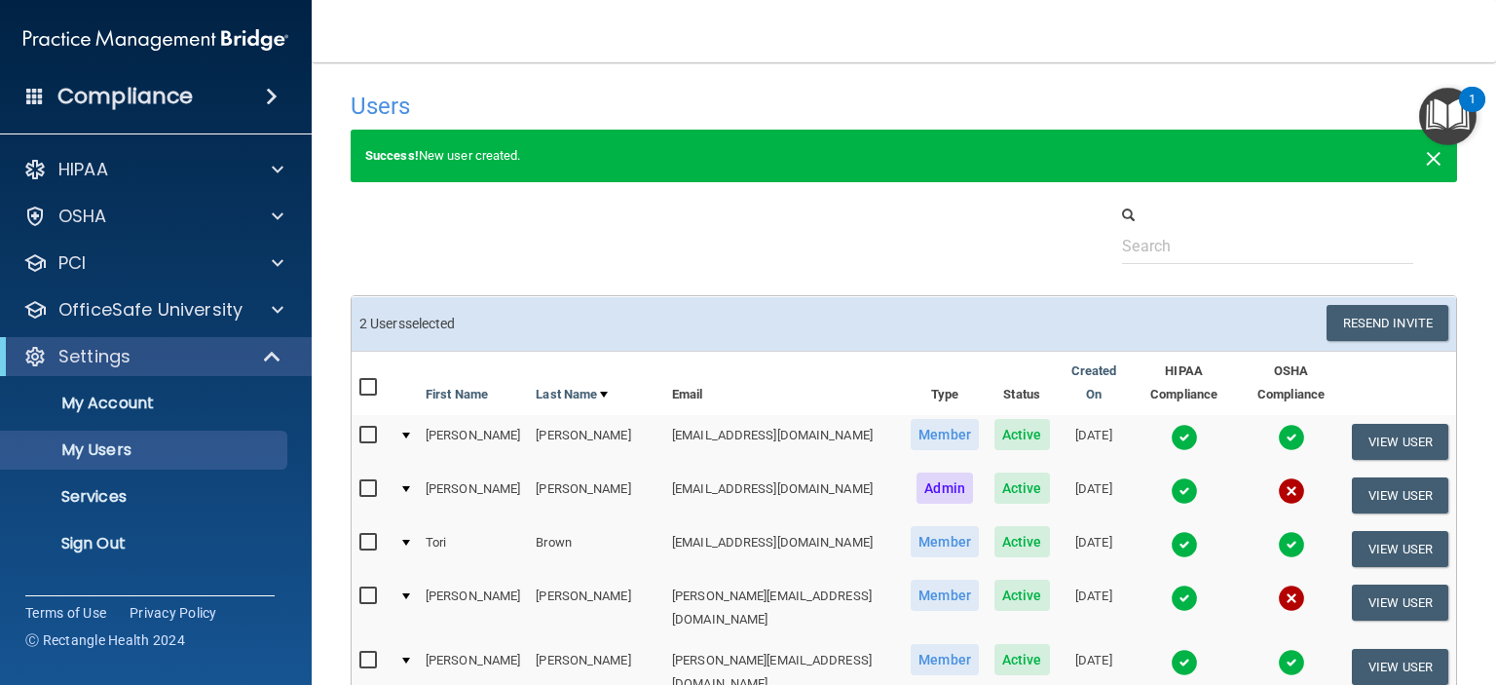
click at [1425, 157] on span "×" at bounding box center [1434, 155] width 18 height 39
select select "20"
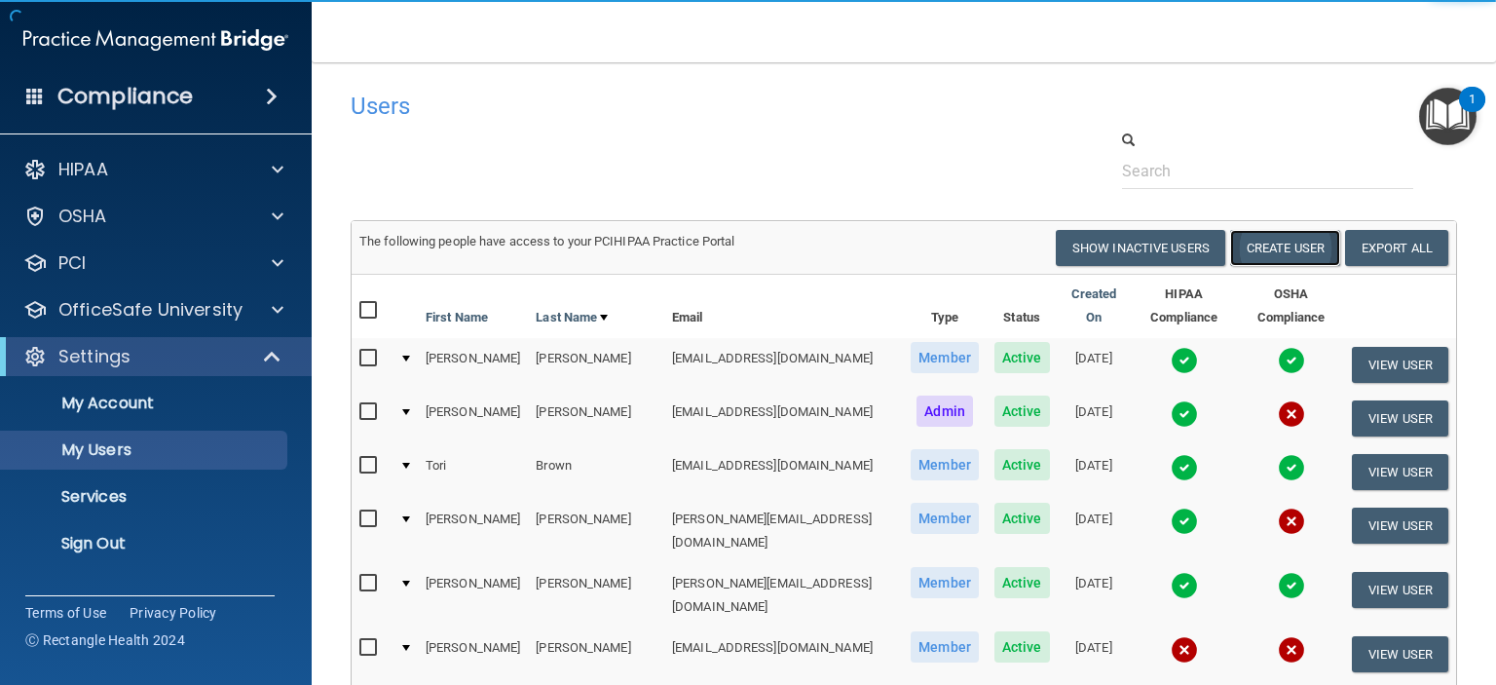
click at [1254, 241] on button "Create User" at bounding box center [1285, 248] width 110 height 36
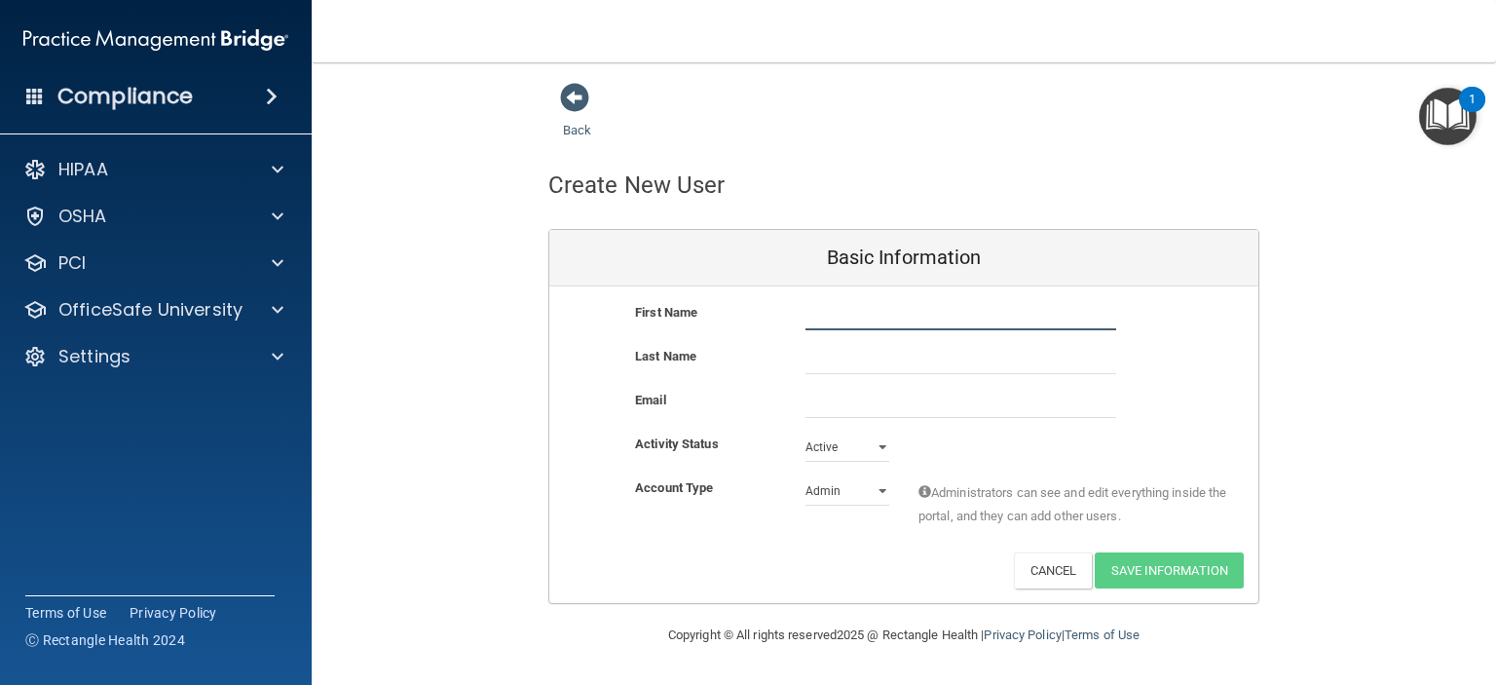
click at [948, 317] on input "text" at bounding box center [960, 315] width 311 height 29
type input "[PERSON_NAME]"
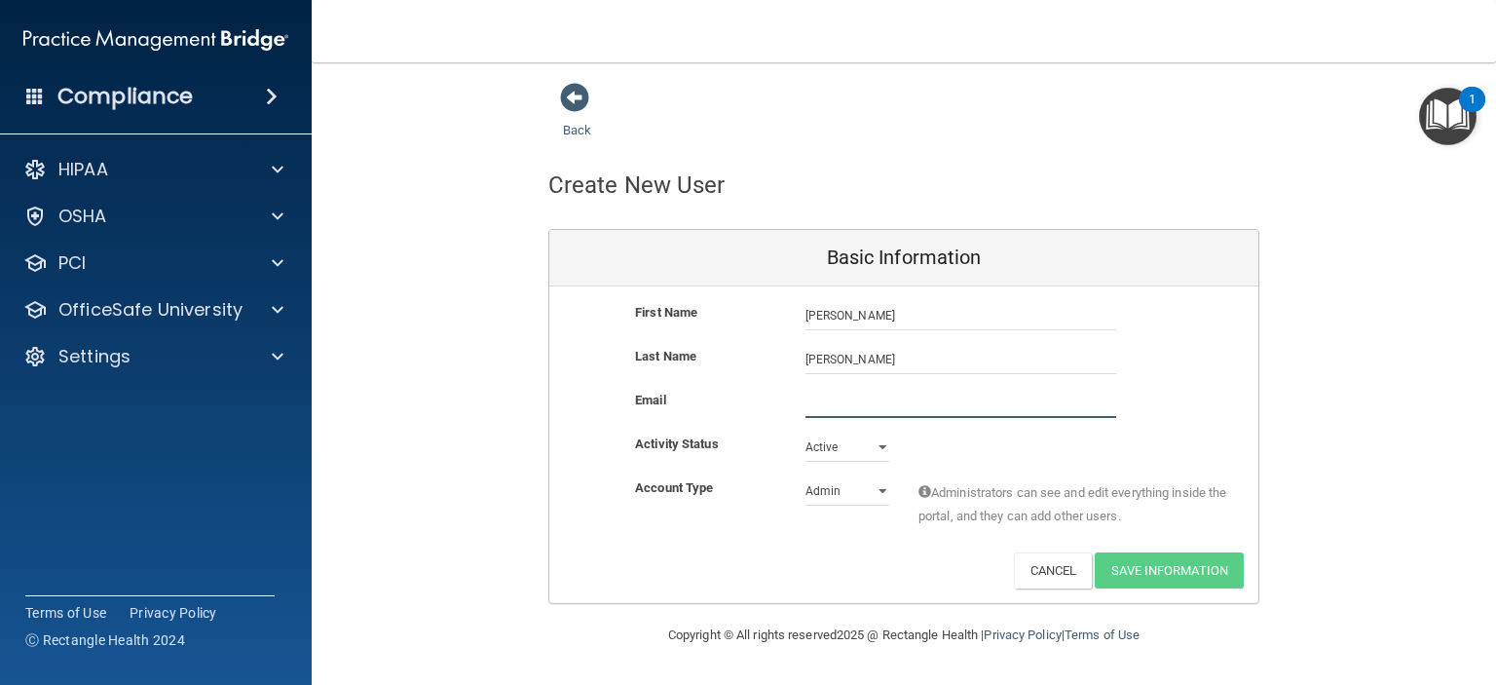
click at [901, 408] on input "email" at bounding box center [960, 403] width 311 height 29
type input "[EMAIL_ADDRESS][DOMAIN_NAME]"
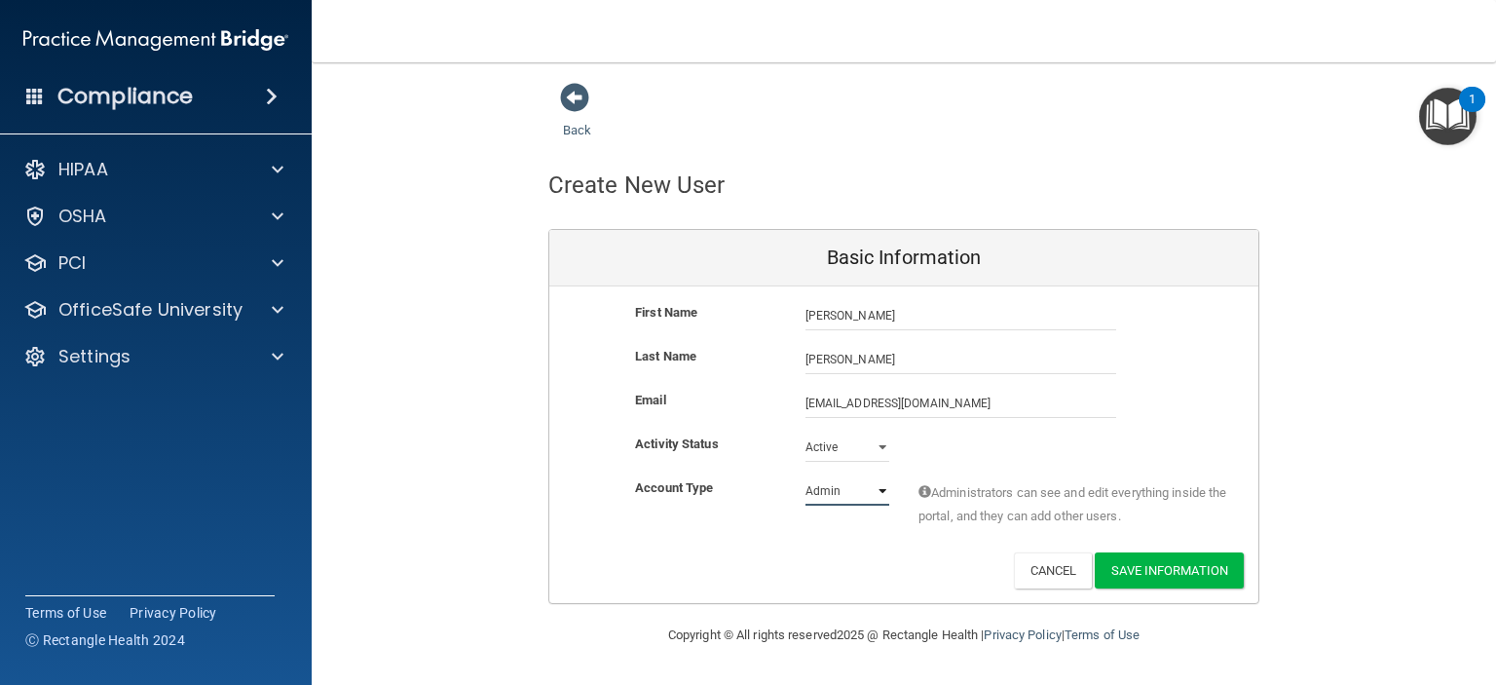
click at [827, 488] on select "Admin Member" at bounding box center [847, 490] width 84 height 29
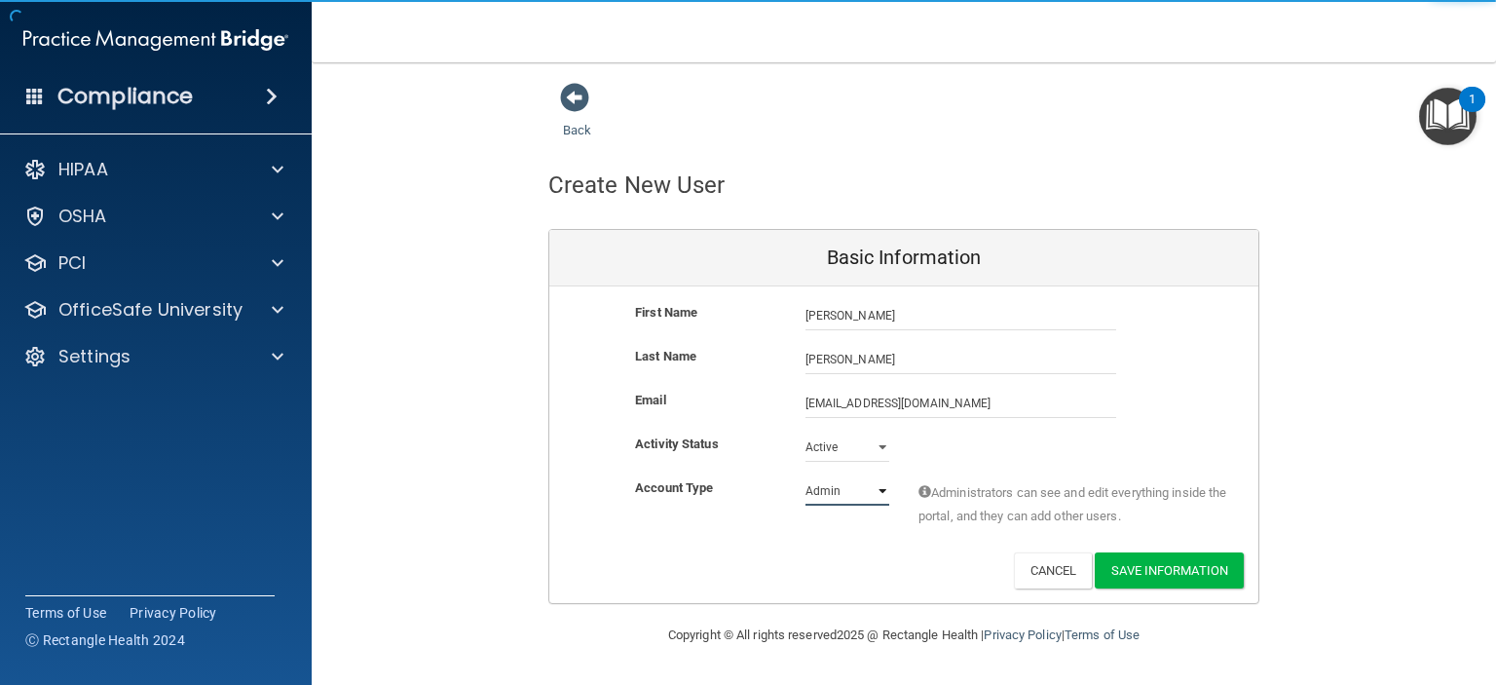
select select "practice_member"
click at [805, 476] on select "Admin Member" at bounding box center [847, 490] width 84 height 29
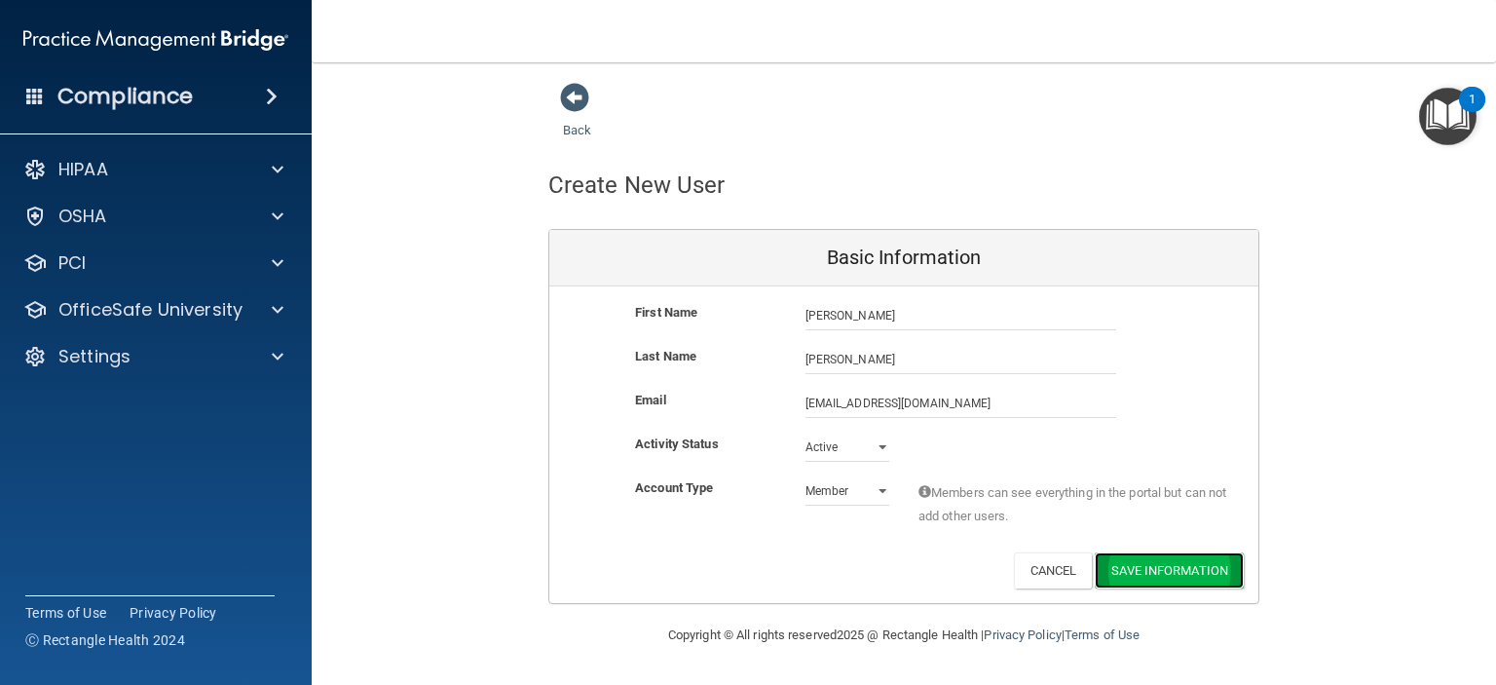
click at [1129, 580] on button "Save Information" at bounding box center [1169, 570] width 149 height 36
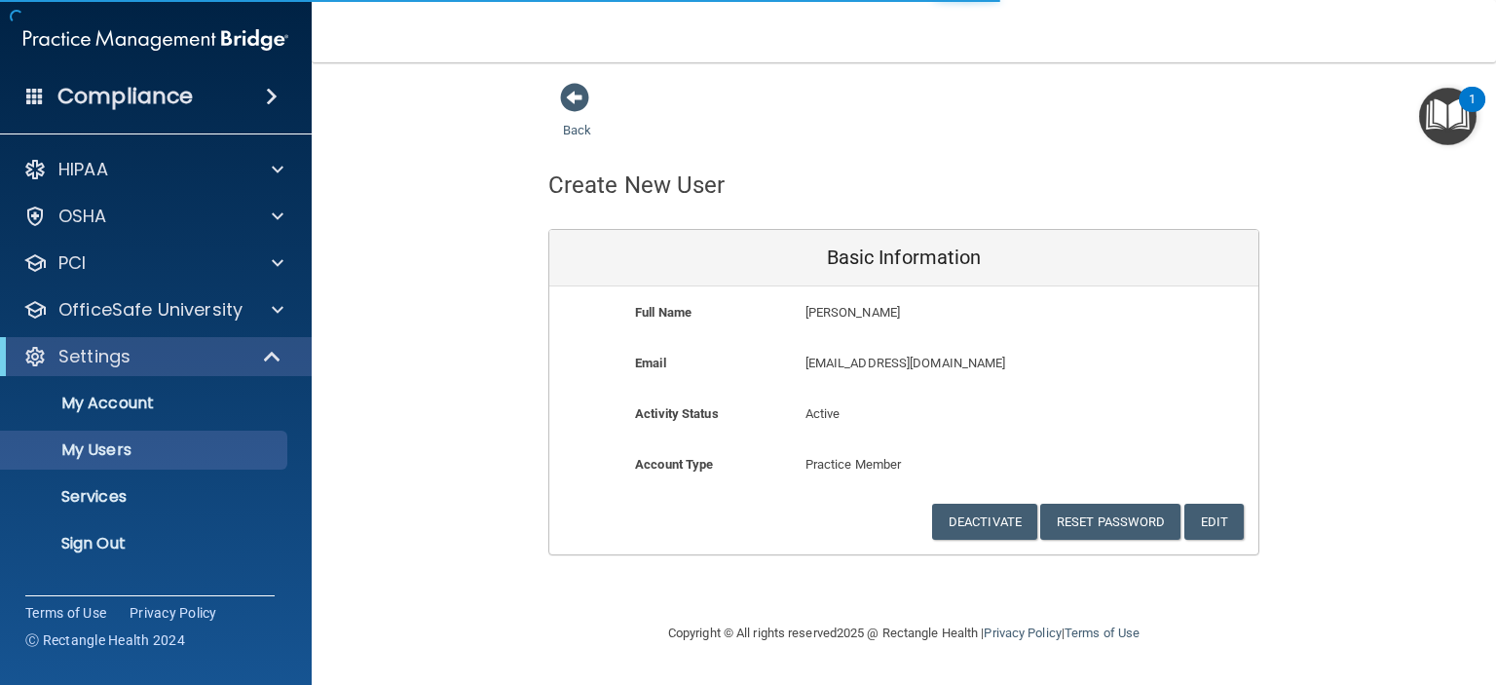
select select "20"
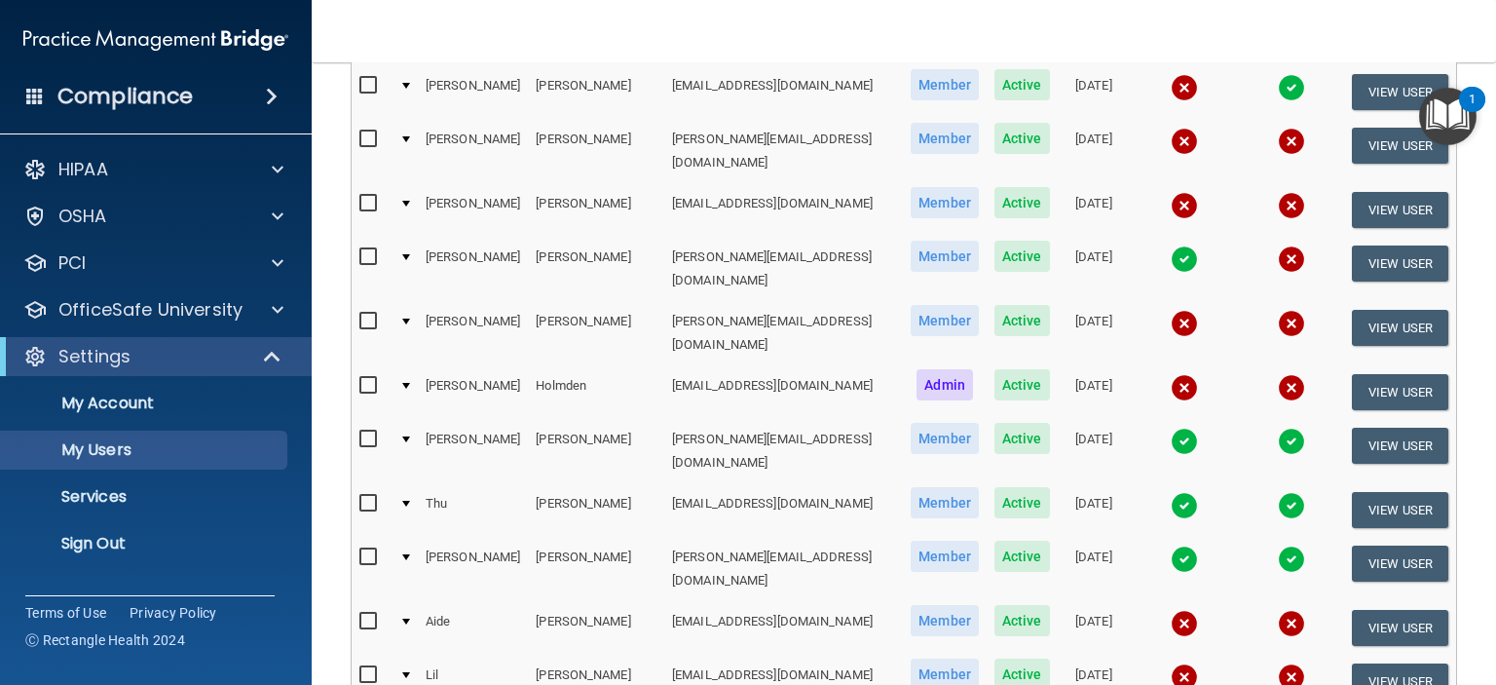
scroll to position [736, 0]
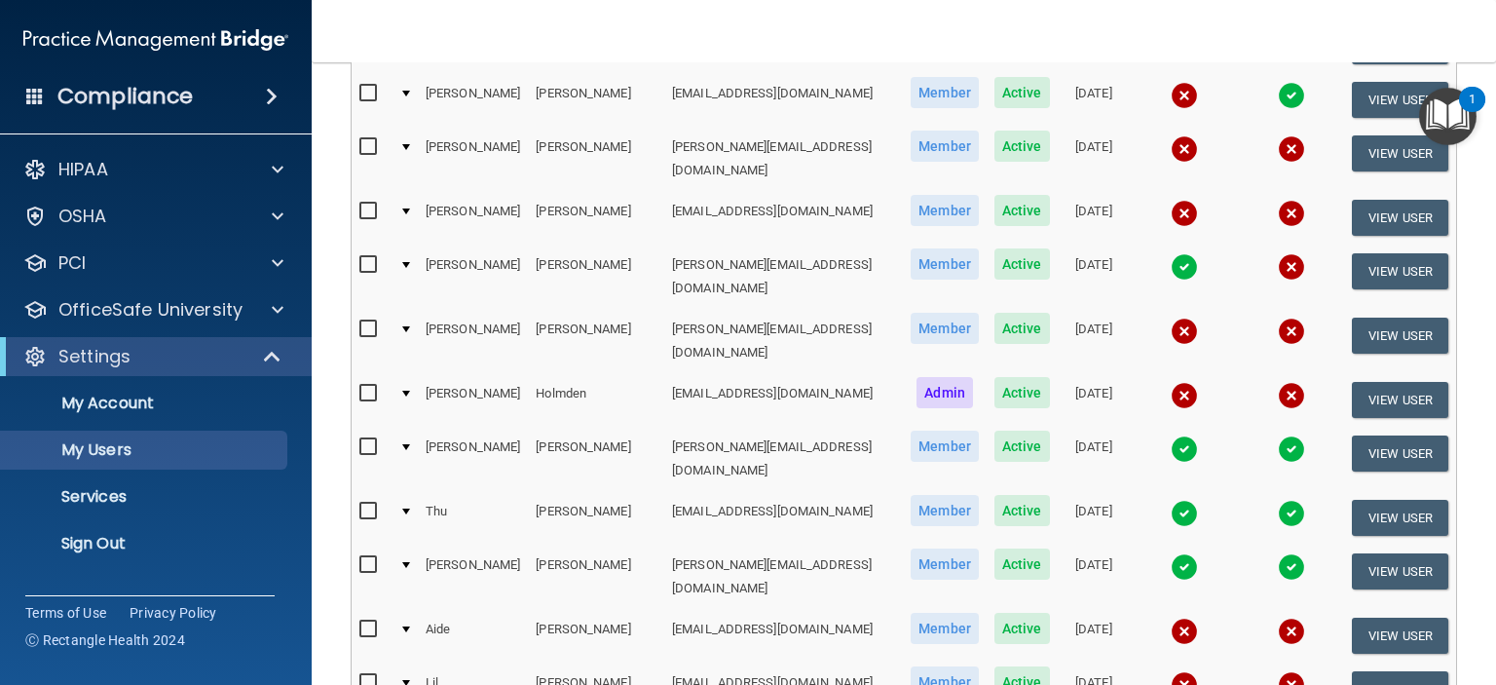
click at [372, 204] on input "checkbox" at bounding box center [370, 212] width 22 height 16
checkbox input "true"
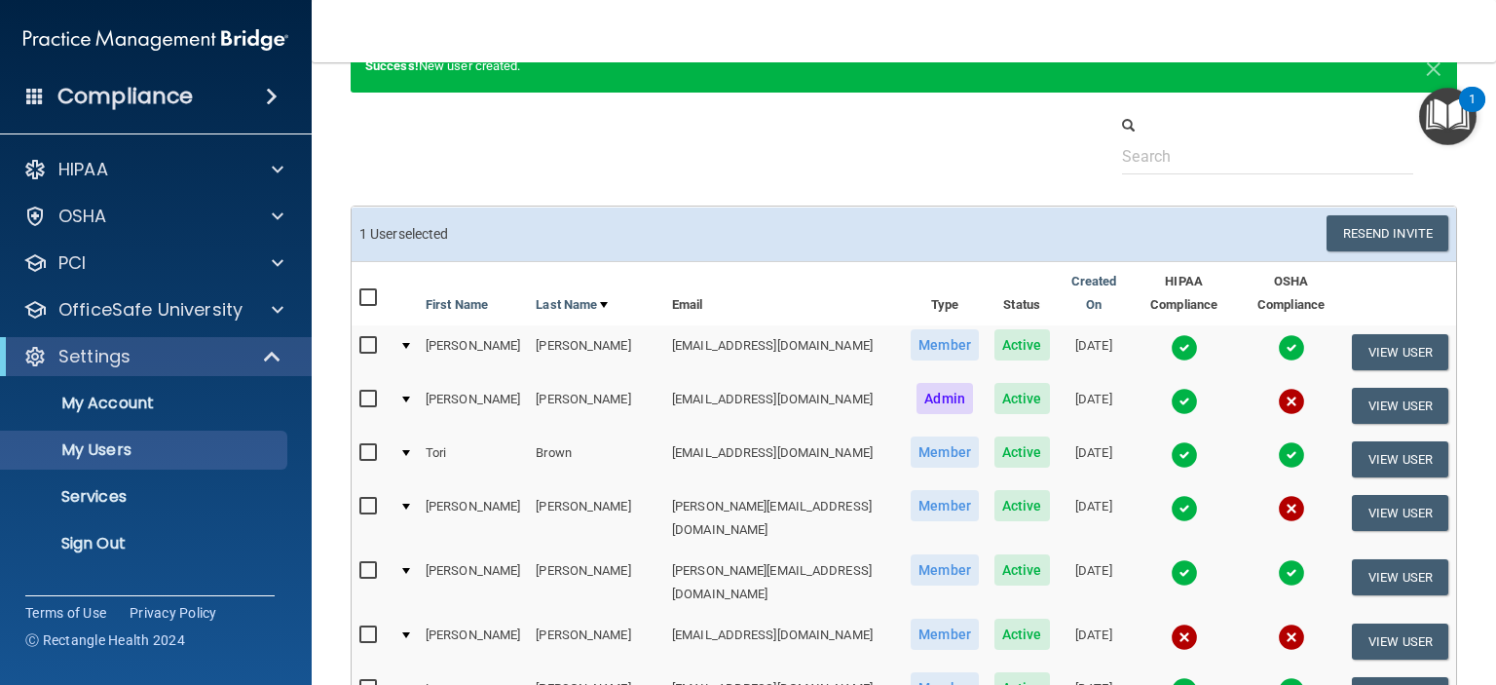
scroll to position [58, 0]
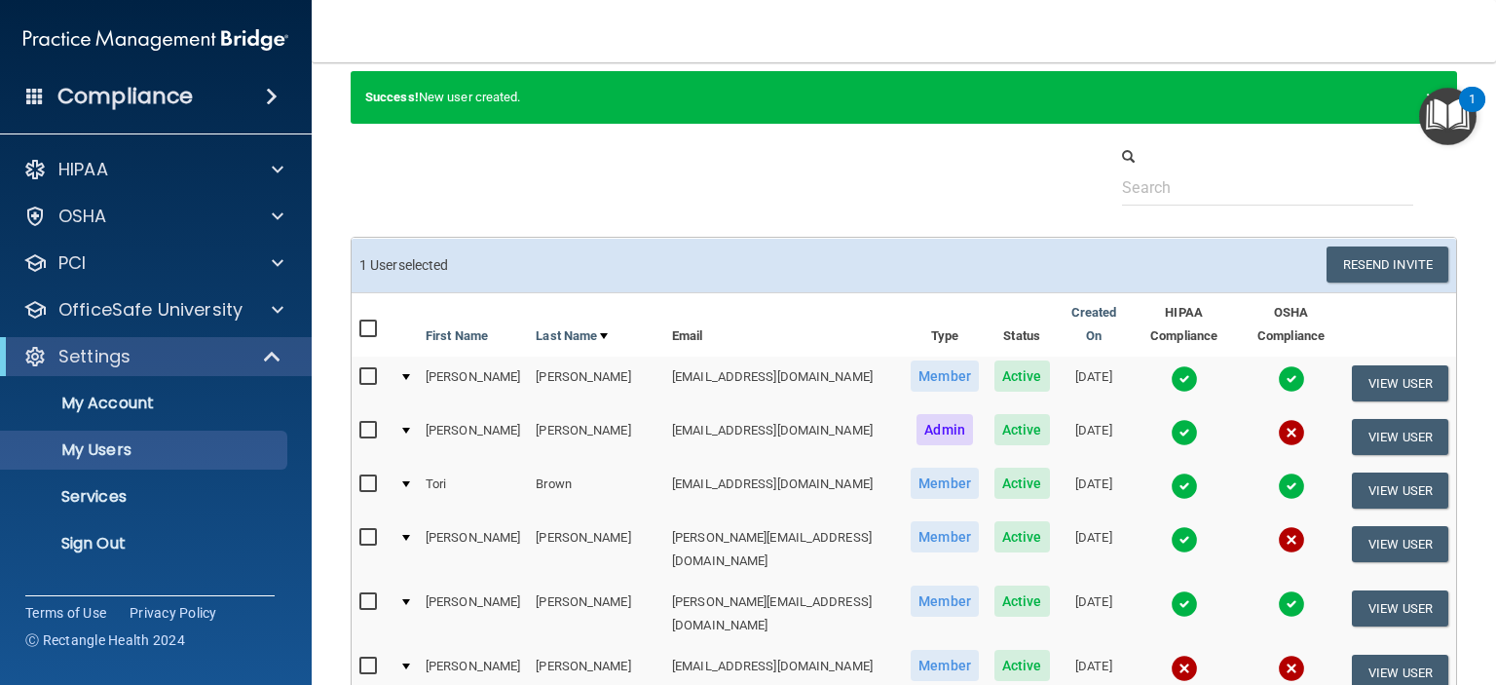
click at [1425, 101] on span "×" at bounding box center [1434, 97] width 18 height 39
select select "20"
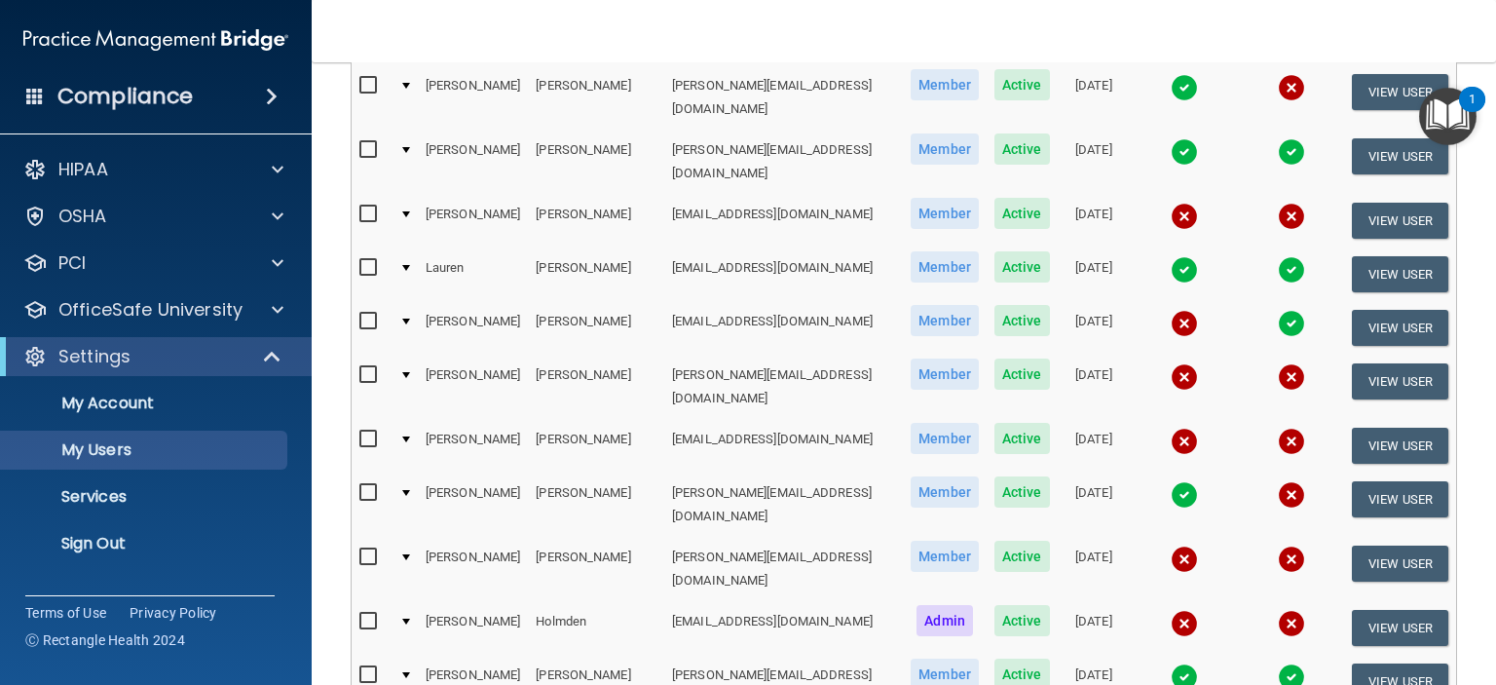
scroll to position [432, 0]
click at [366, 432] on input "checkbox" at bounding box center [370, 440] width 22 height 16
checkbox input "true"
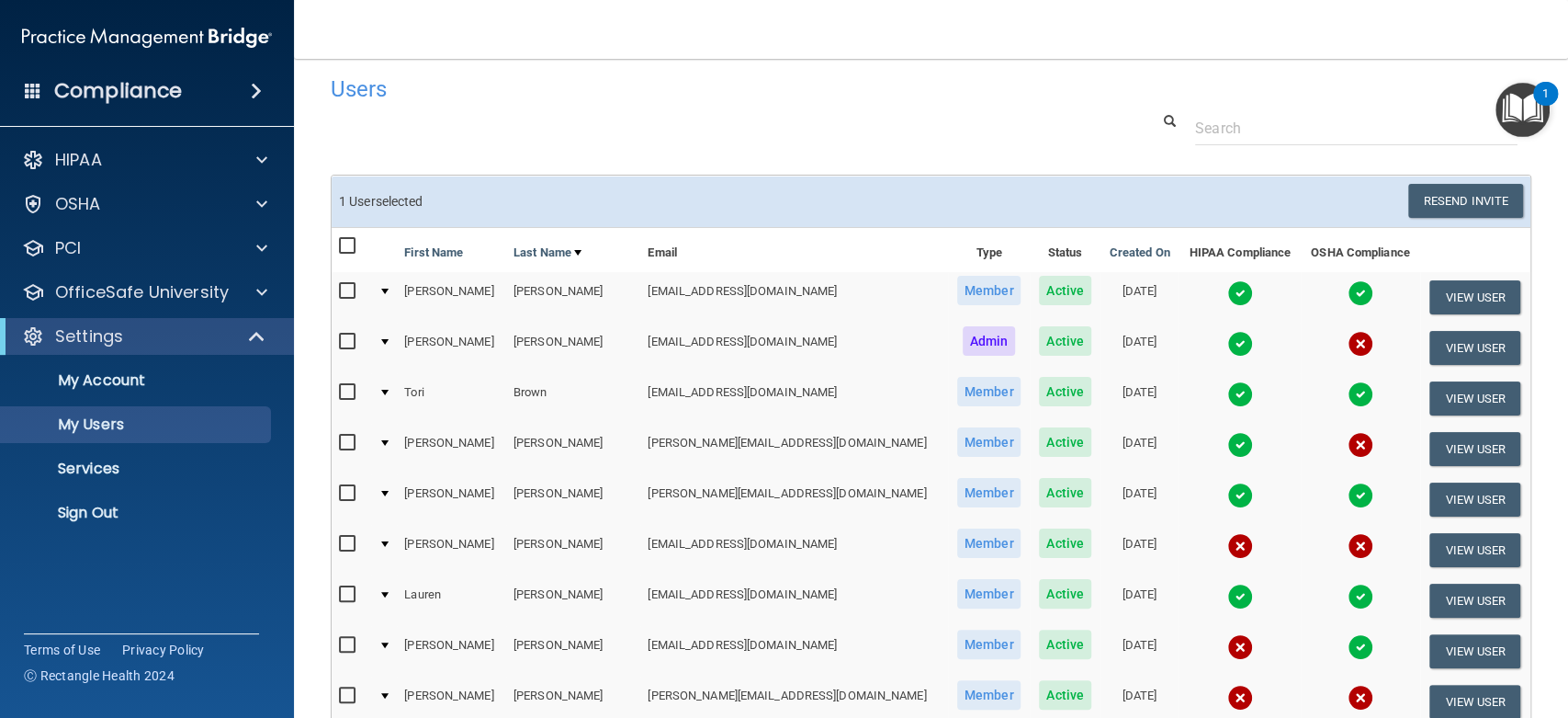
scroll to position [0, 0]
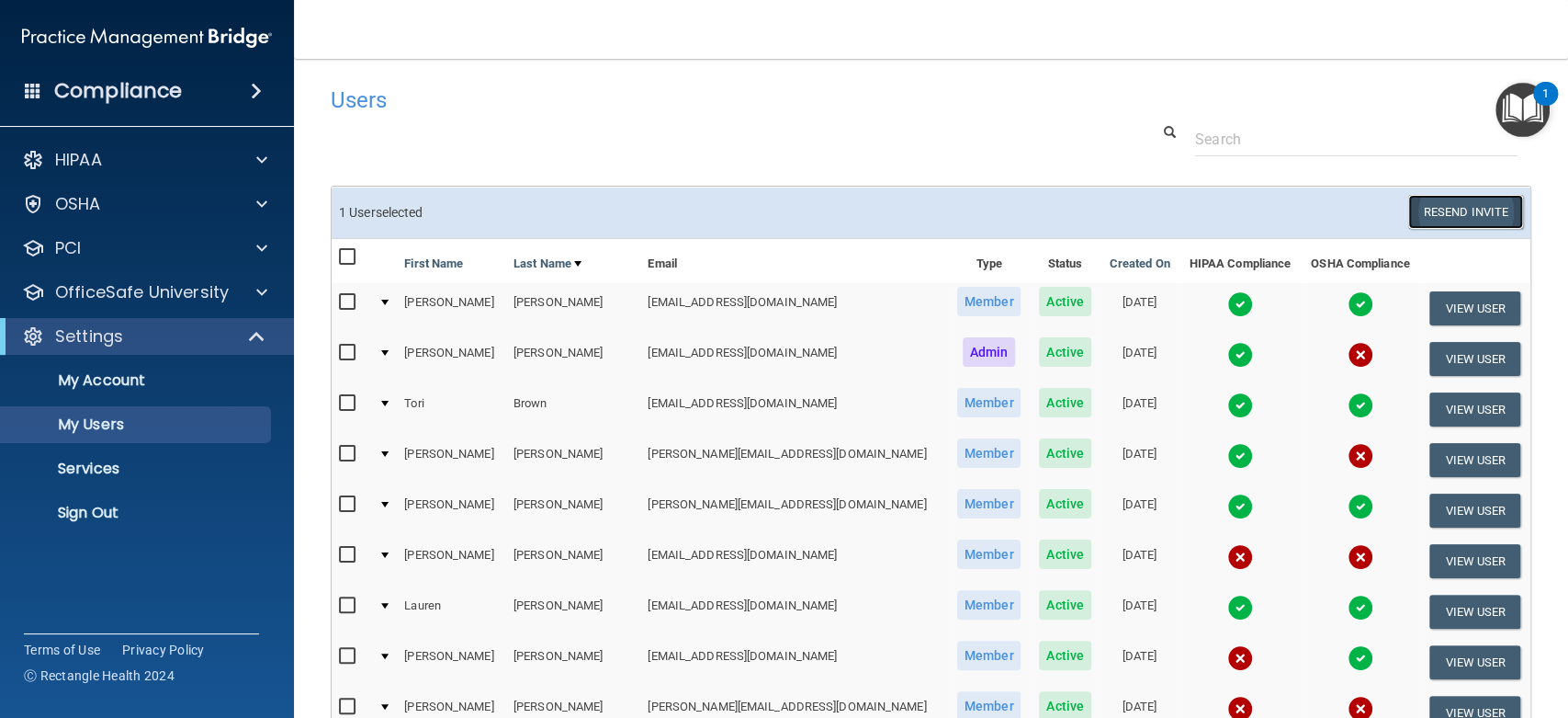
click at [1410, 205] on button "Resend Invite" at bounding box center [1465, 211] width 115 height 34
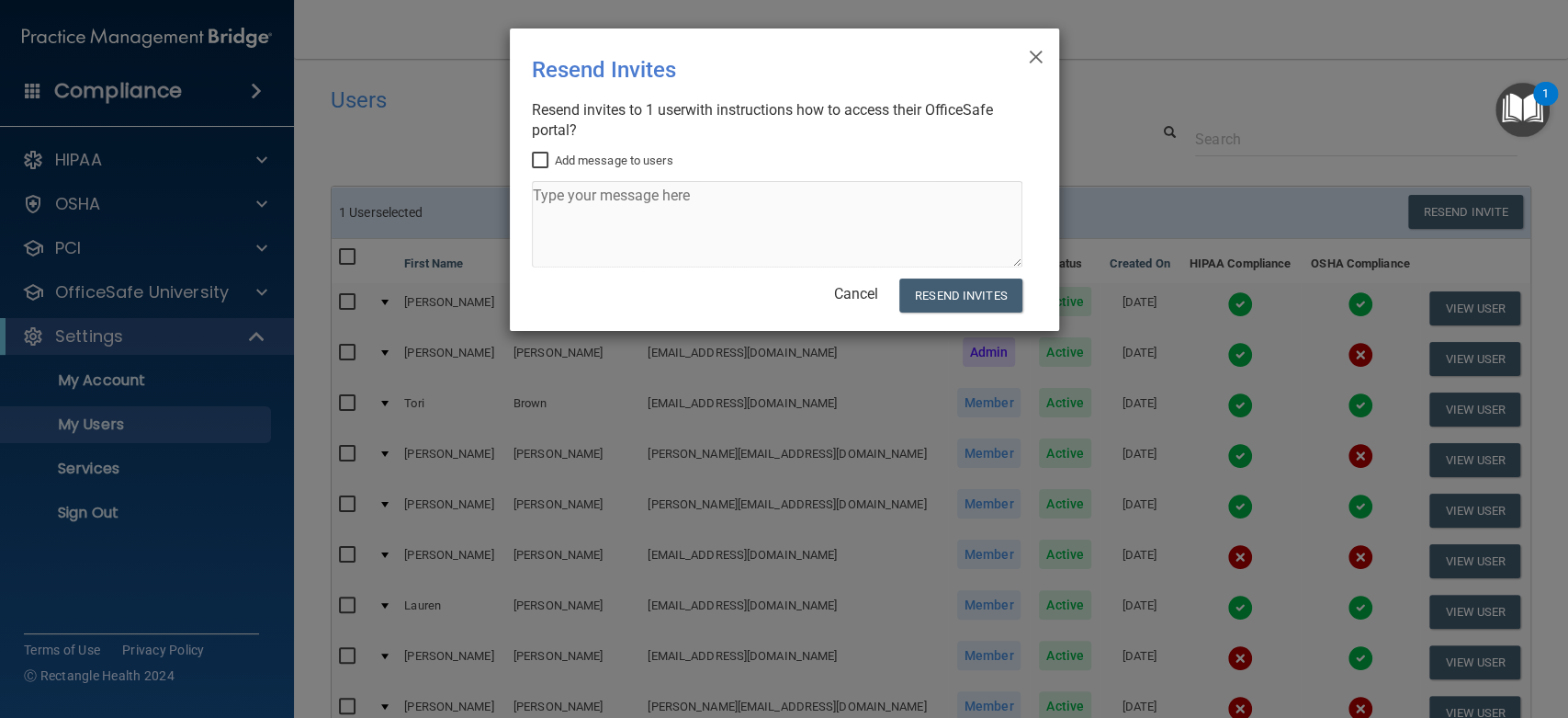
click at [660, 158] on label "Add message to users" at bounding box center [602, 160] width 141 height 22
click at [553, 158] on input "Add message to users" at bounding box center [542, 161] width 21 height 15
click at [667, 159] on label "Add message to users" at bounding box center [602, 160] width 141 height 22
click at [553, 159] on input "Add message to users" at bounding box center [542, 161] width 21 height 15
checkbox input "false"
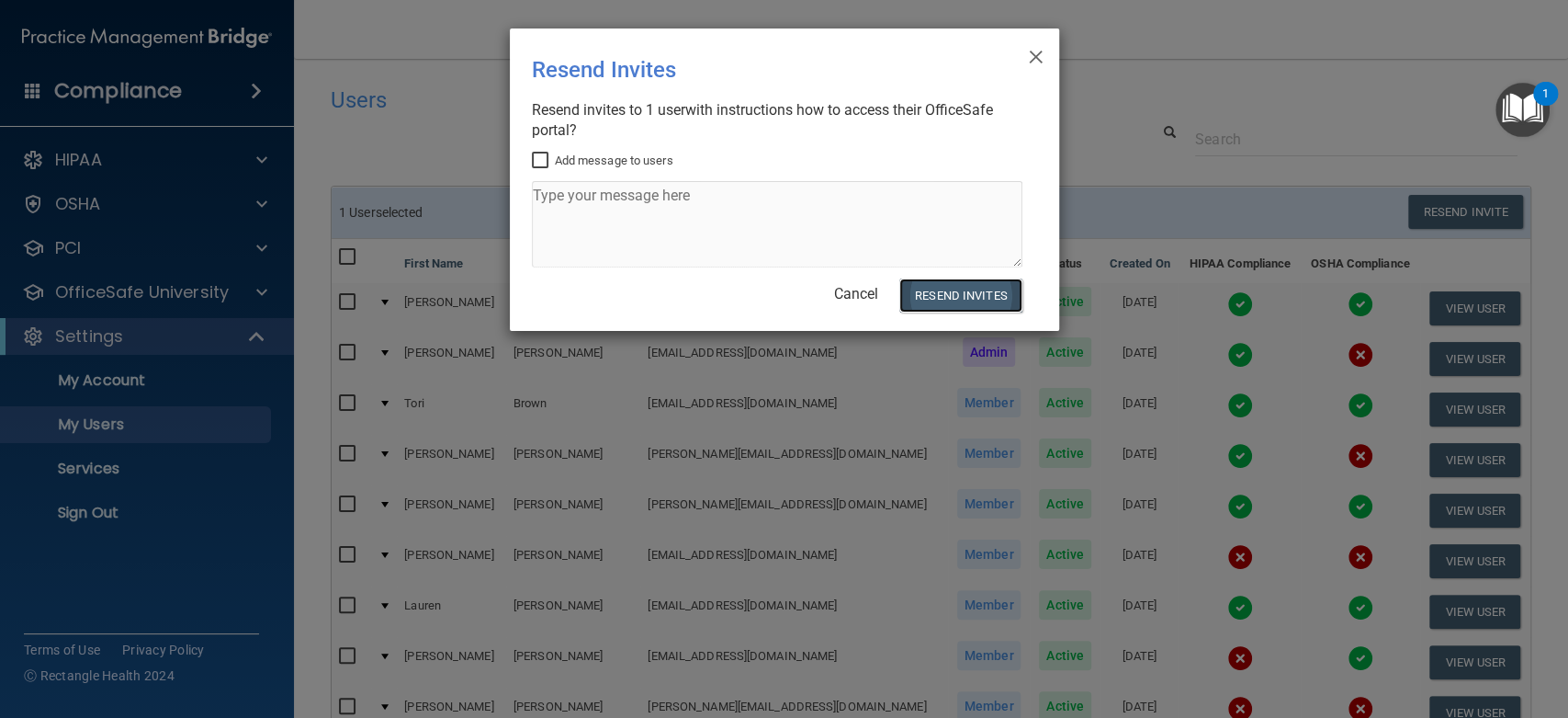
click at [978, 299] on button "Resend Invites" at bounding box center [961, 295] width 123 height 34
click at [529, 645] on html "Compliance HIPAA Documents and Policies Report an Incident Business Associates …" at bounding box center [784, 359] width 1568 height 718
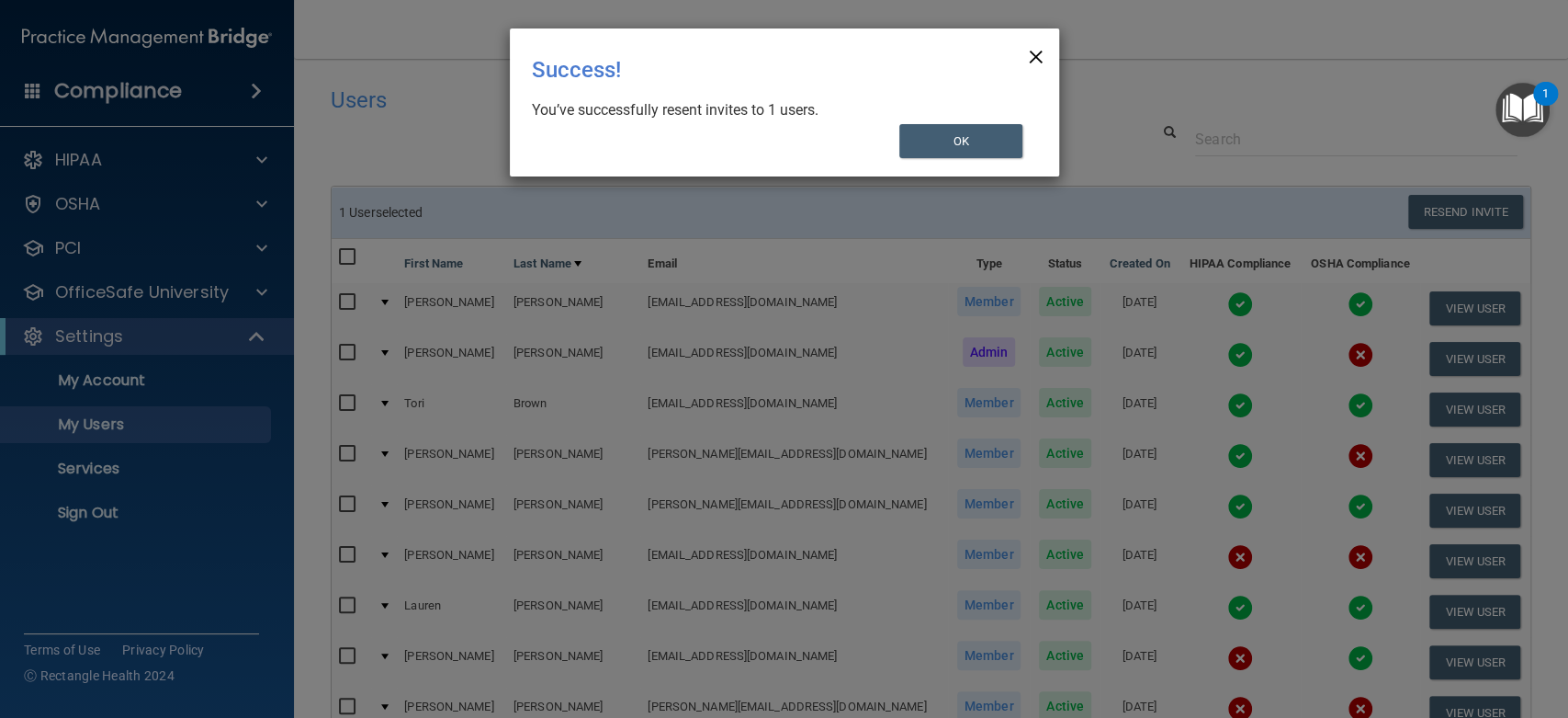
click at [1035, 53] on span "×" at bounding box center [1035, 54] width 17 height 37
